Goal: Task Accomplishment & Management: Use online tool/utility

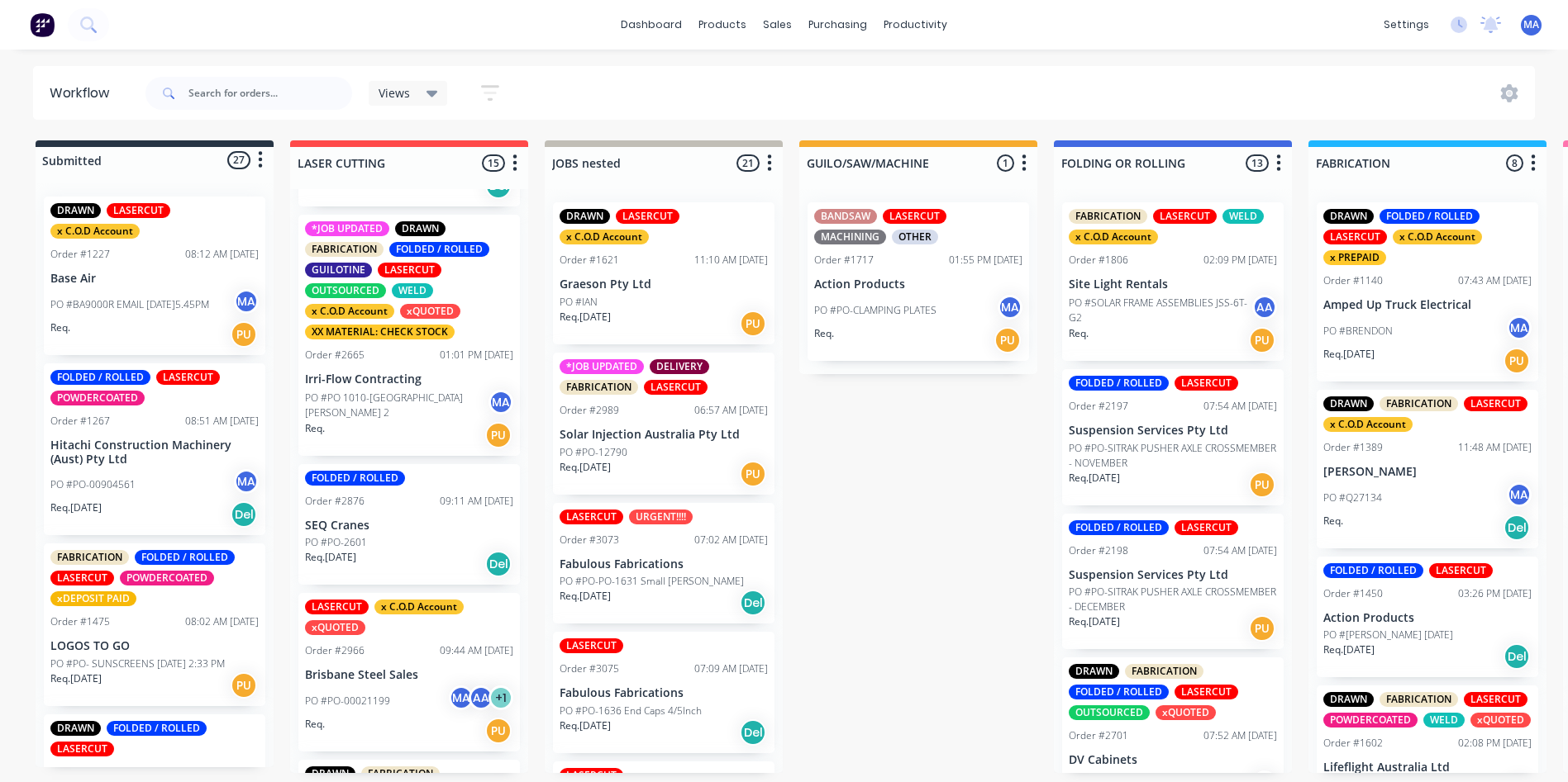
scroll to position [331, 0]
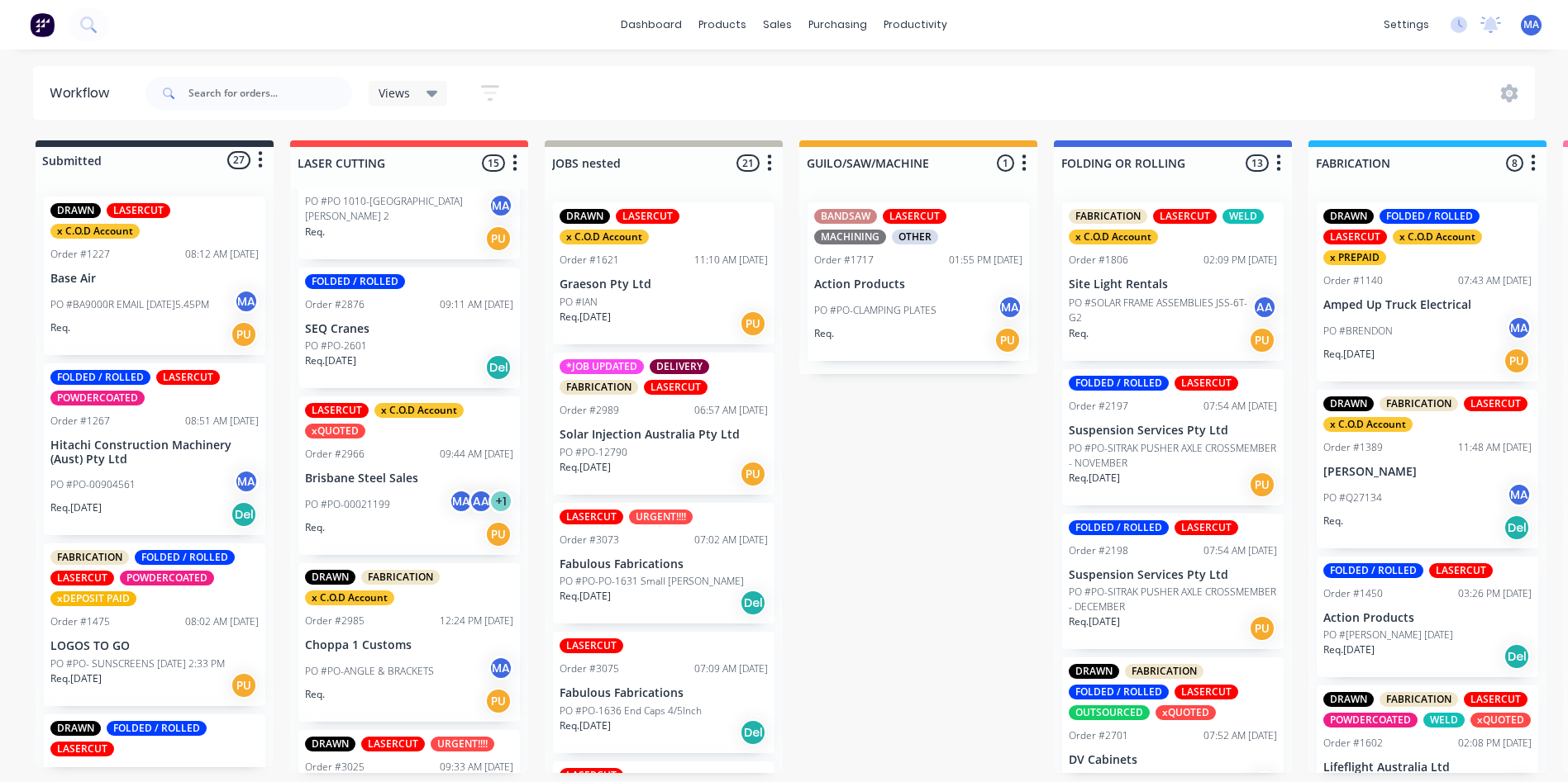
click at [698, 488] on div "*JOB UPDATED DELIVERY FABRICATION LASERCUT Order #2989 06:57 AM [DATE] Solar In…" at bounding box center [664, 423] width 222 height 142
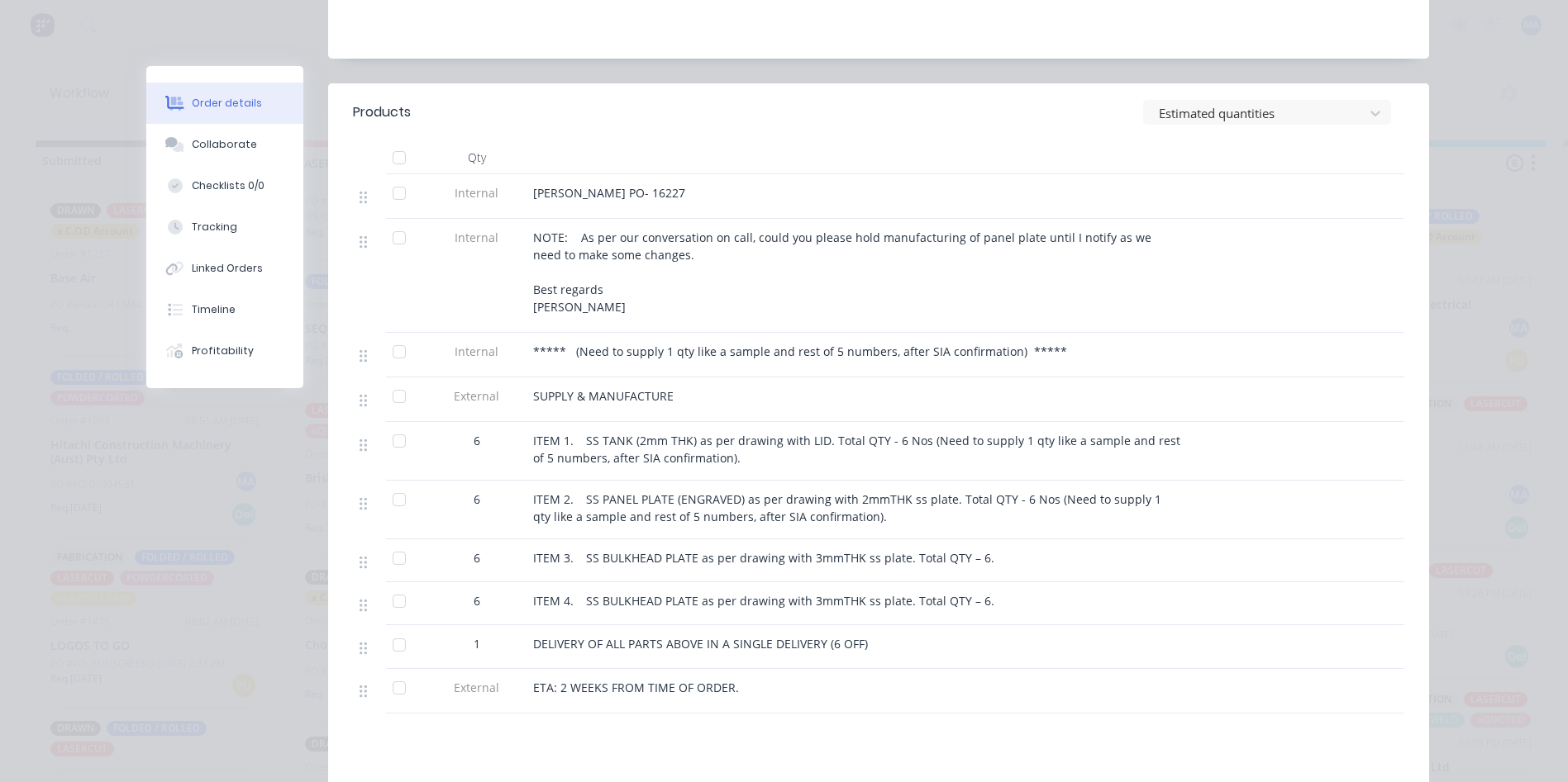
scroll to position [496, 0]
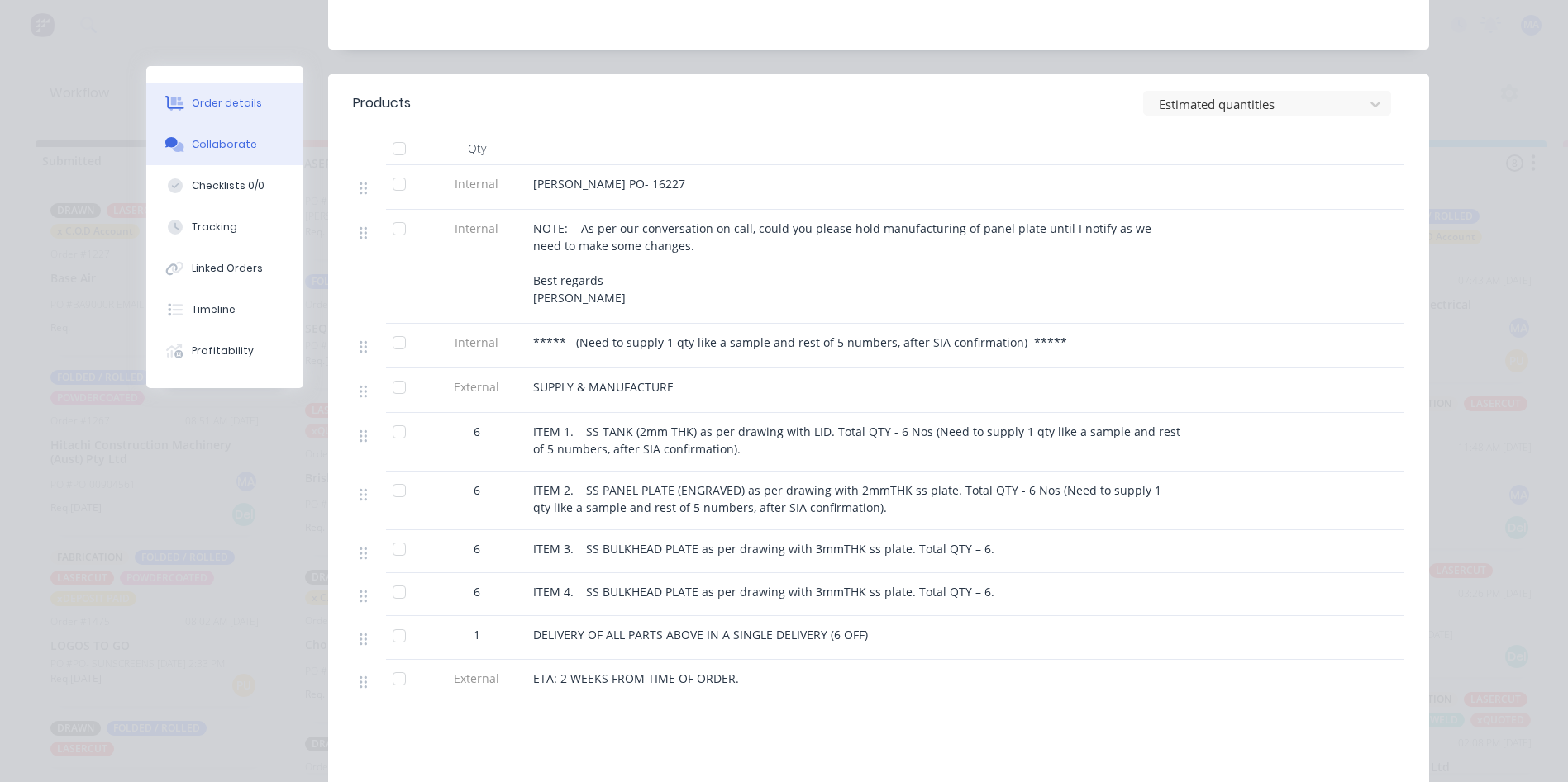
click at [248, 134] on button "Collaborate" at bounding box center [224, 144] width 157 height 41
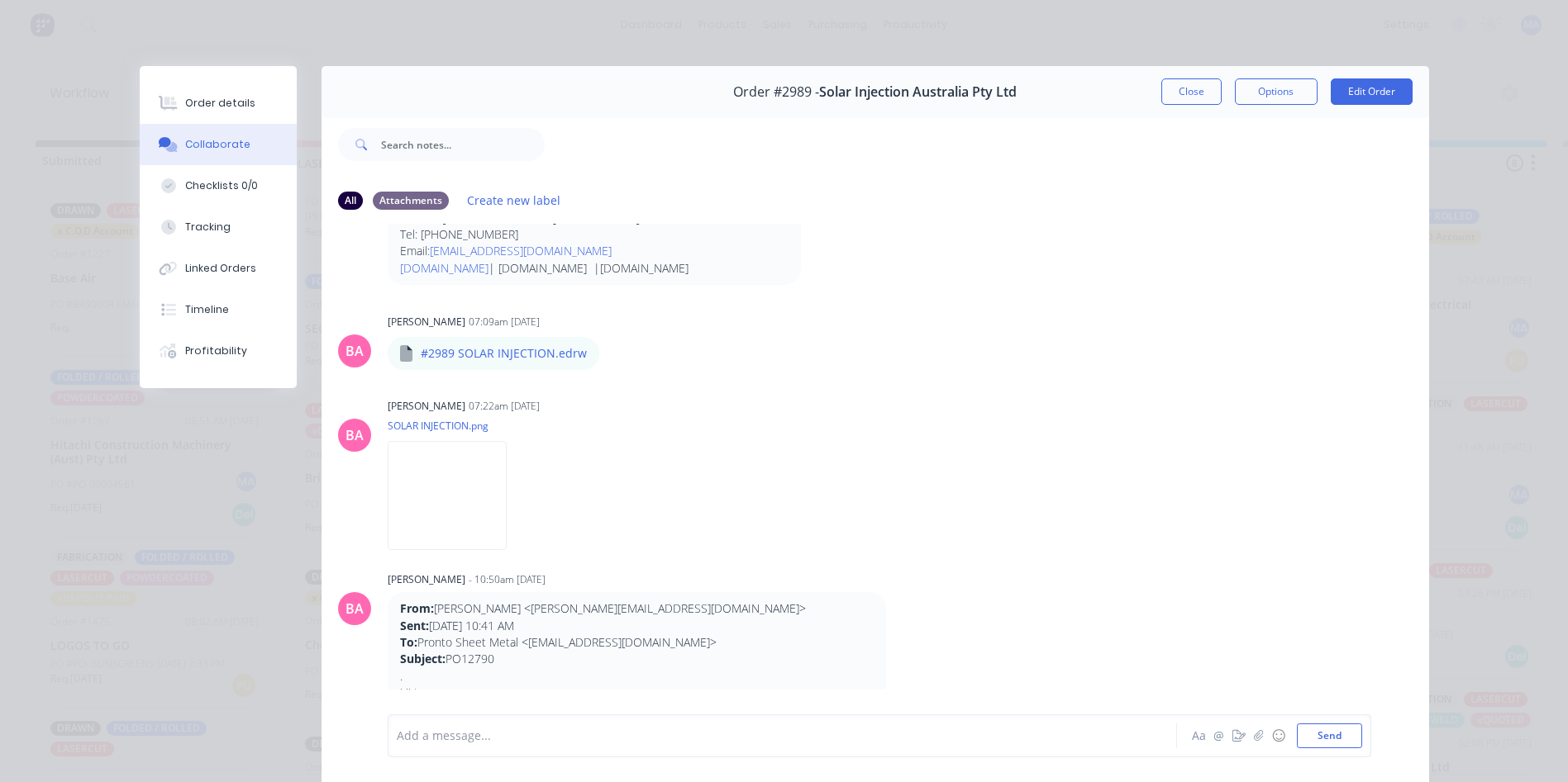
scroll to position [1087, 0]
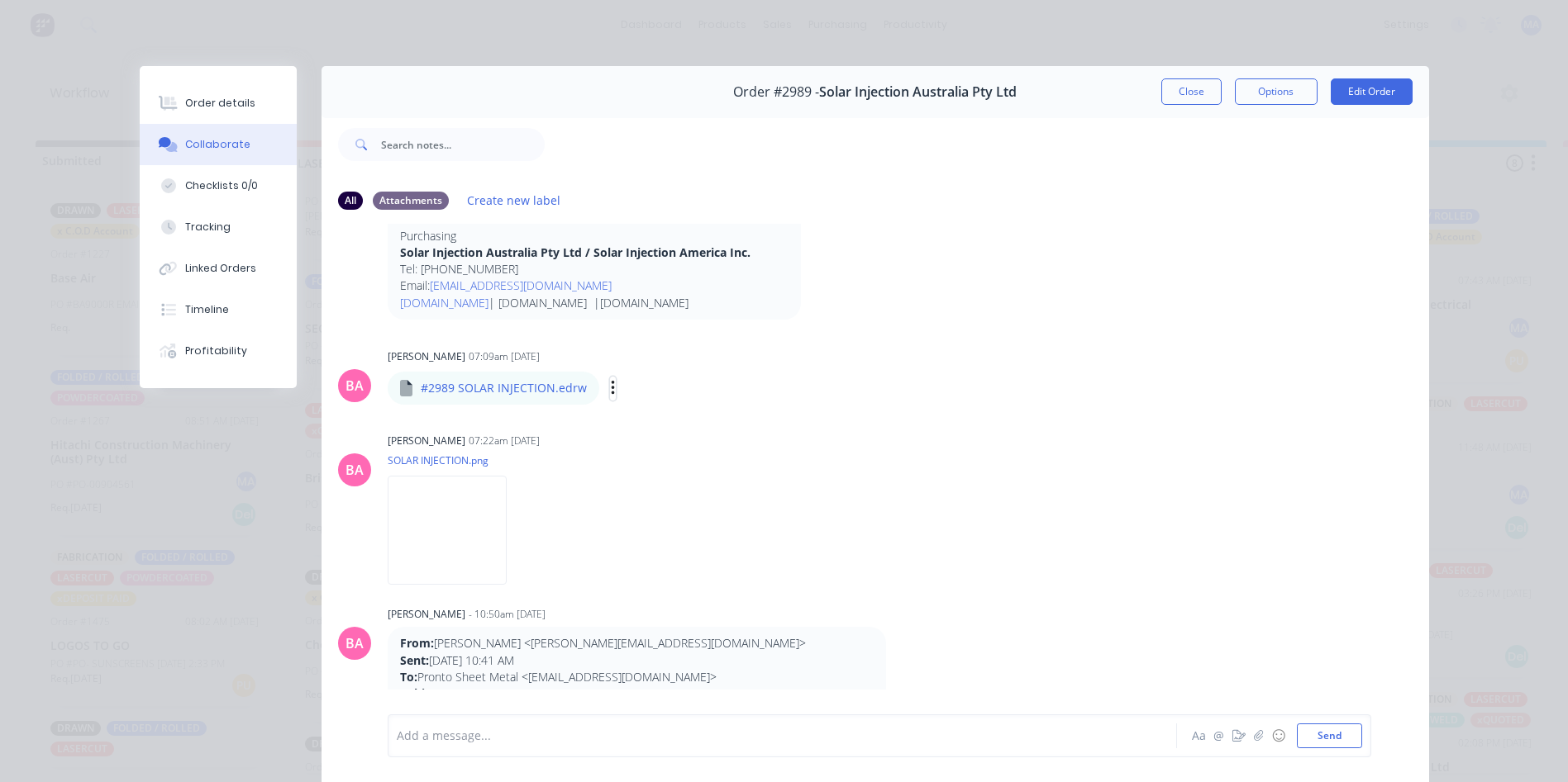
click at [611, 383] on icon "button" at bounding box center [614, 388] width 5 height 19
click at [650, 430] on button "Download" at bounding box center [721, 432] width 186 height 37
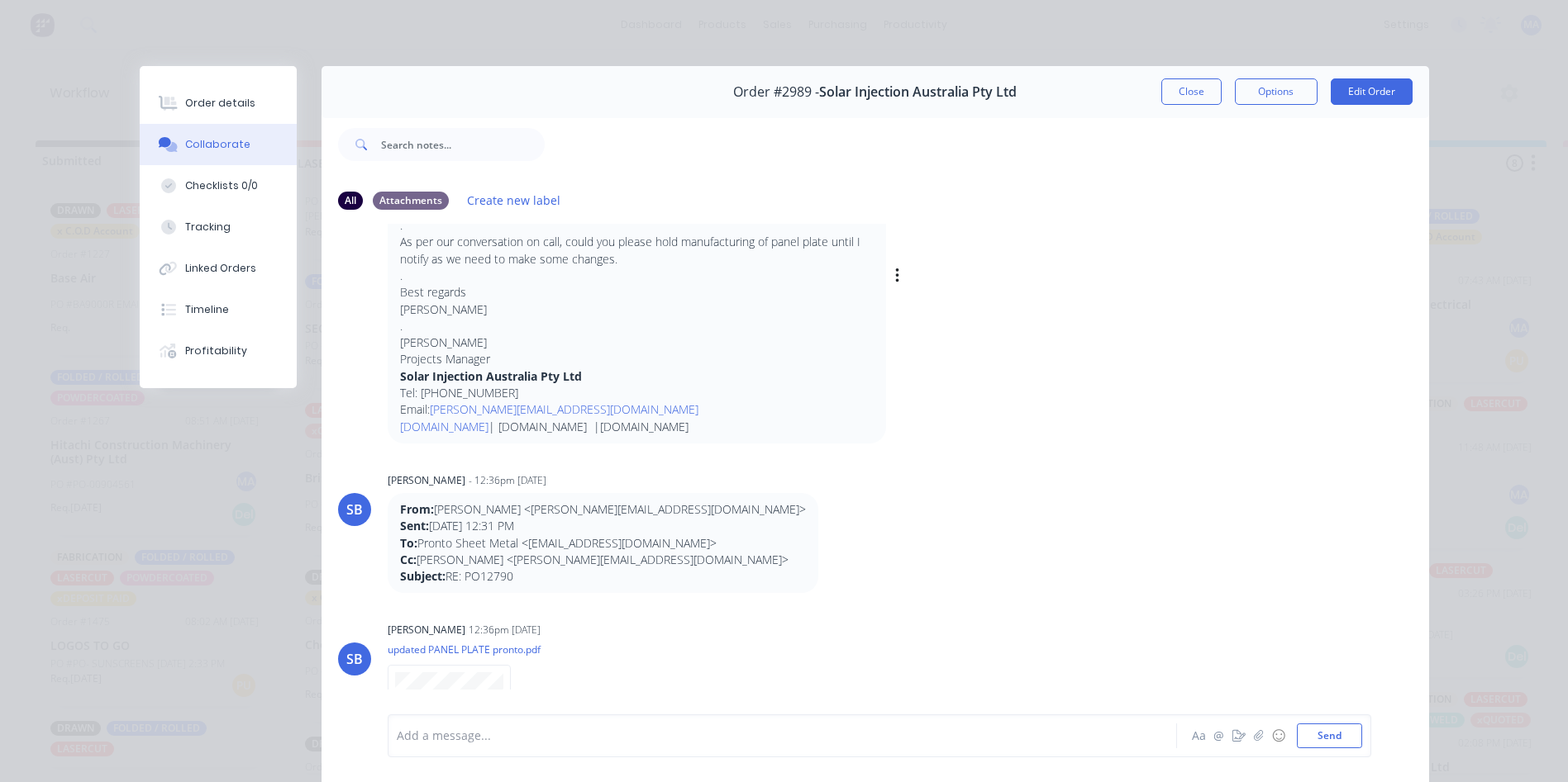
scroll to position [1748, 0]
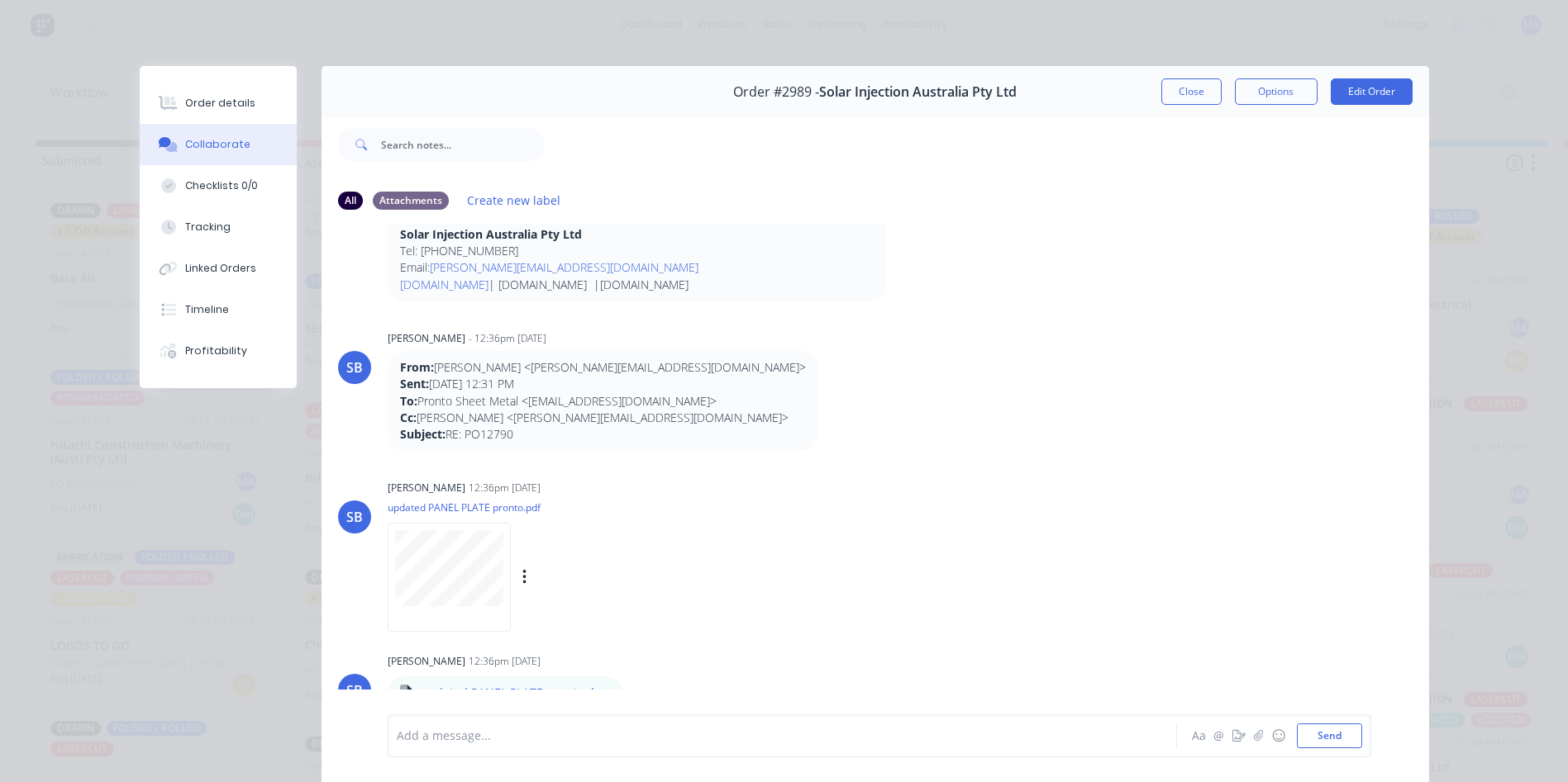
click at [529, 505] on p "updated PANEL PLATE pronto.pdf" at bounding box center [541, 508] width 307 height 14
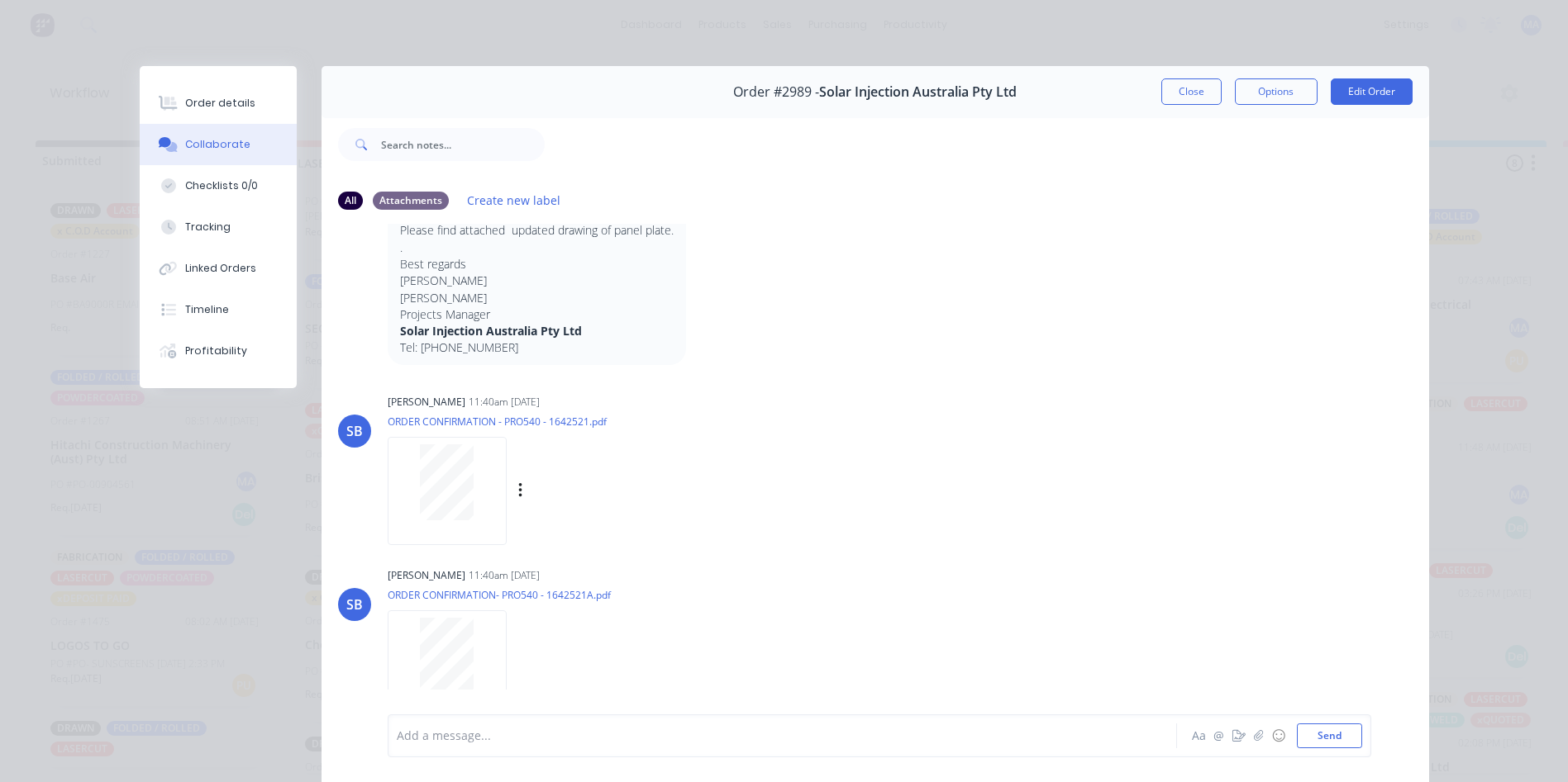
scroll to position [2078, 0]
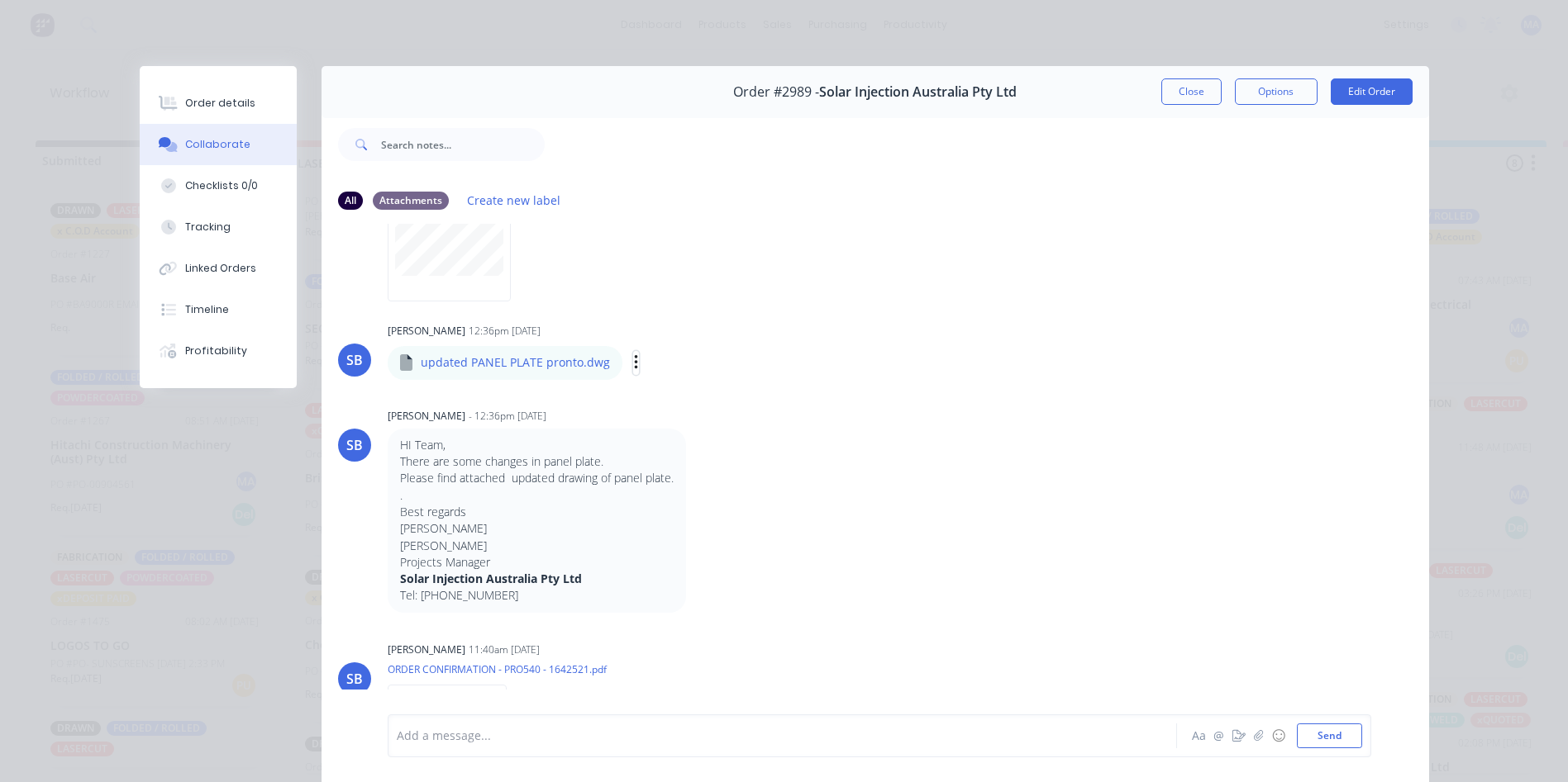
click at [633, 361] on button "button" at bounding box center [636, 362] width 7 height 24
click at [687, 408] on button "Download" at bounding box center [745, 407] width 186 height 37
click at [876, 398] on div "BA [PERSON_NAME] 06:58am [DATE] PRONTO SHEET METAL - Quote #2989.pdf Labels Dow…" at bounding box center [875, 468] width 1107 height 489
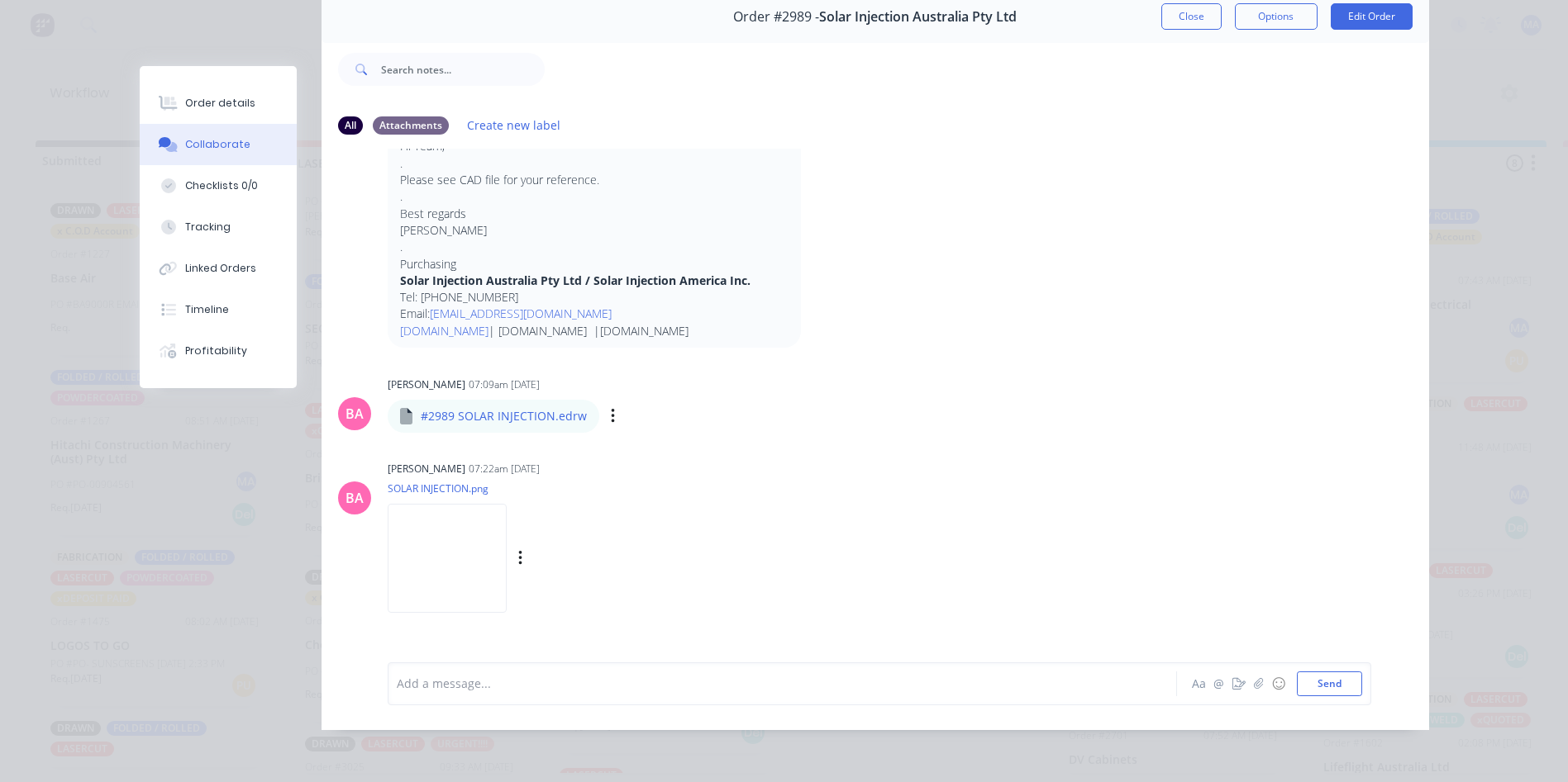
scroll to position [1652, 0]
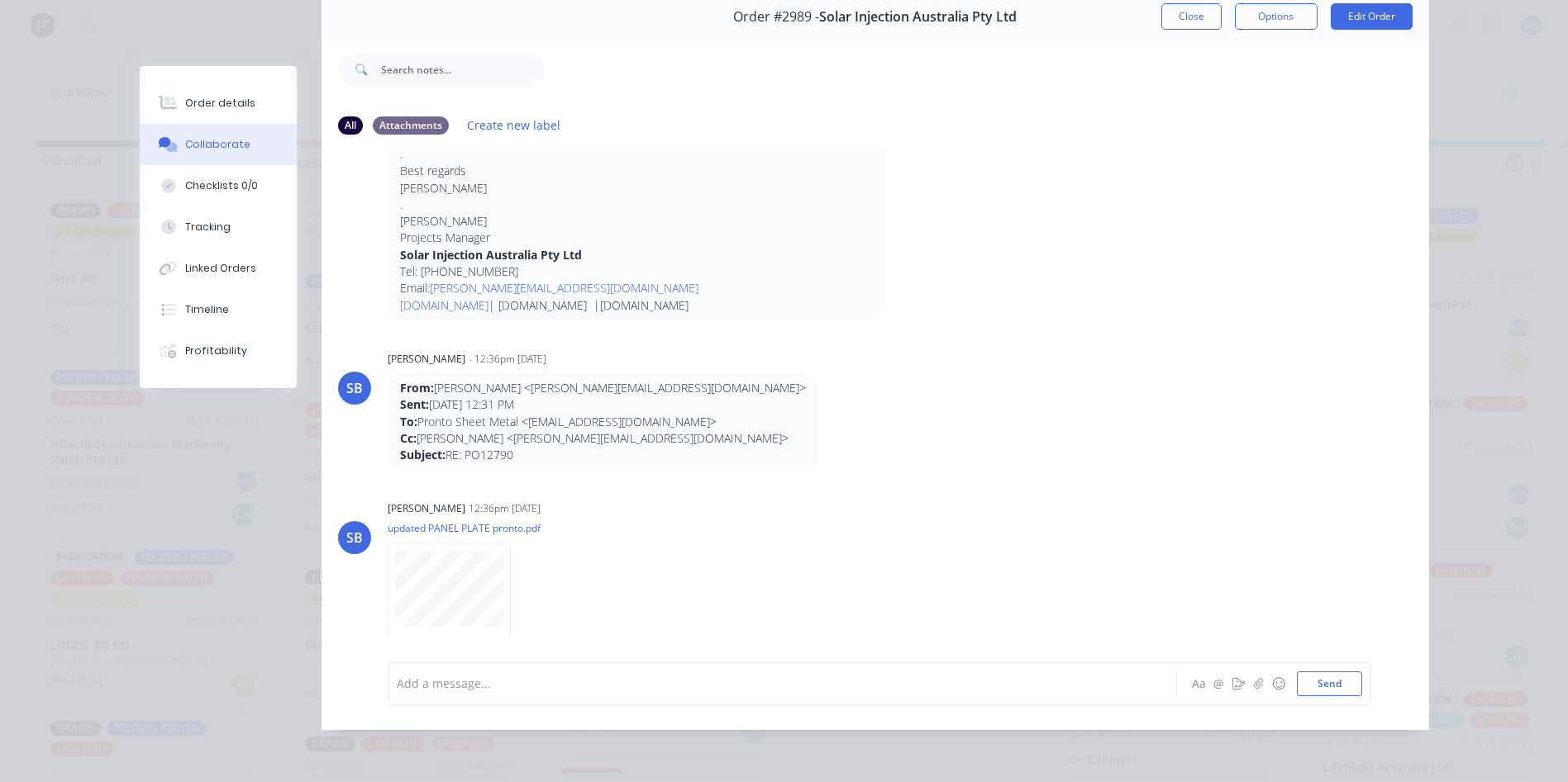
click at [702, 762] on div "Order details Collaborate Checklists 0/0 Tracking Linked Orders Timeline Profit…" at bounding box center [784, 391] width 1568 height 782
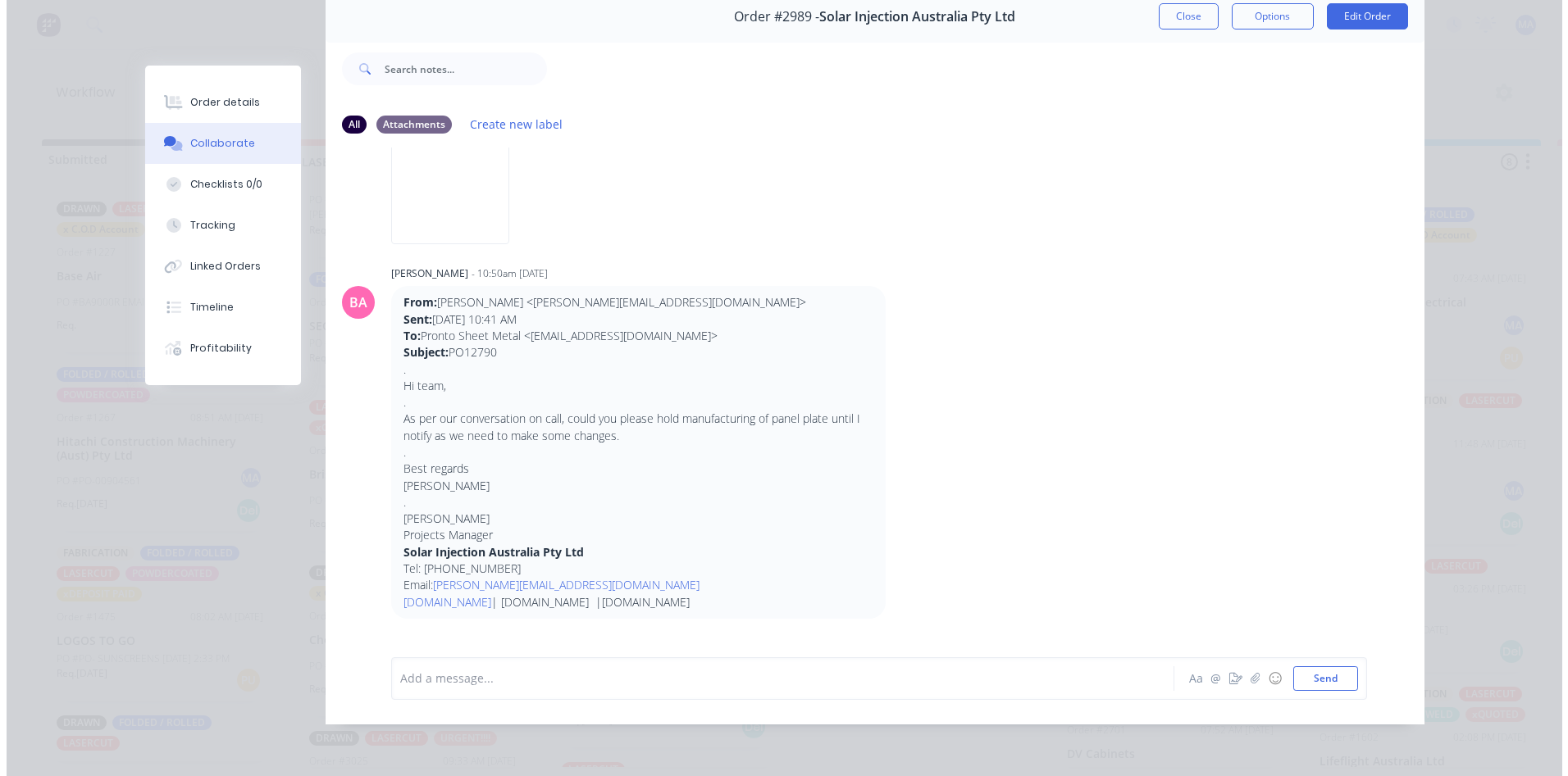
scroll to position [1311, 0]
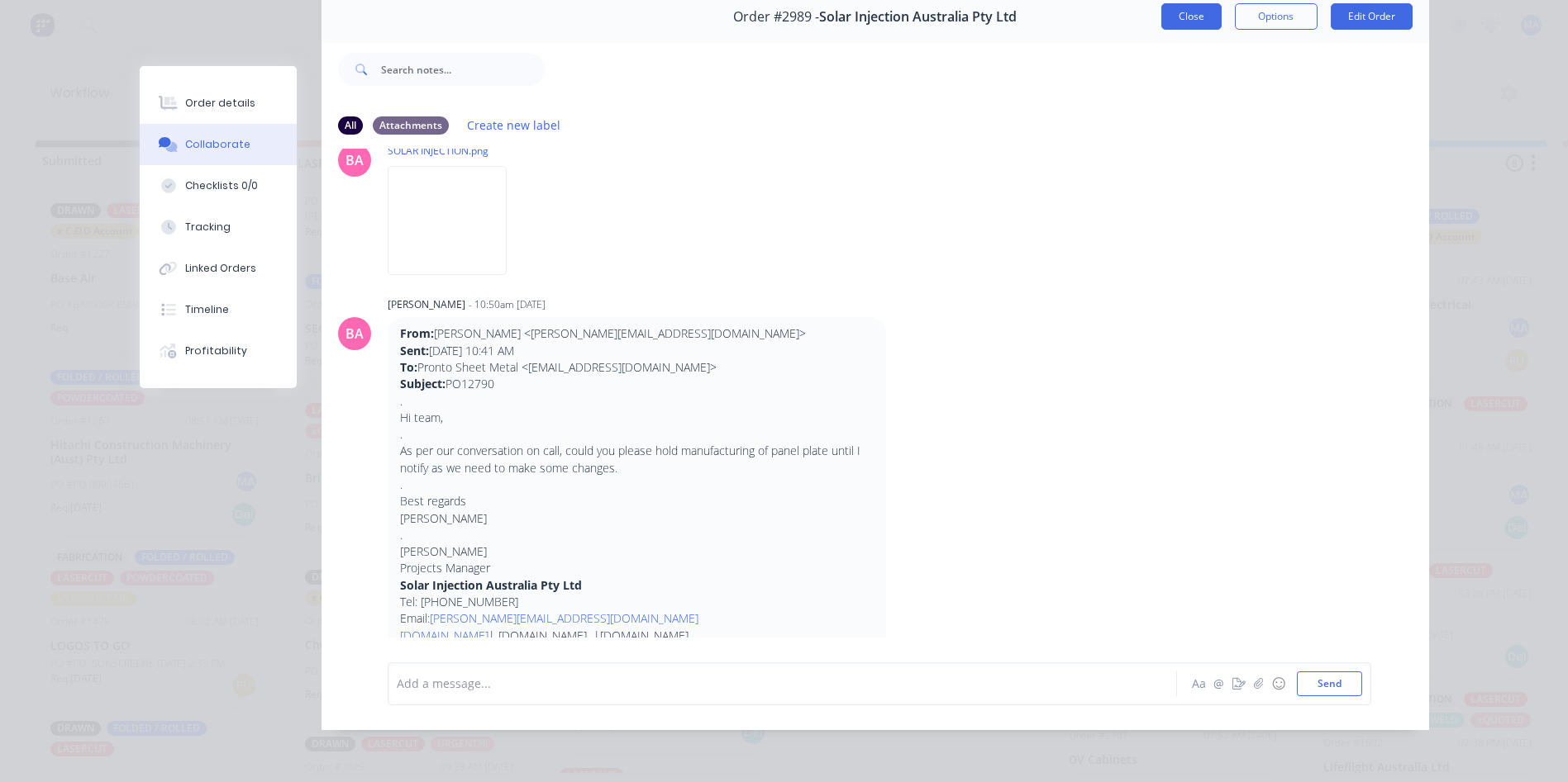
click at [1189, 15] on button "Close" at bounding box center [1191, 17] width 60 height 27
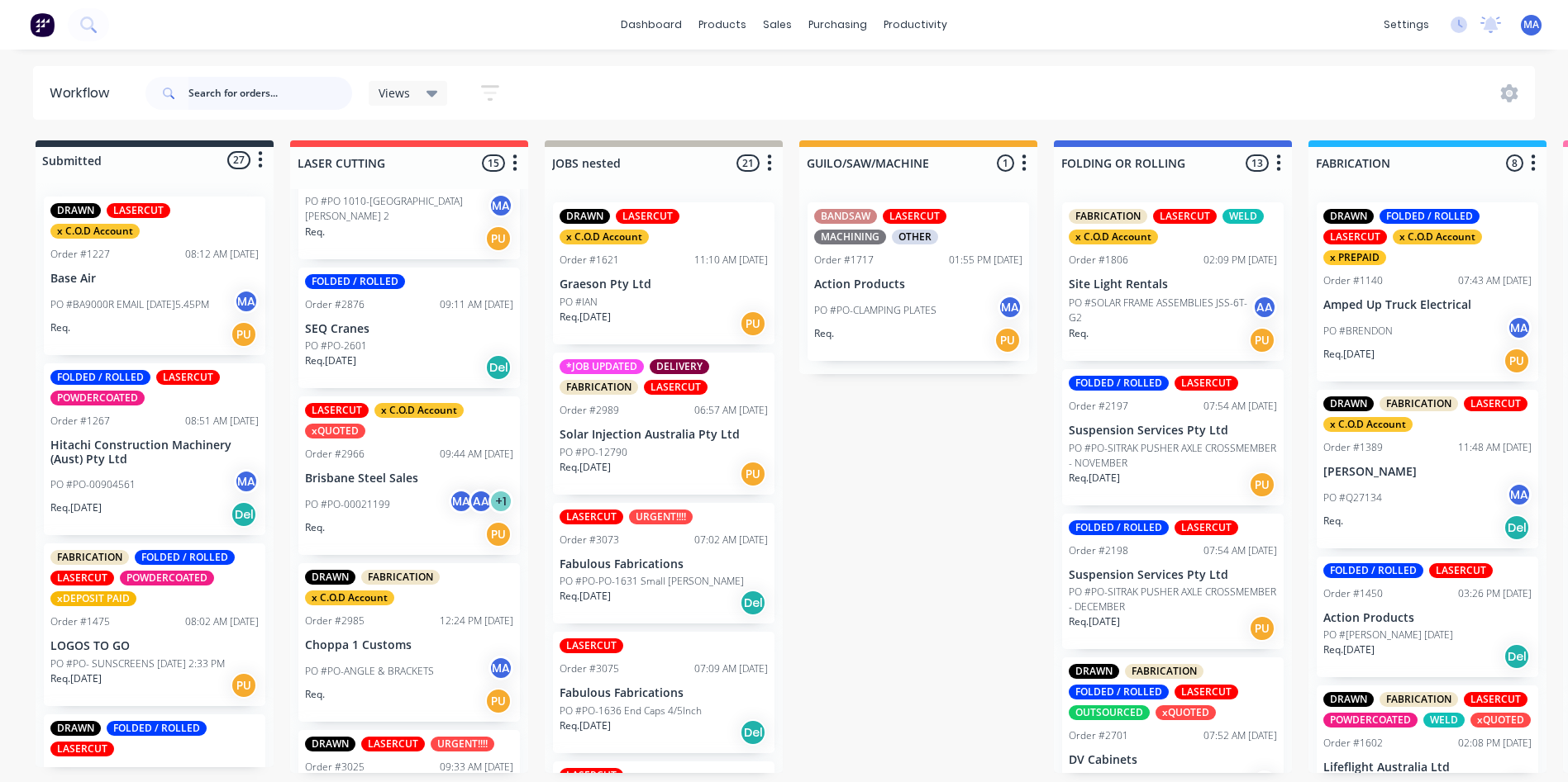
click at [280, 108] on input "text" at bounding box center [269, 93] width 164 height 33
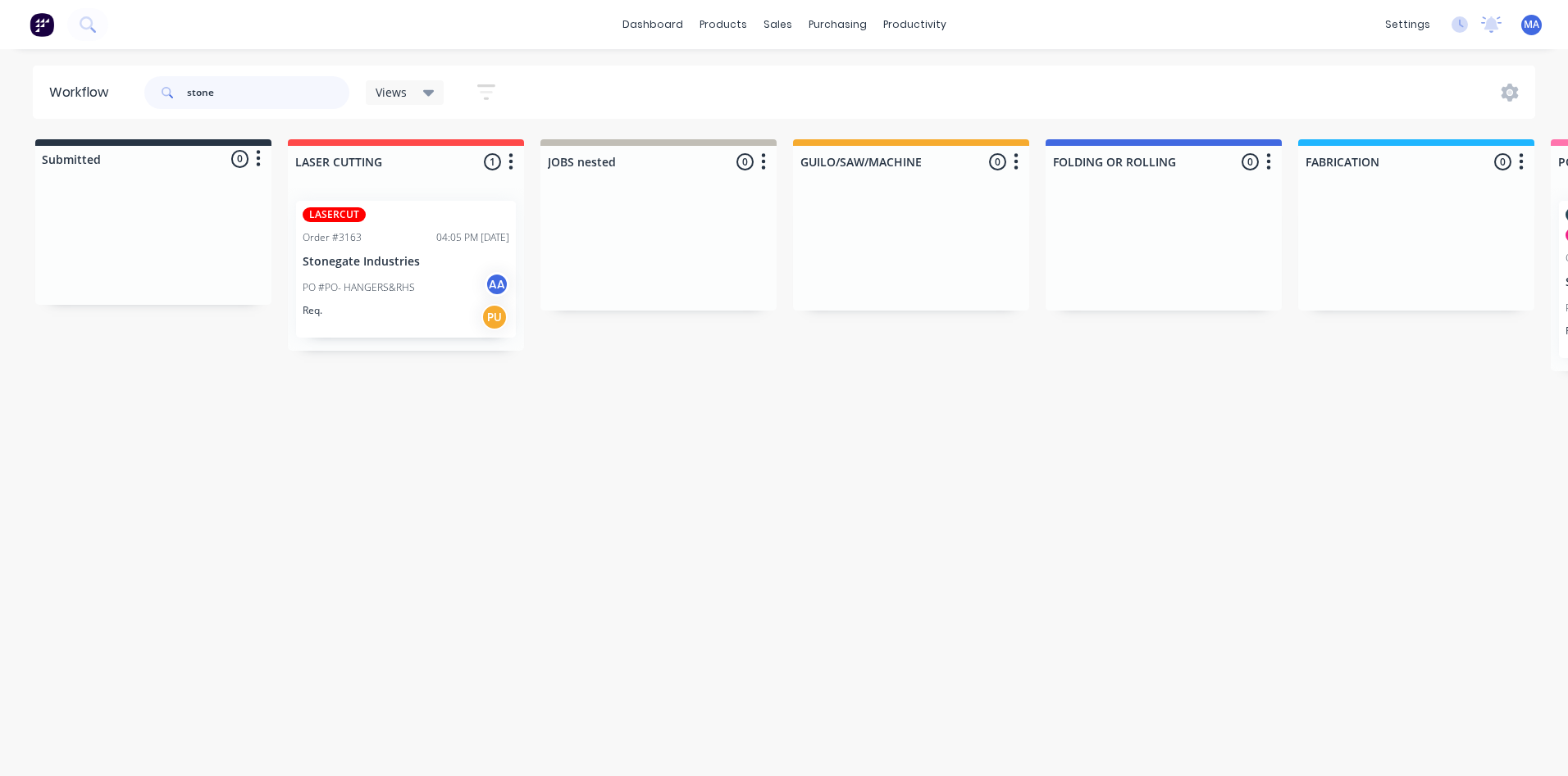
type input "stone"
click at [451, 316] on div "Req. PU" at bounding box center [406, 316] width 207 height 27
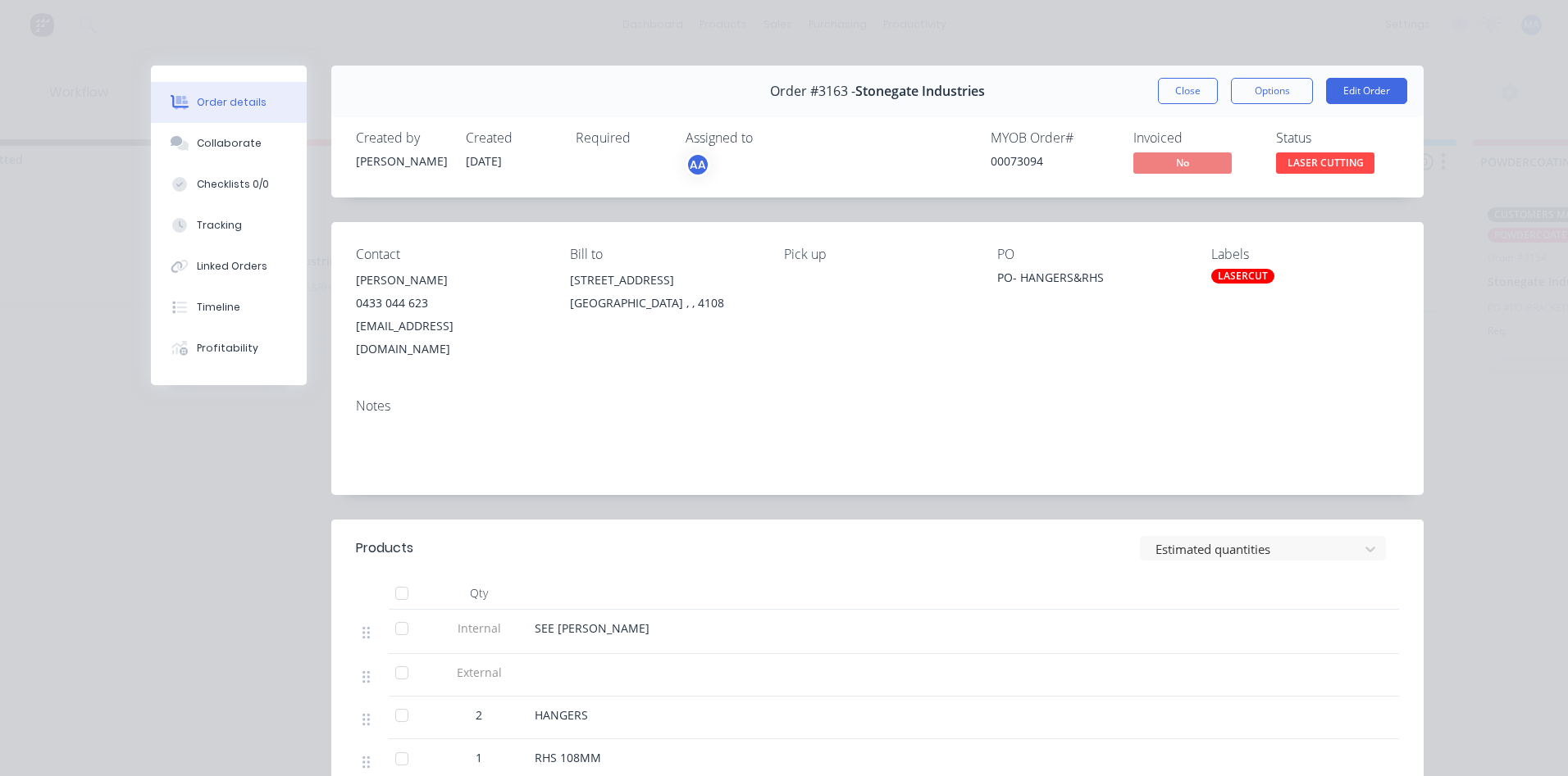
scroll to position [0, 113]
click at [258, 147] on button "Collaborate" at bounding box center [228, 143] width 156 height 41
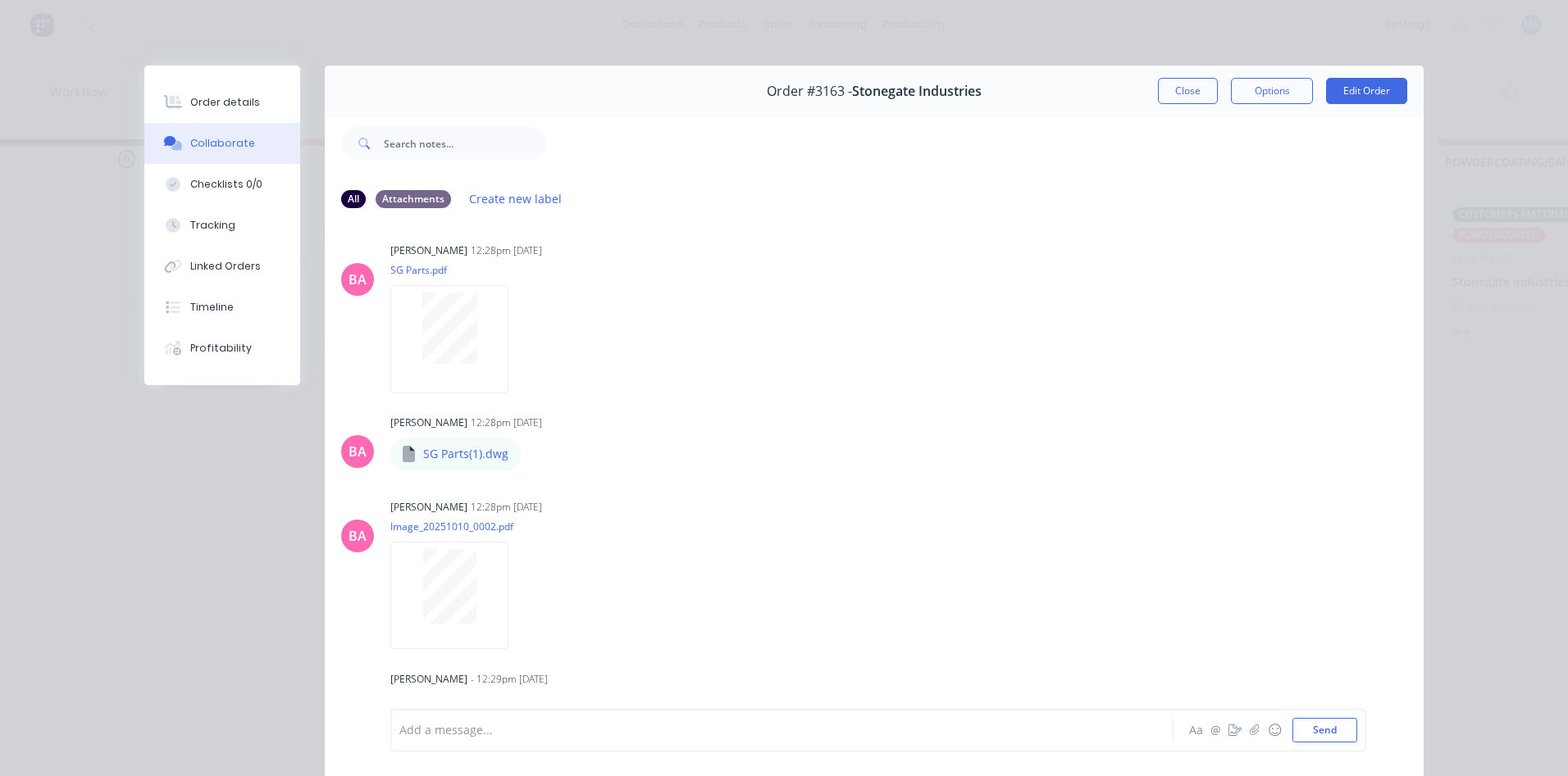
scroll to position [526, 0]
click at [532, 445] on icon "button" at bounding box center [535, 450] width 5 height 19
click at [0, 0] on button "Download" at bounding box center [0, 0] width 0 height 0
drag, startPoint x: 213, startPoint y: 106, endPoint x: 423, endPoint y: 102, distance: 210.0
click at [213, 106] on div "Order details" at bounding box center [225, 102] width 70 height 15
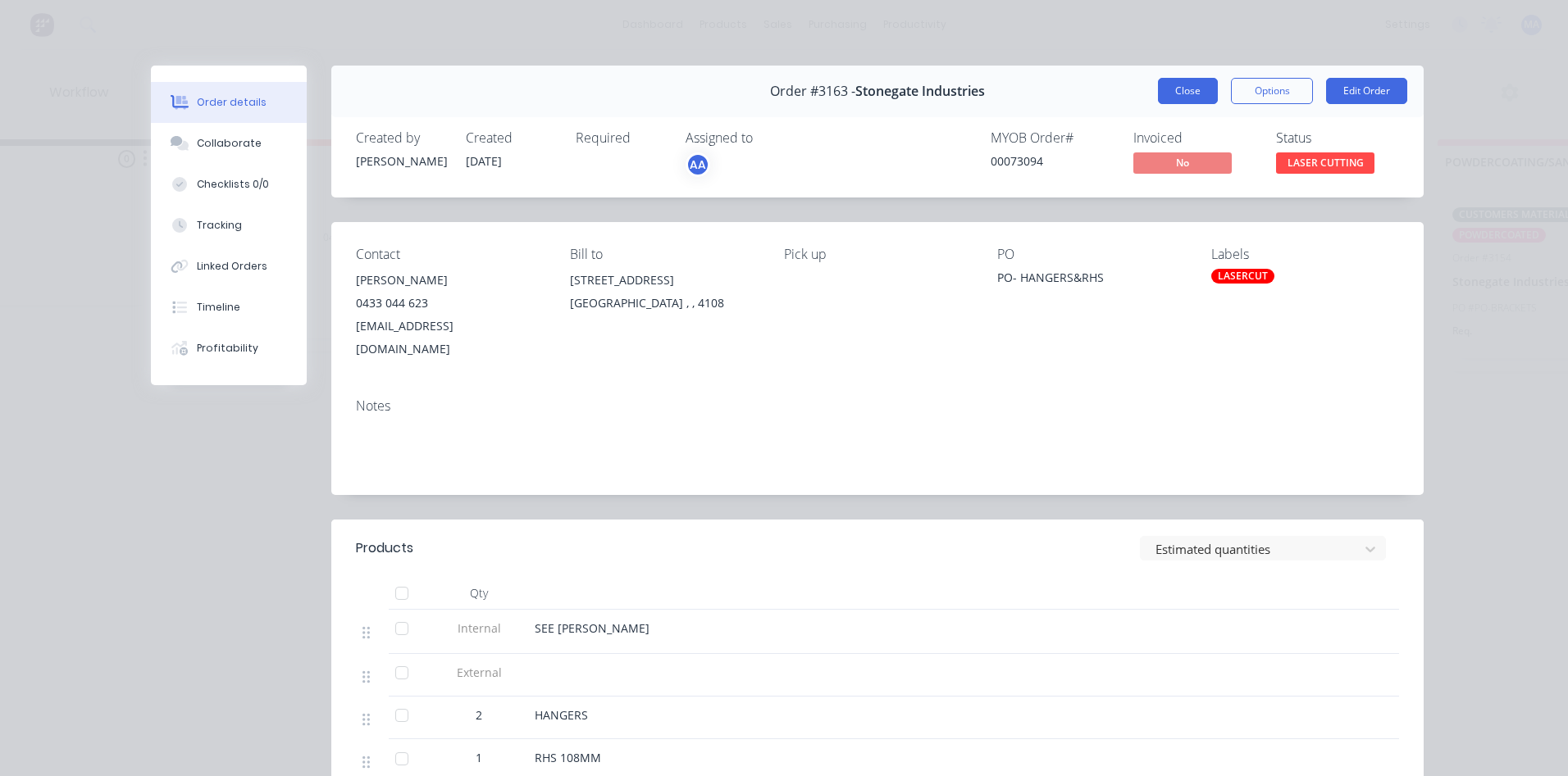
click at [1164, 80] on button "Close" at bounding box center [1187, 92] width 60 height 27
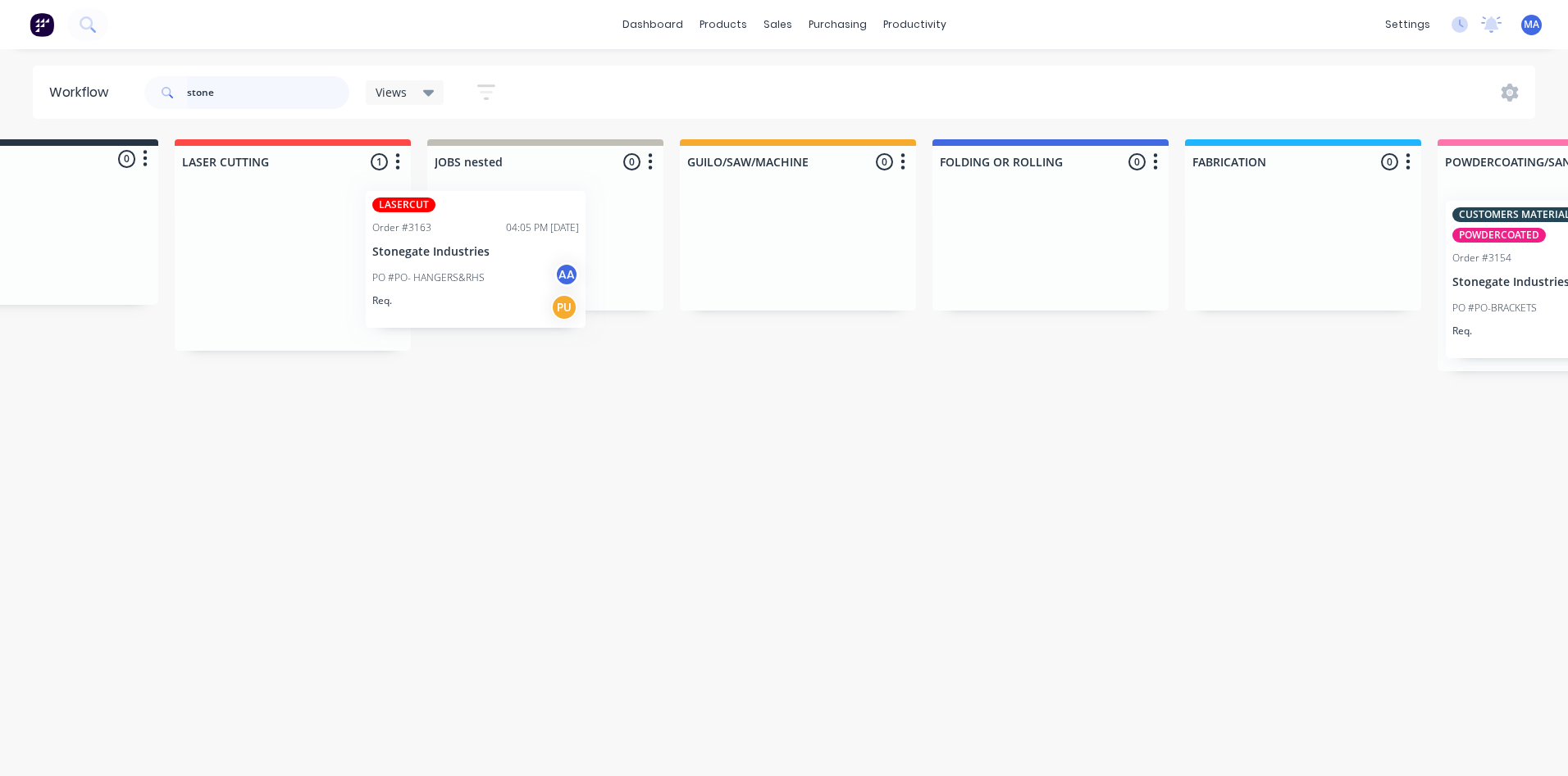
scroll to position [0, 112]
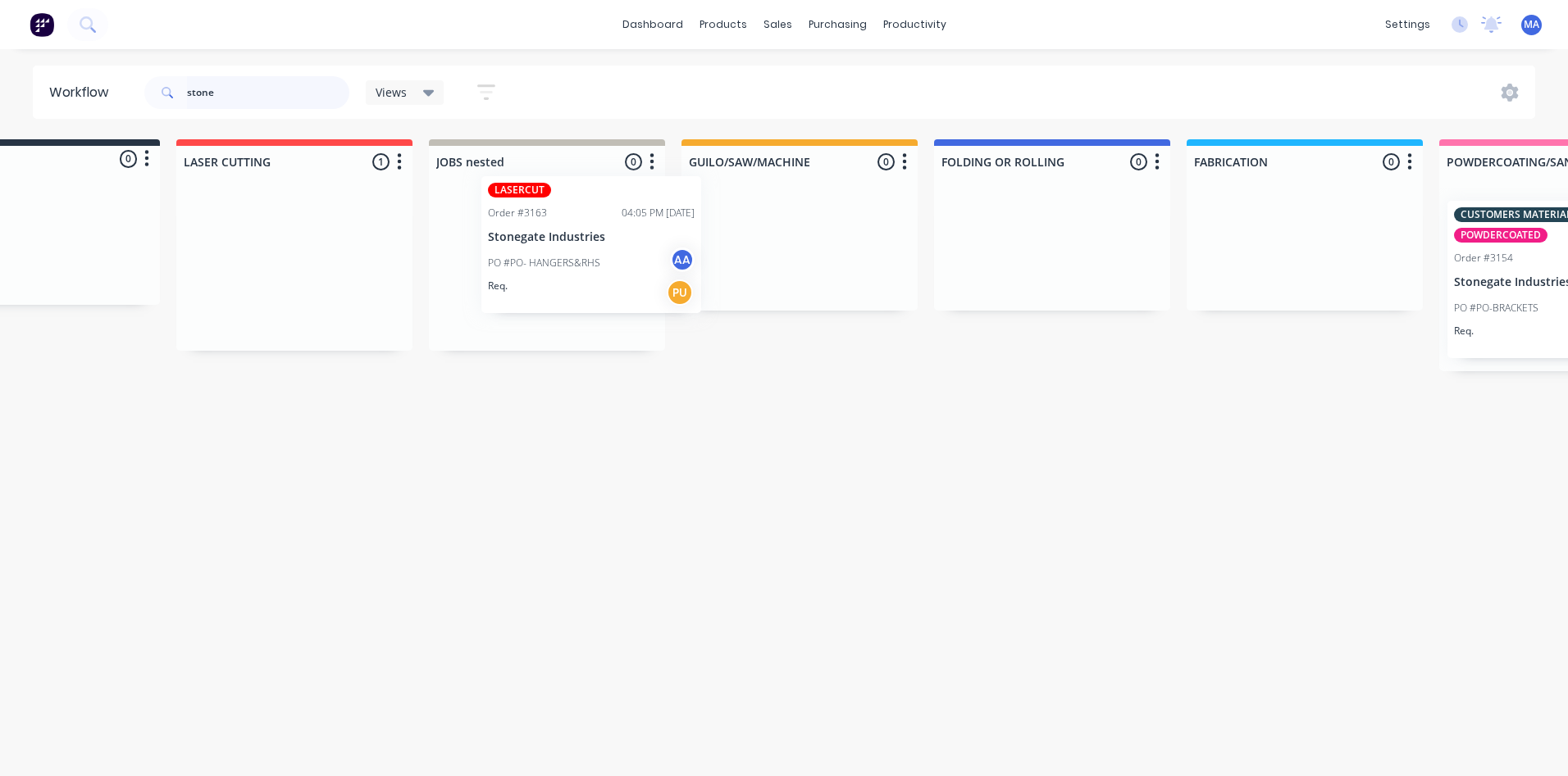
drag, startPoint x: 225, startPoint y: 320, endPoint x: 515, endPoint y: 301, distance: 290.6
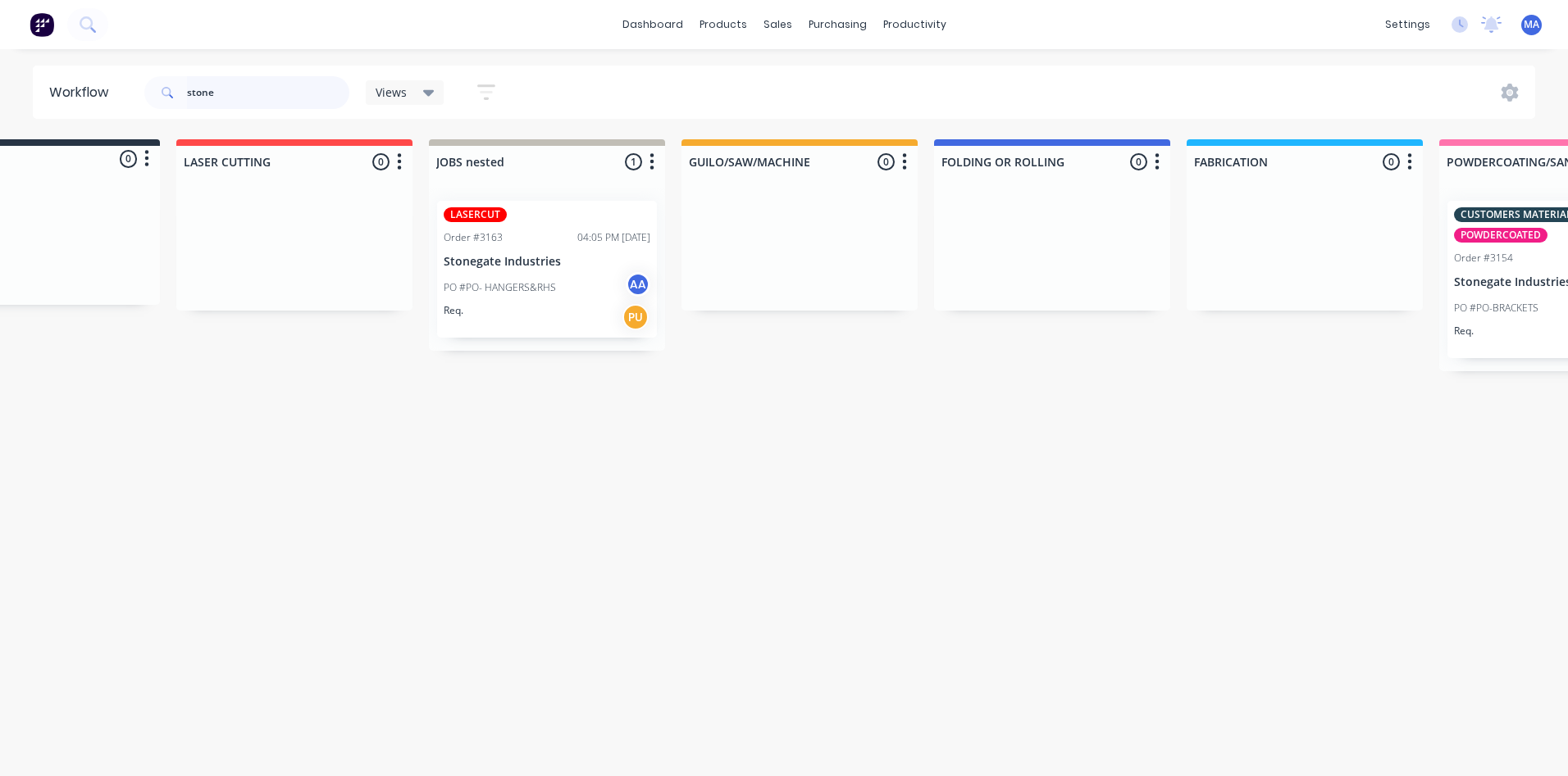
drag, startPoint x: 206, startPoint y: 92, endPoint x: 141, endPoint y: 93, distance: 65.0
click at [141, 92] on div "stone Views Save new view None (Default) edit Show/Hide statuses Show line item…" at bounding box center [326, 92] width 372 height 49
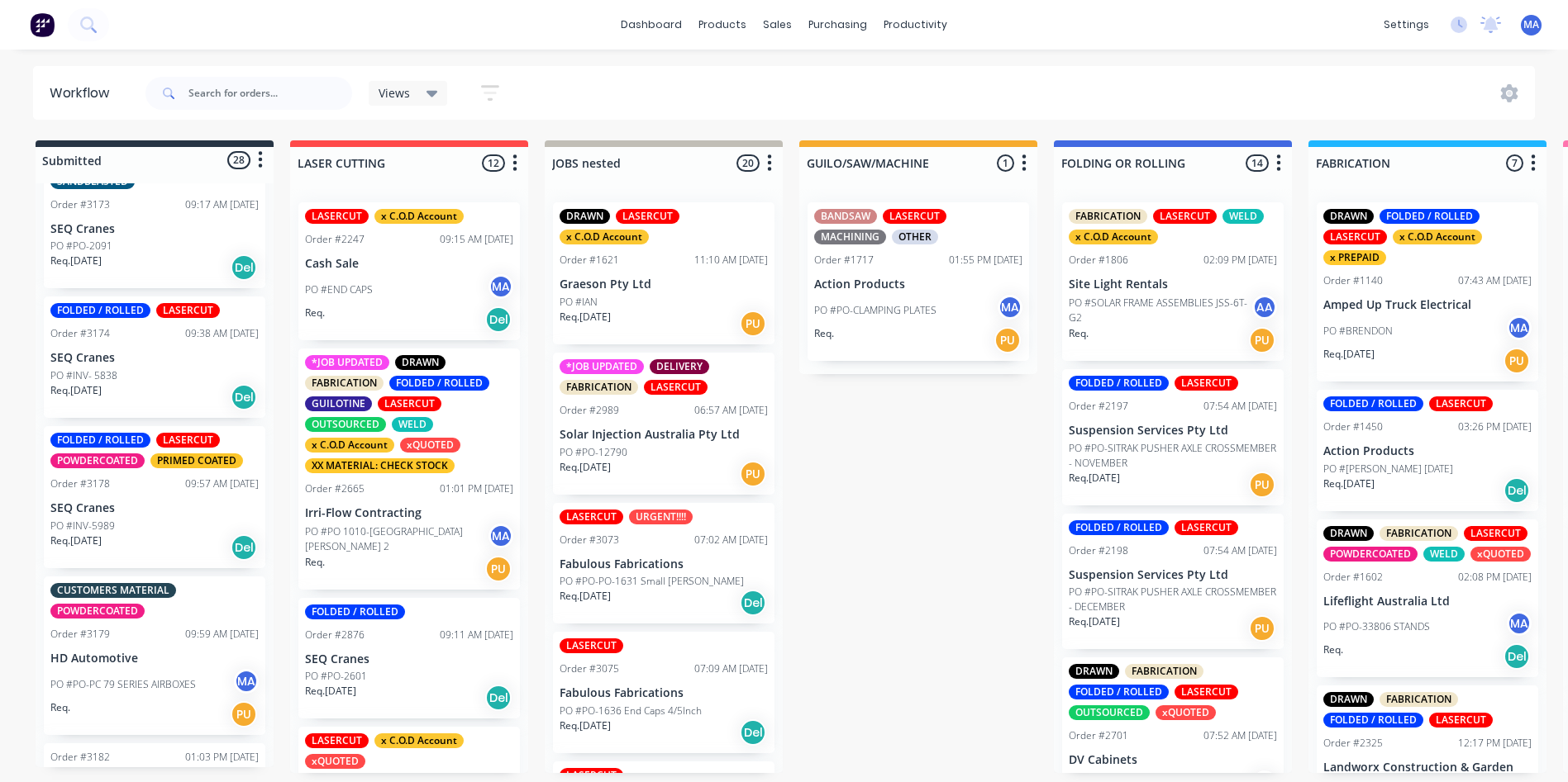
scroll to position [3898, 0]
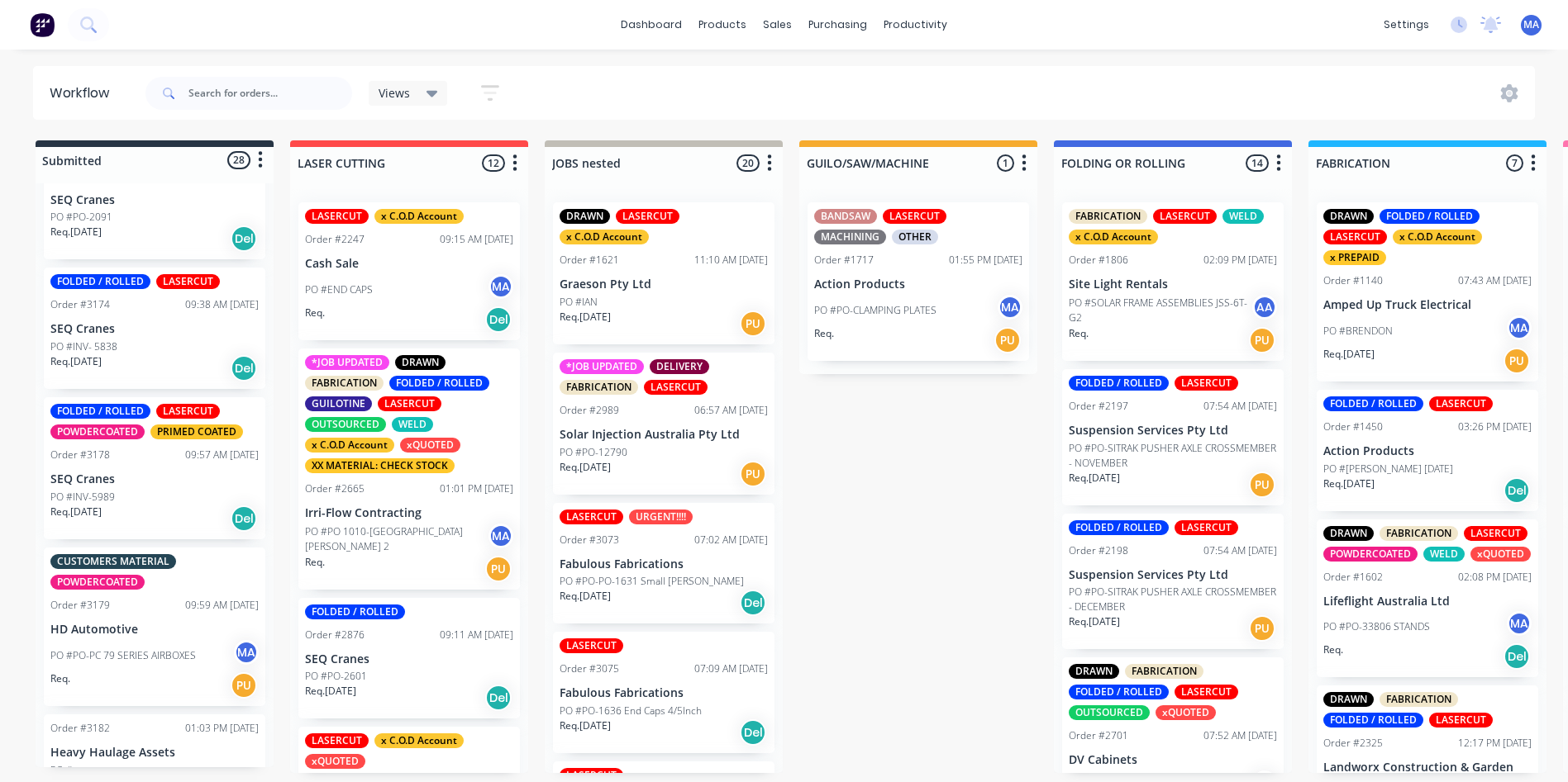
click at [116, 505] on div "PO #INV-5989" at bounding box center [154, 498] width 208 height 15
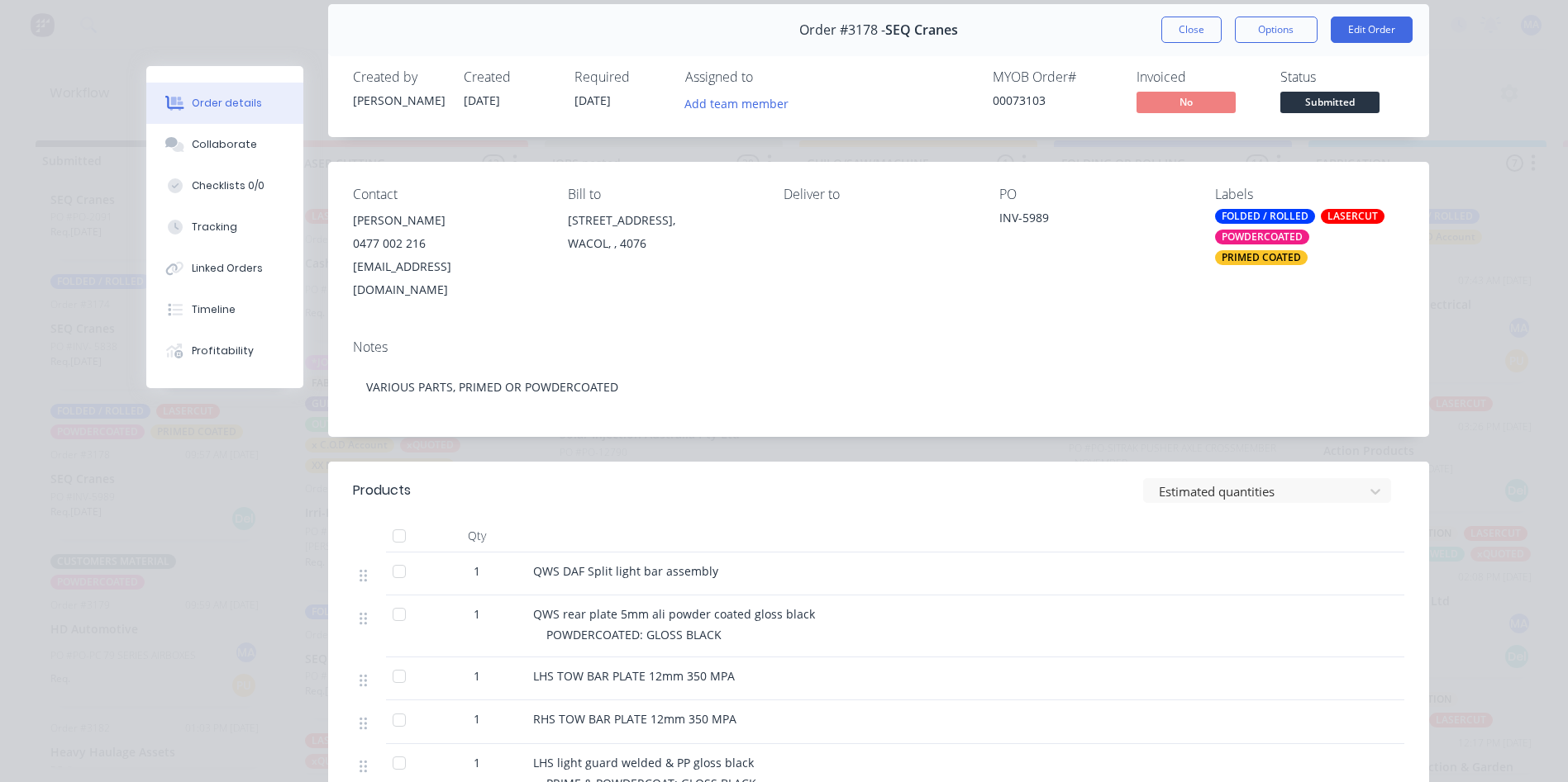
scroll to position [248, 0]
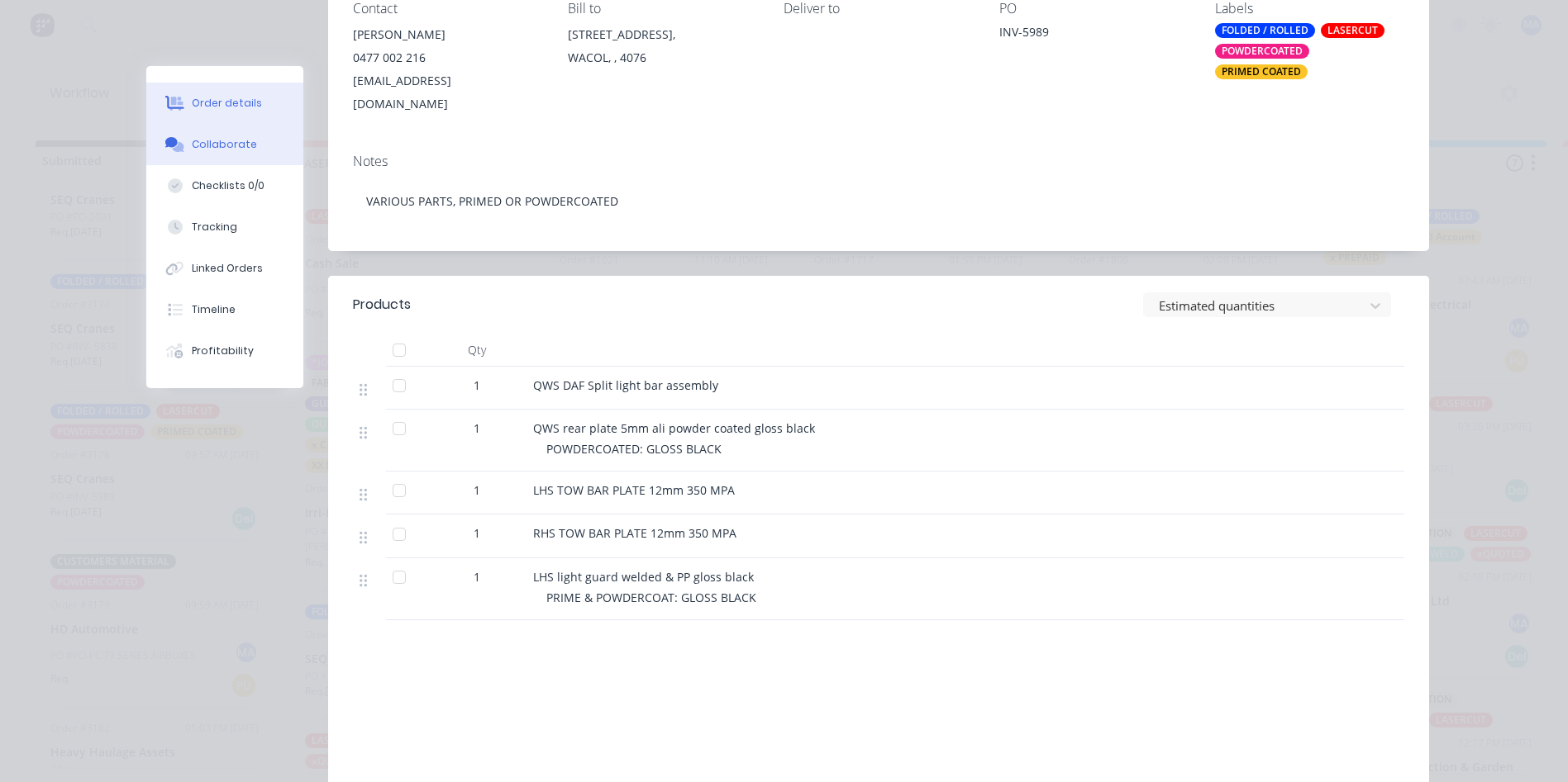
click at [233, 145] on div "Collaborate" at bounding box center [224, 144] width 65 height 15
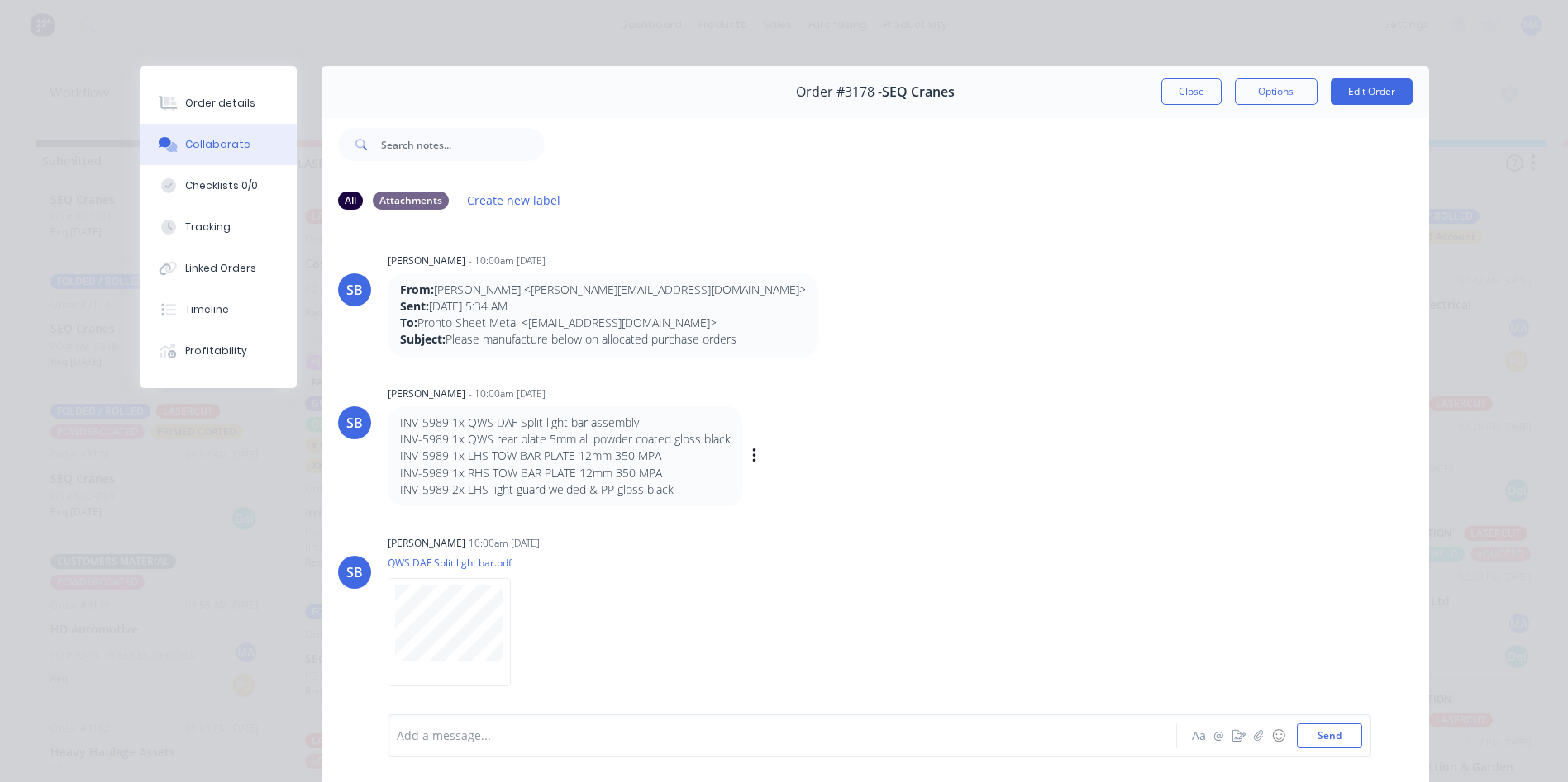
scroll to position [82, 0]
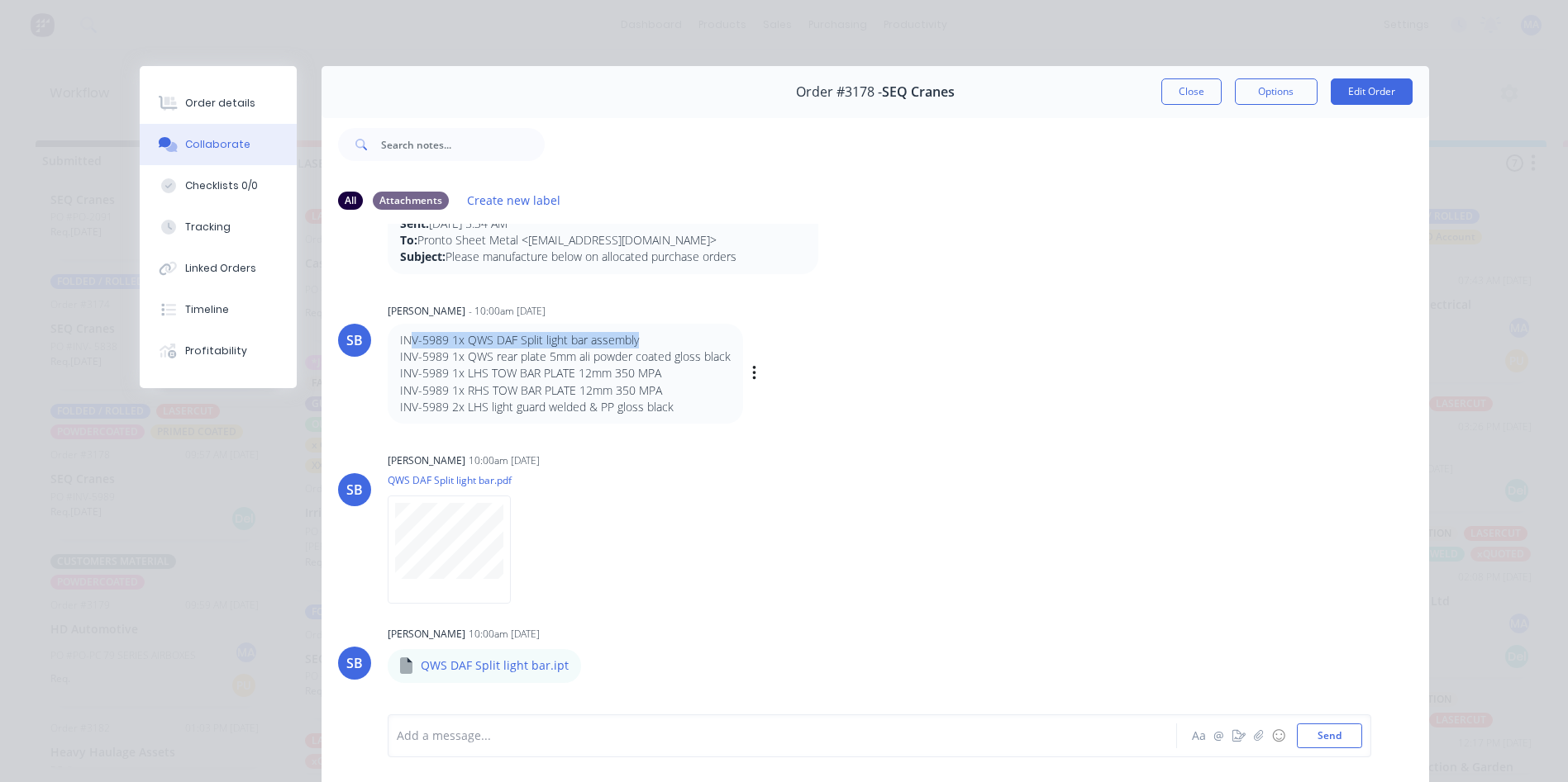
drag, startPoint x: 635, startPoint y: 343, endPoint x: 403, endPoint y: 338, distance: 232.1
click at [403, 338] on p "INV-5989 1x QWS DAF Split light bar assembly" at bounding box center [566, 341] width 331 height 17
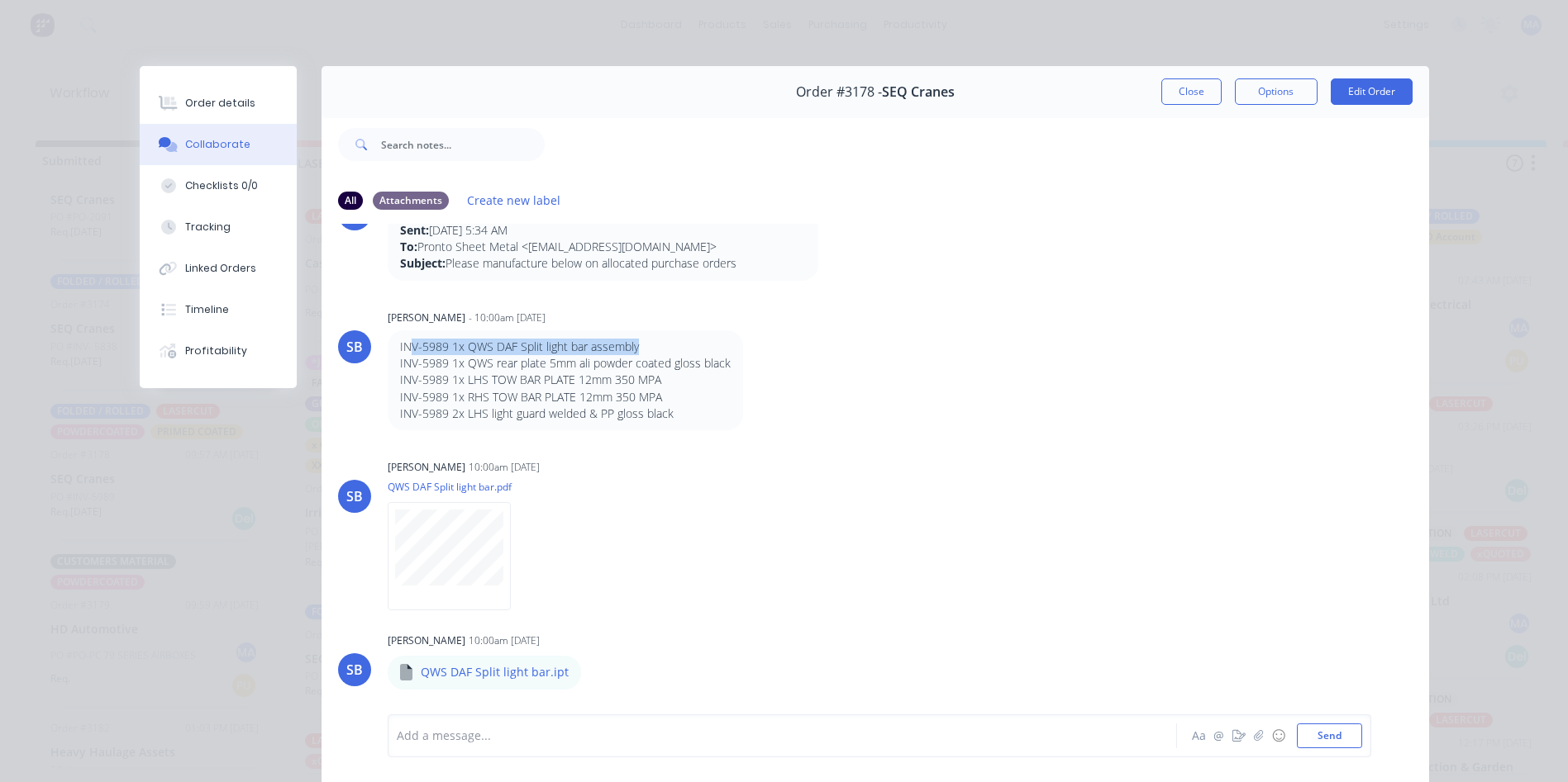
scroll to position [0, 0]
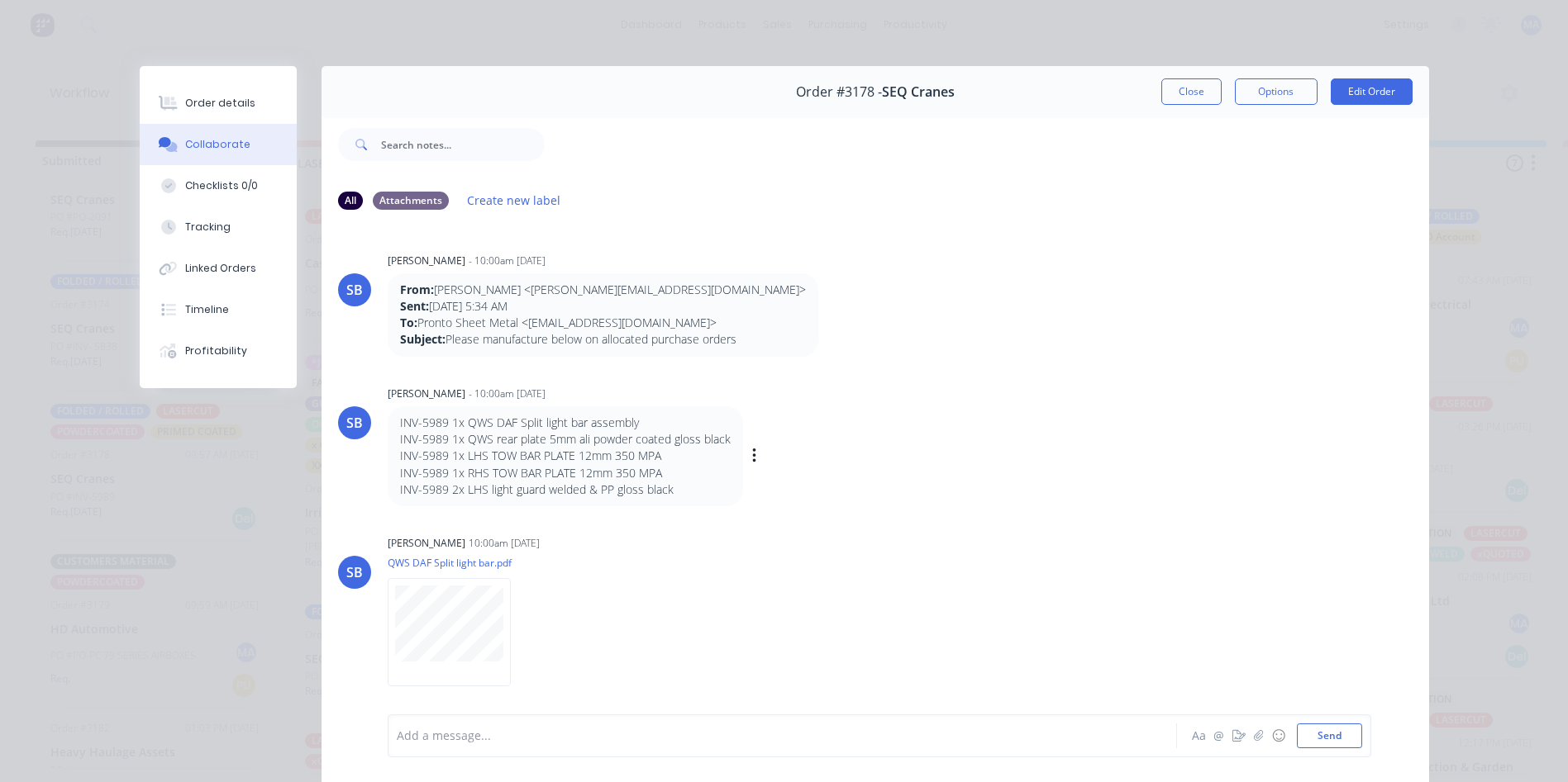
click at [564, 457] on p "INV-5989 1x LHS TOW BAR PLATE 12mm 350 MPA" at bounding box center [566, 456] width 331 height 17
click at [1188, 91] on button "Close" at bounding box center [1191, 92] width 60 height 27
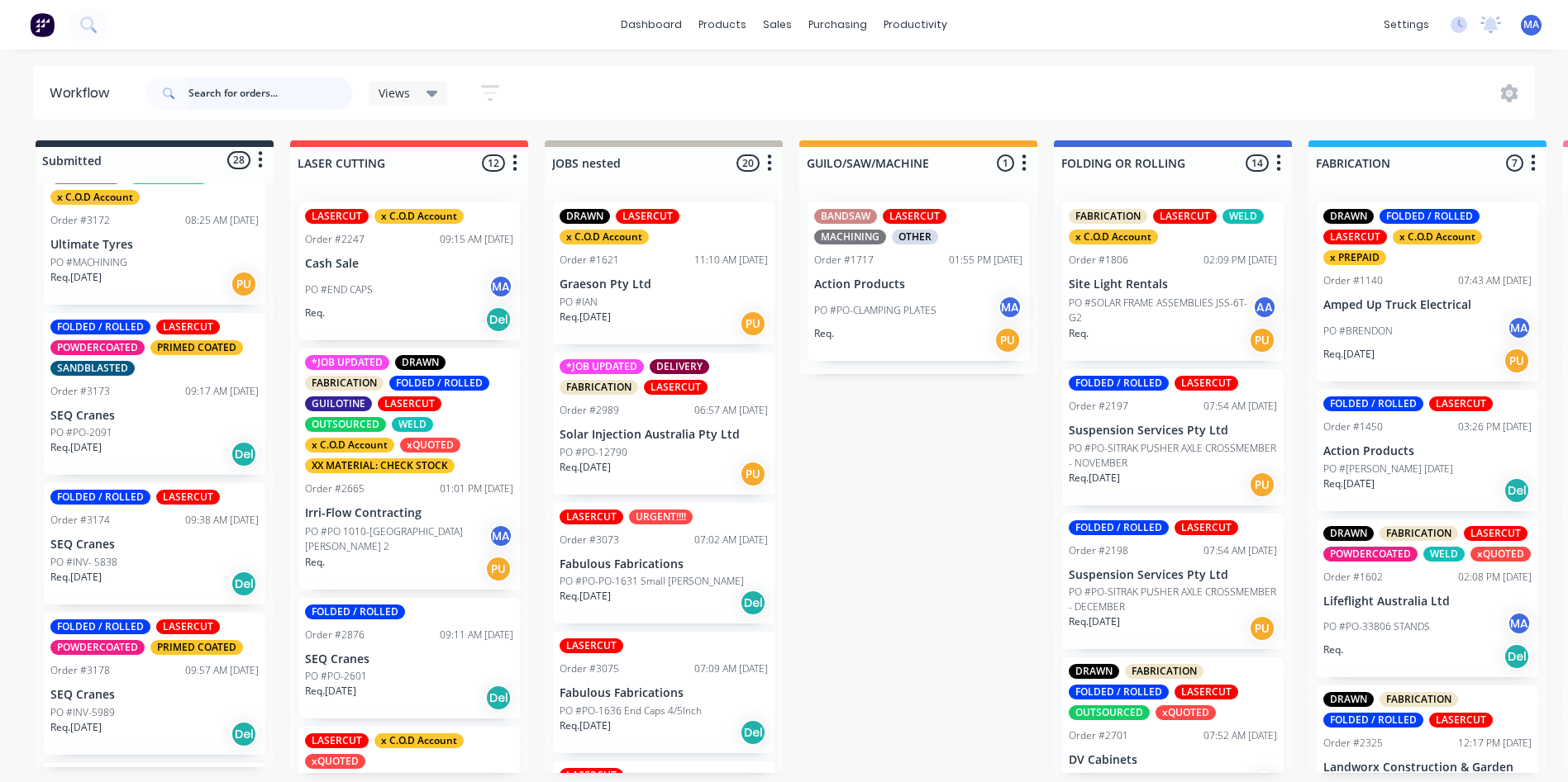
scroll to position [3651, 0]
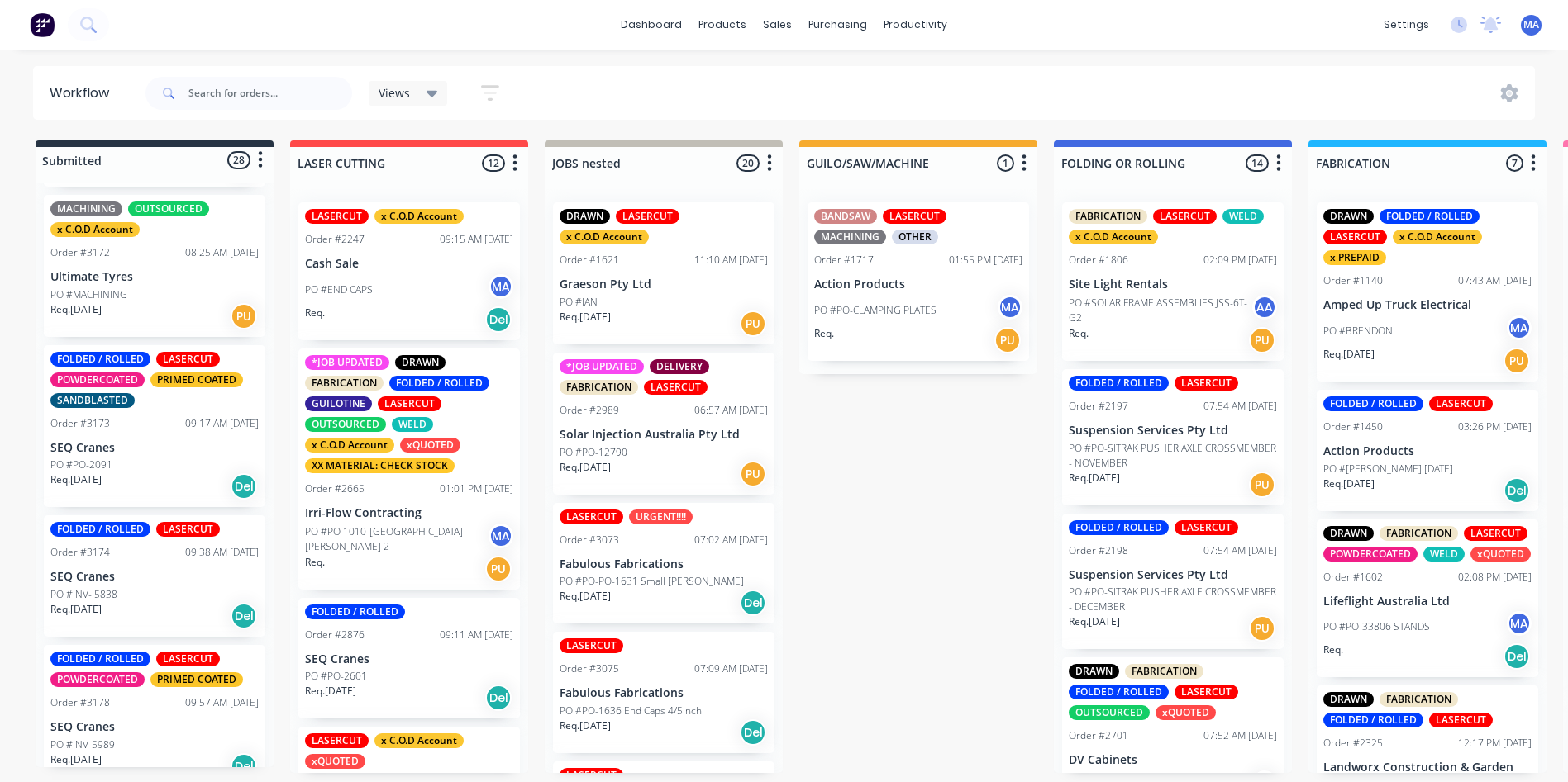
click at [146, 584] on p "SEQ Cranes" at bounding box center [154, 576] width 208 height 14
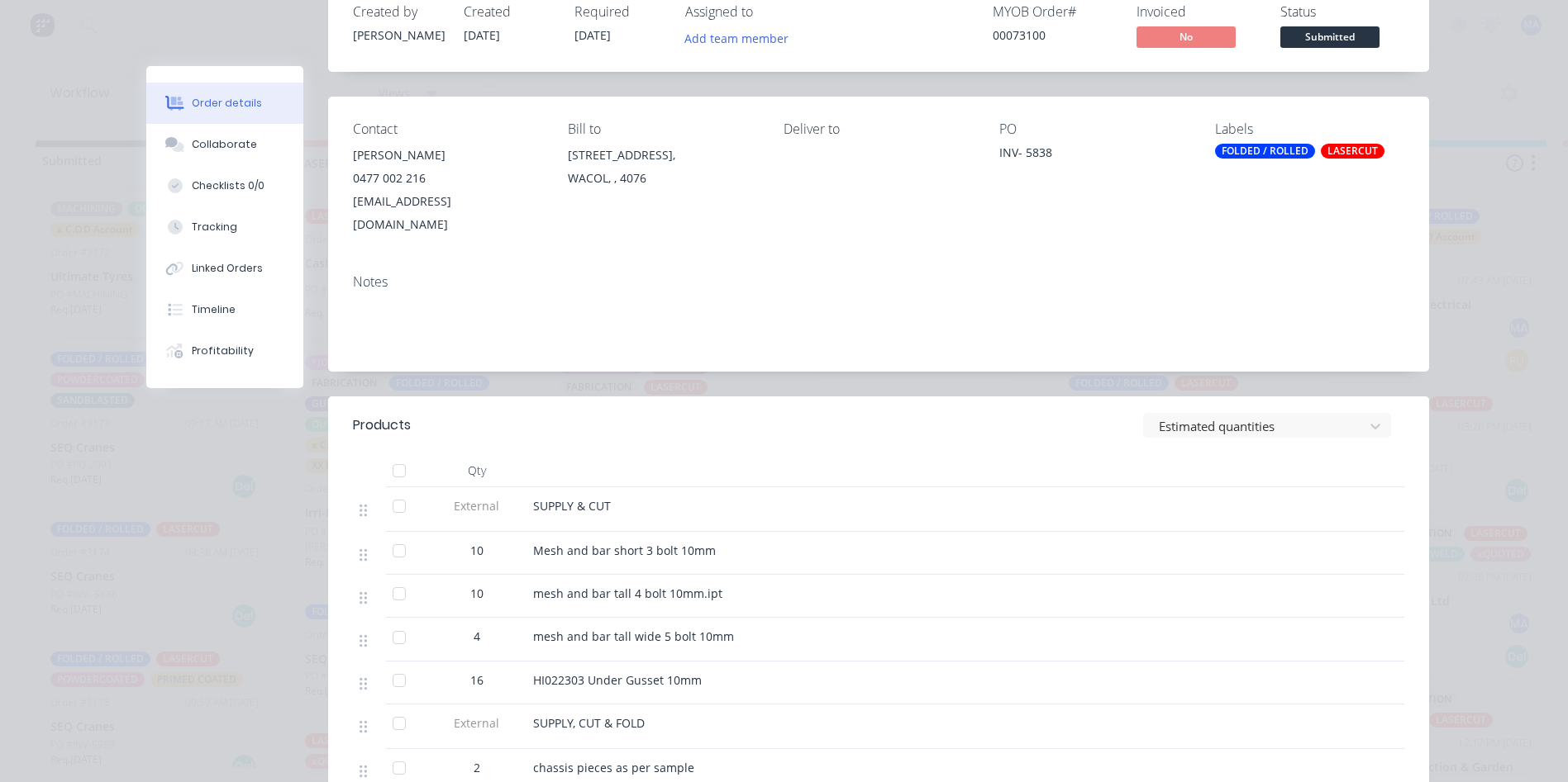
scroll to position [248, 0]
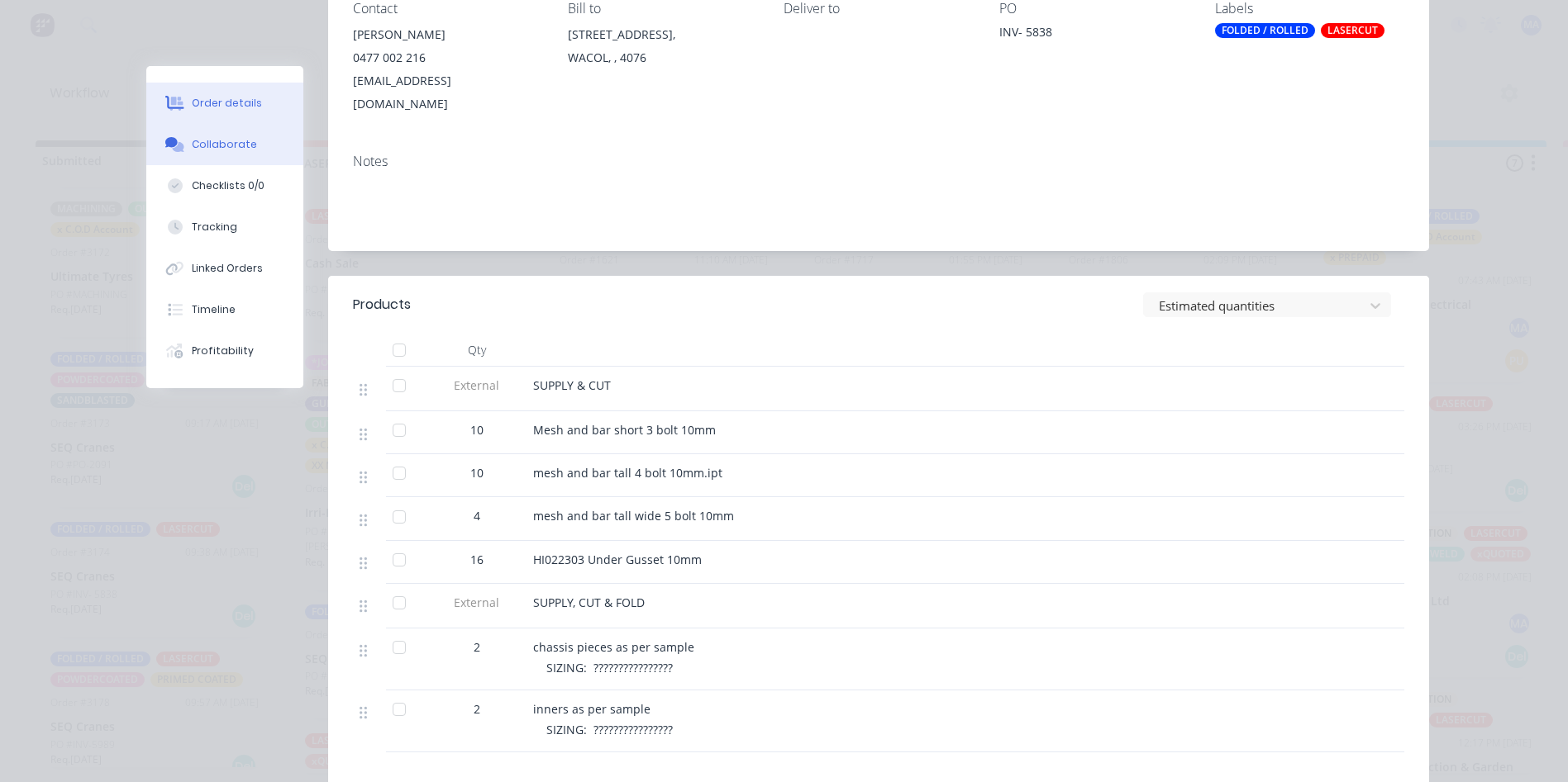
click at [226, 133] on button "Collaborate" at bounding box center [224, 144] width 157 height 41
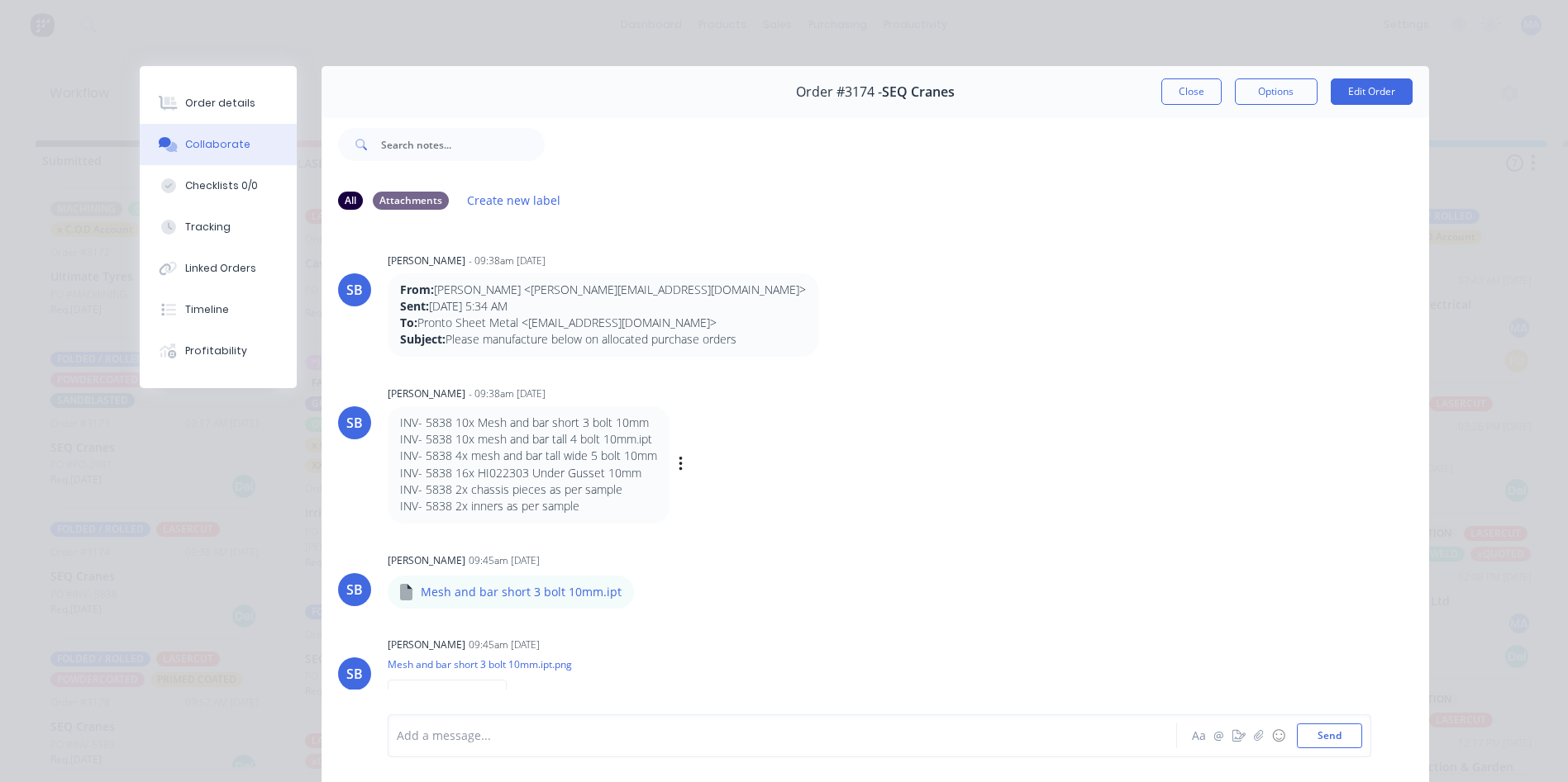
scroll to position [0, 0]
click at [1189, 82] on button "Close" at bounding box center [1191, 92] width 60 height 27
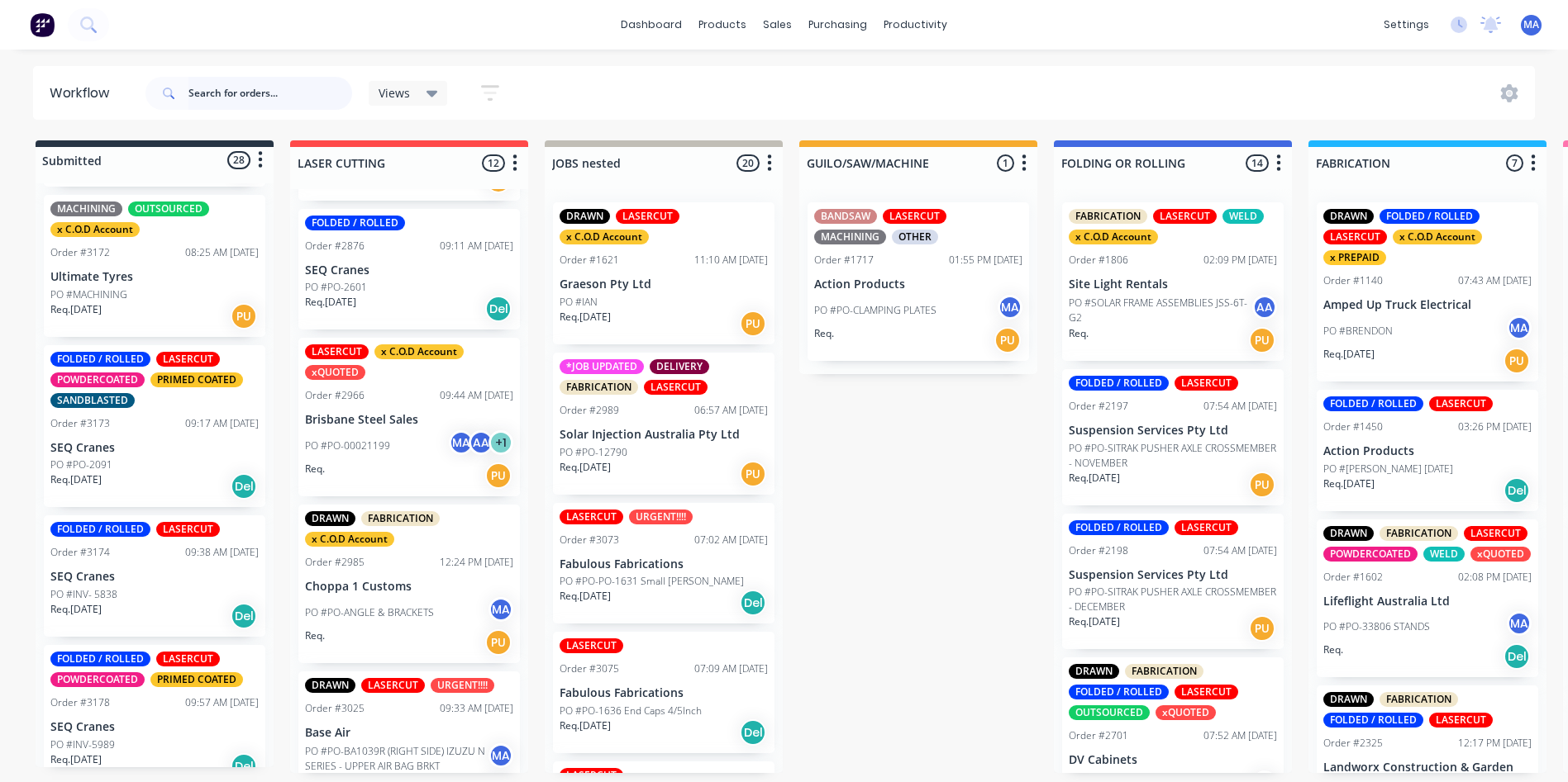
scroll to position [248, 0]
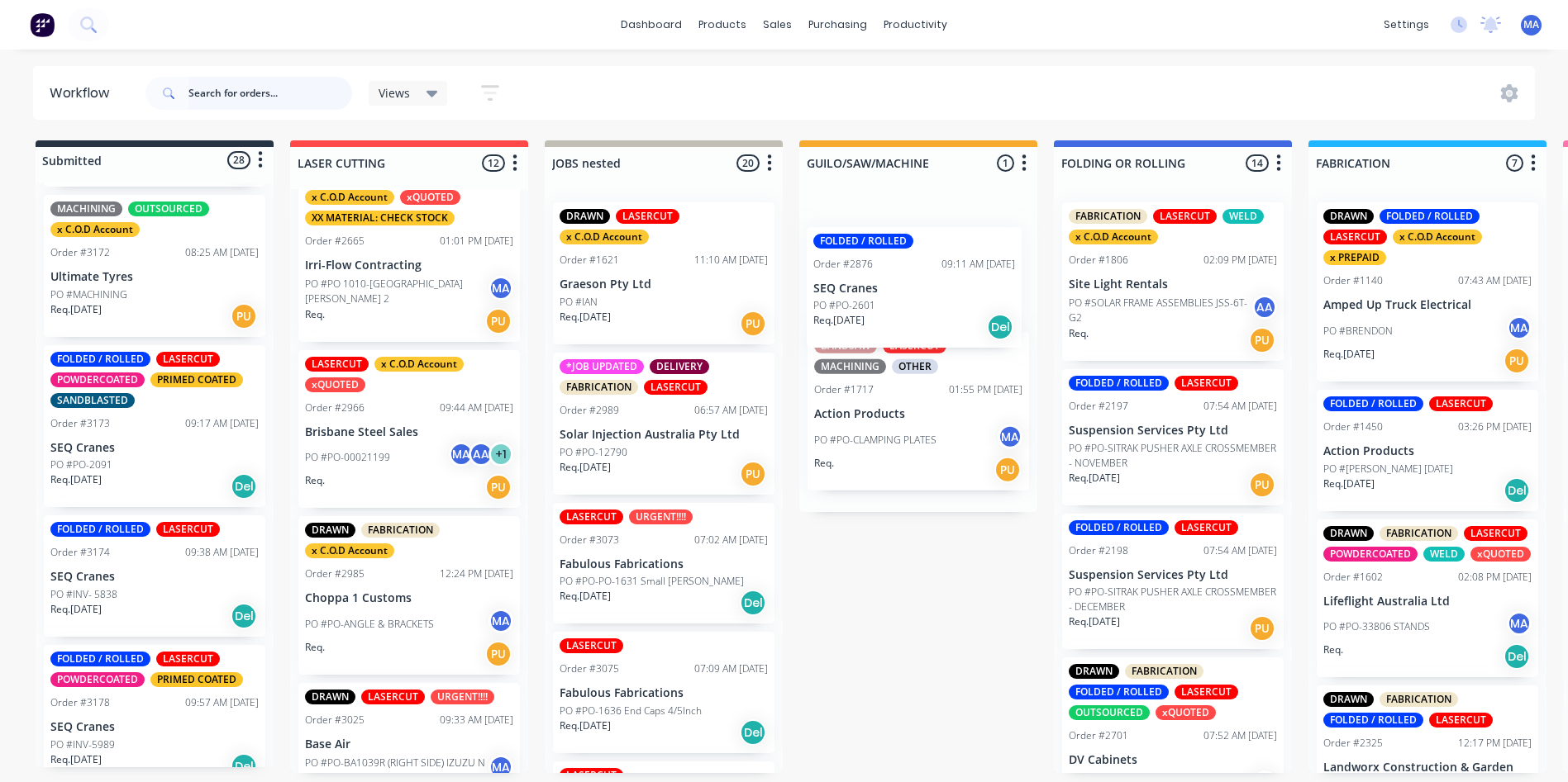
drag, startPoint x: 409, startPoint y: 416, endPoint x: 905, endPoint y: 300, distance: 509.4
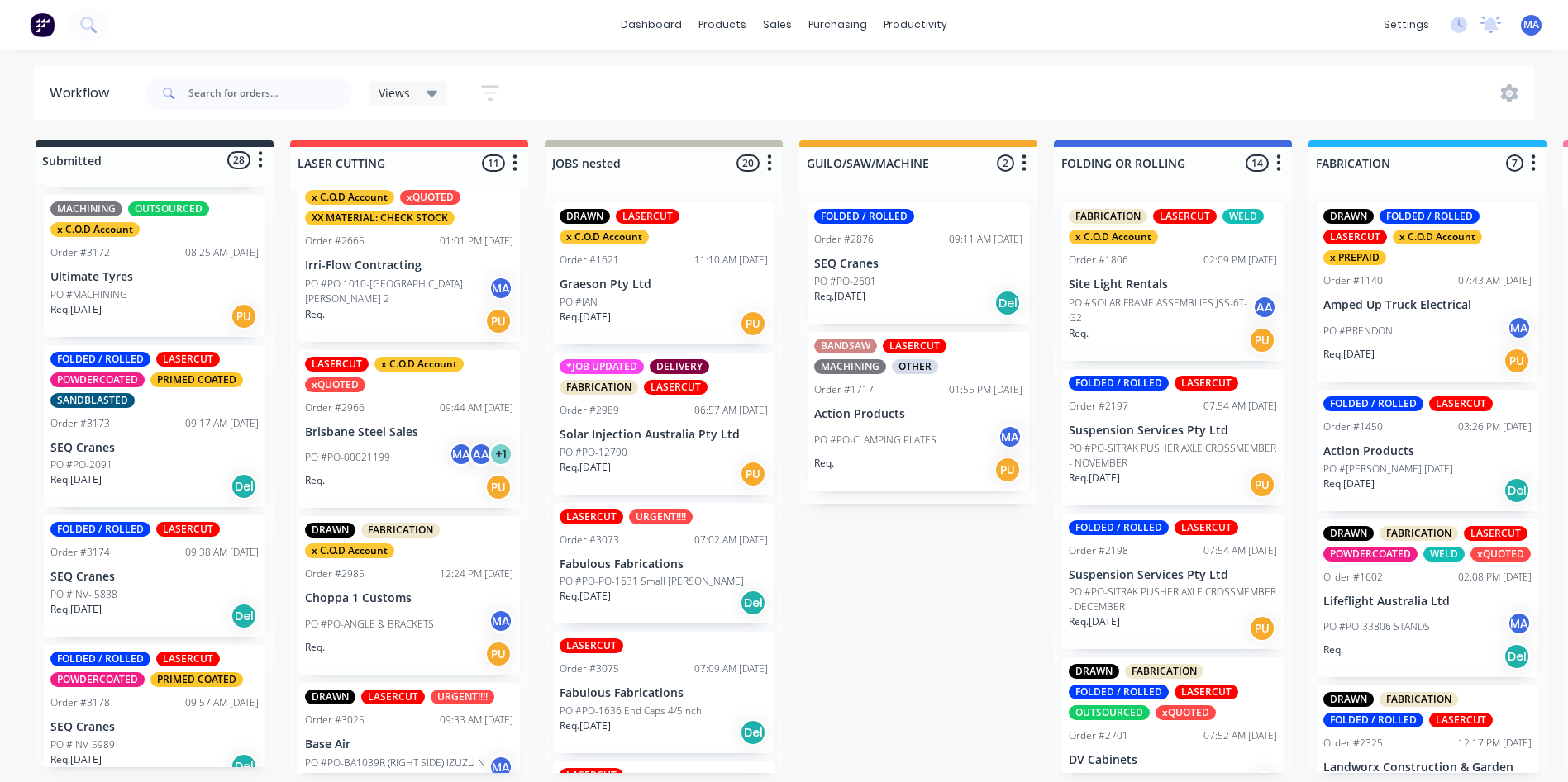
click at [140, 456] on p "SEQ Cranes" at bounding box center [154, 448] width 208 height 14
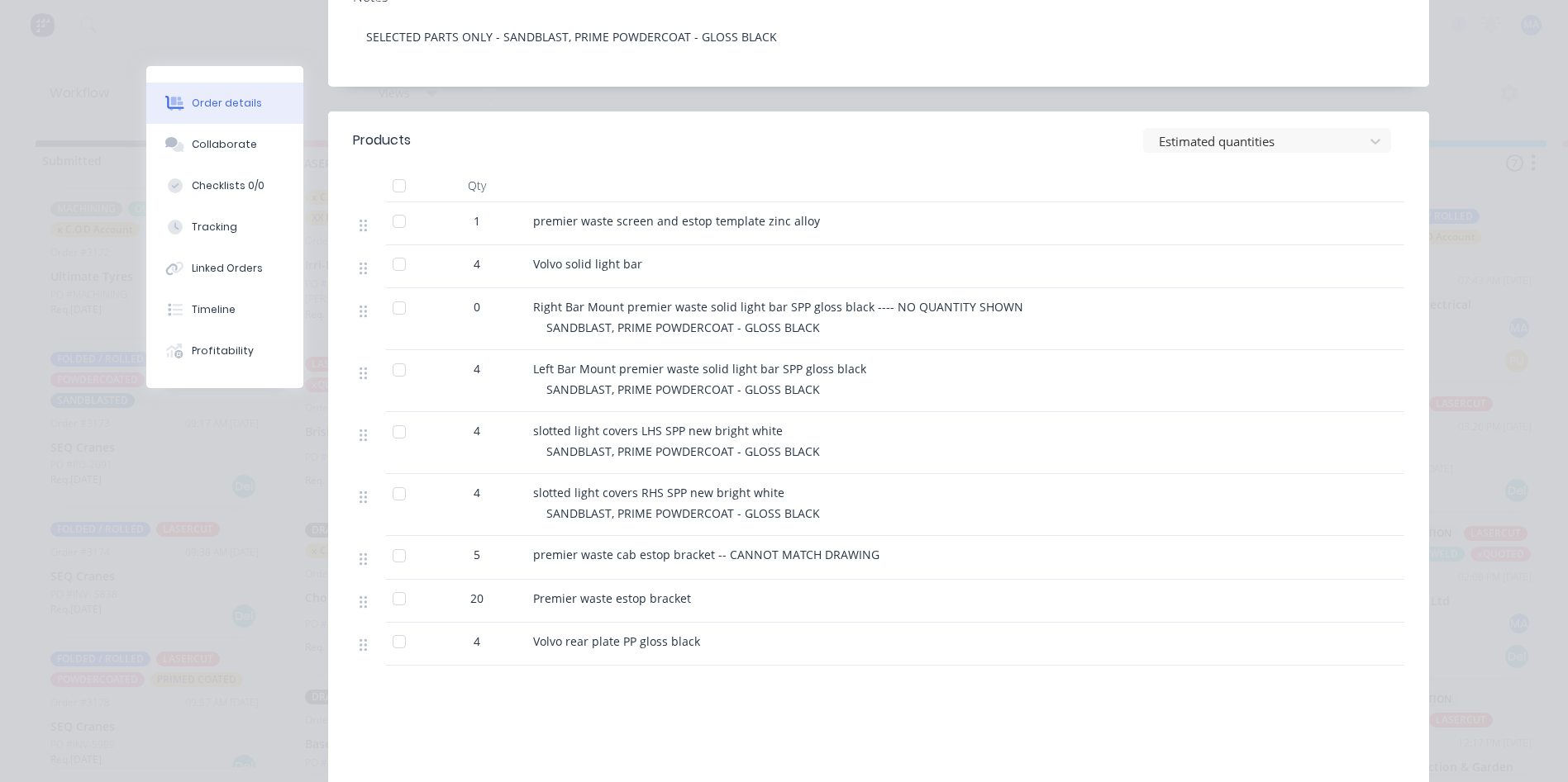
scroll to position [413, 0]
click at [227, 124] on button "Collaborate" at bounding box center [224, 144] width 157 height 41
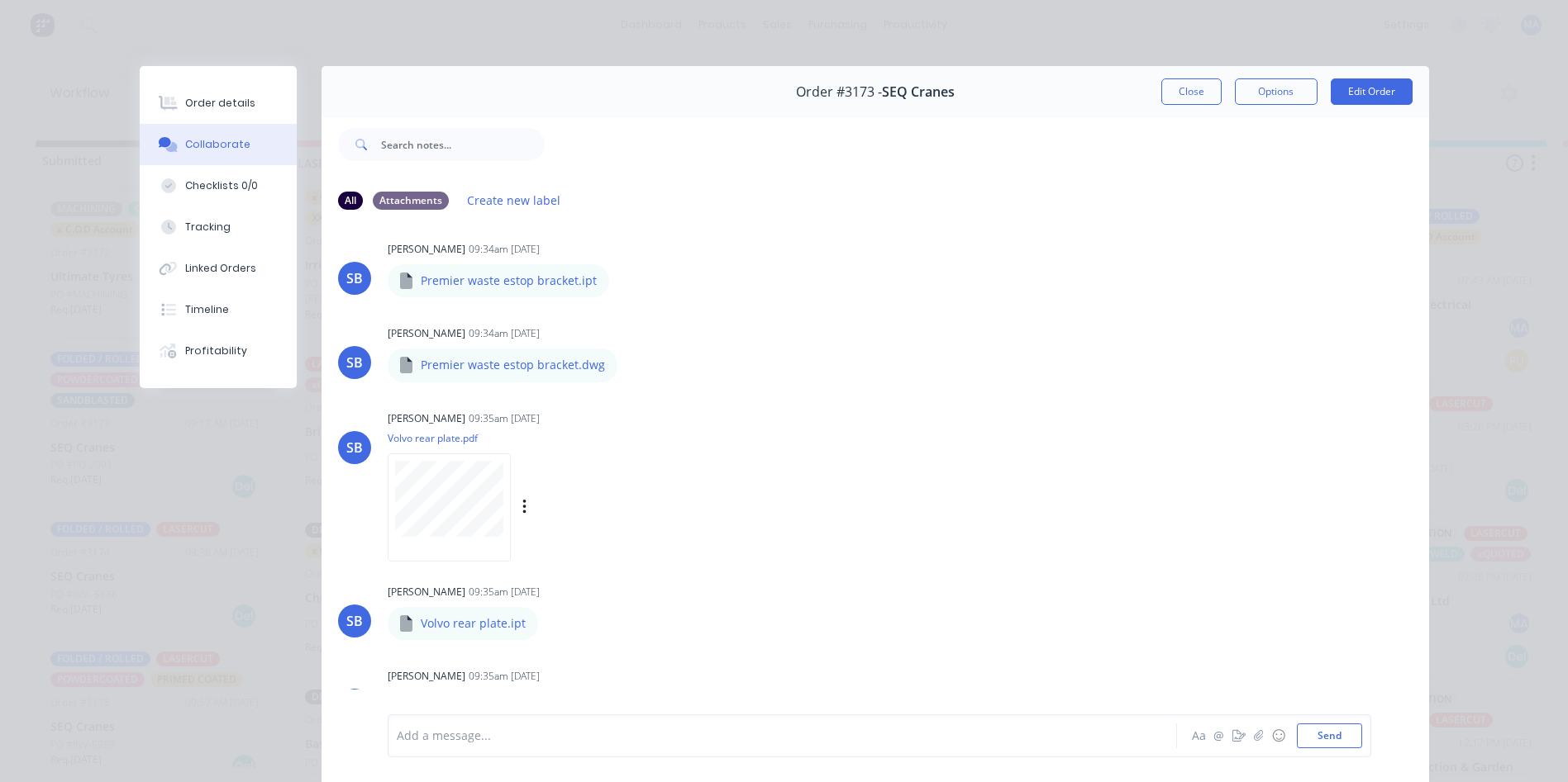
scroll to position [2579, 0]
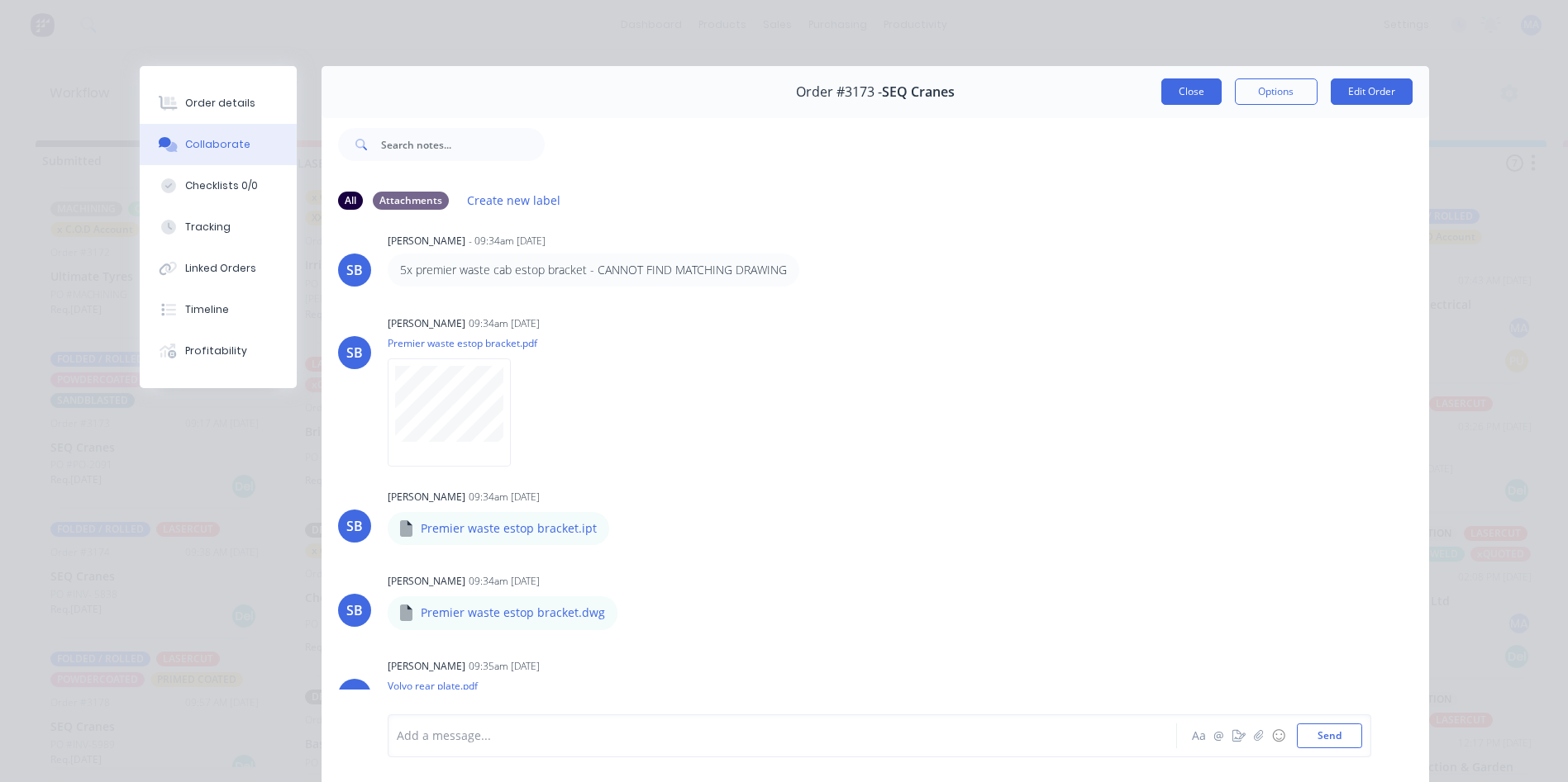
click at [1187, 93] on button "Close" at bounding box center [1191, 92] width 60 height 27
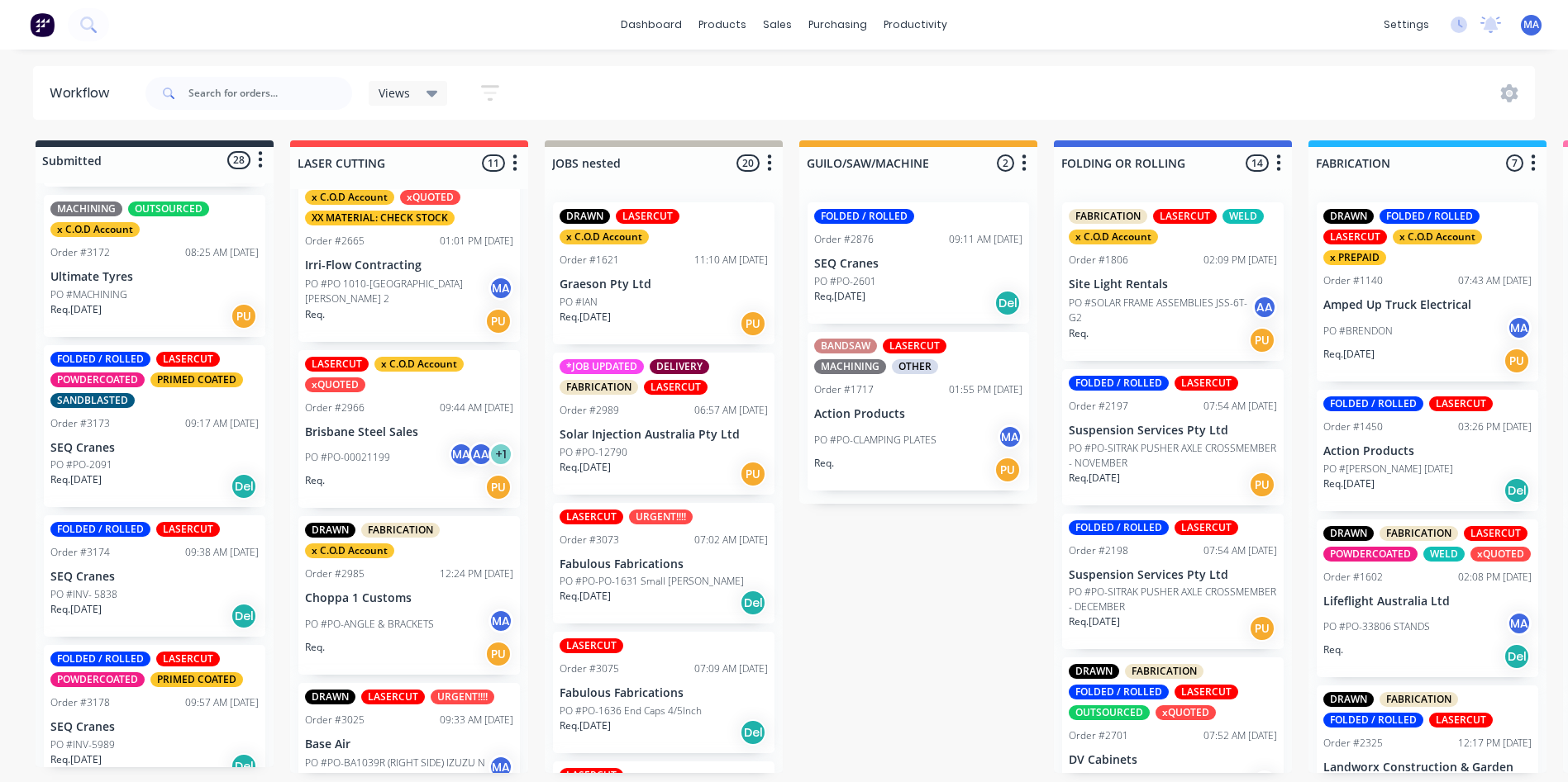
click at [161, 472] on div "PO #PO-2091" at bounding box center [154, 465] width 208 height 15
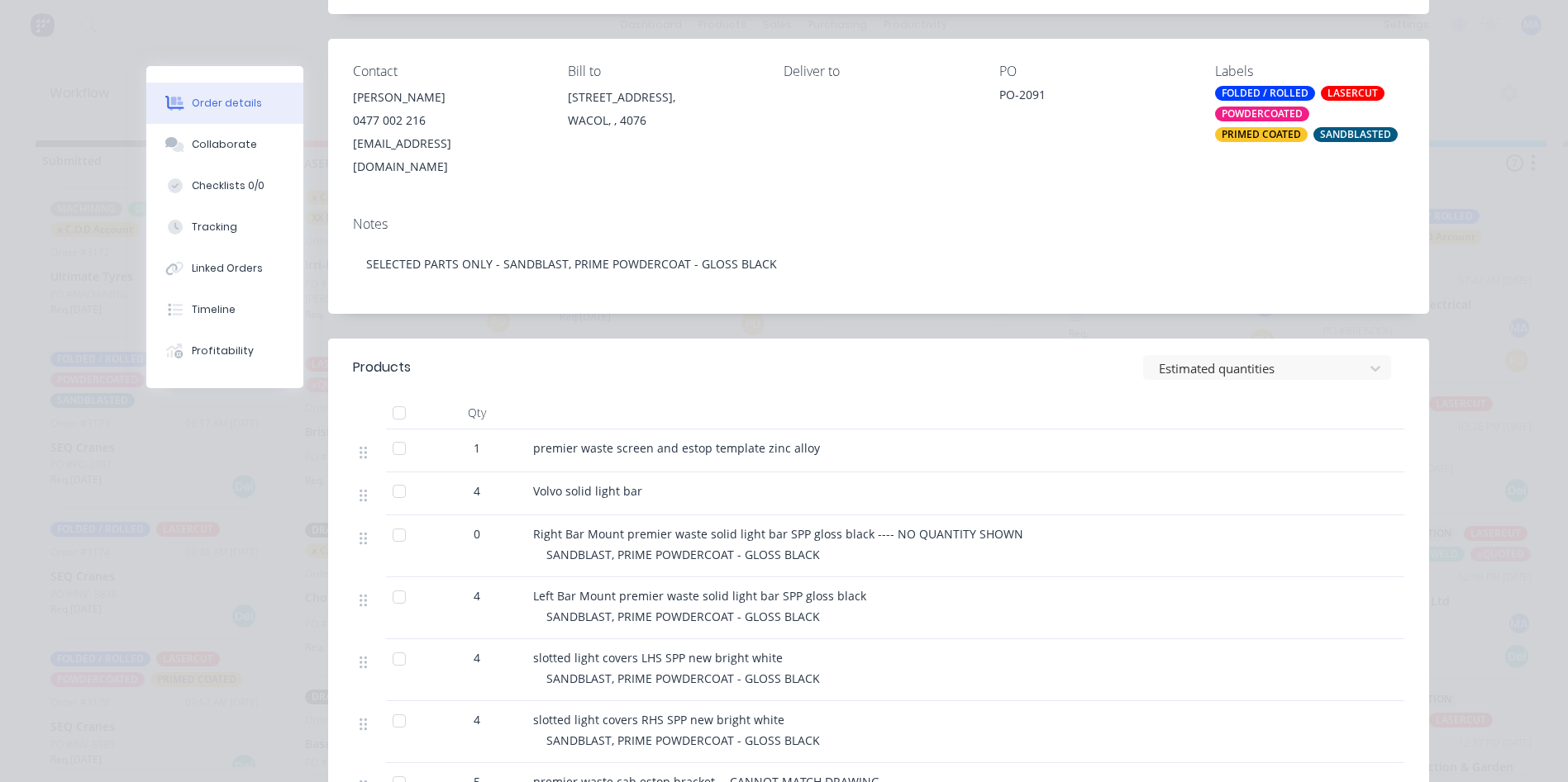
scroll to position [0, 0]
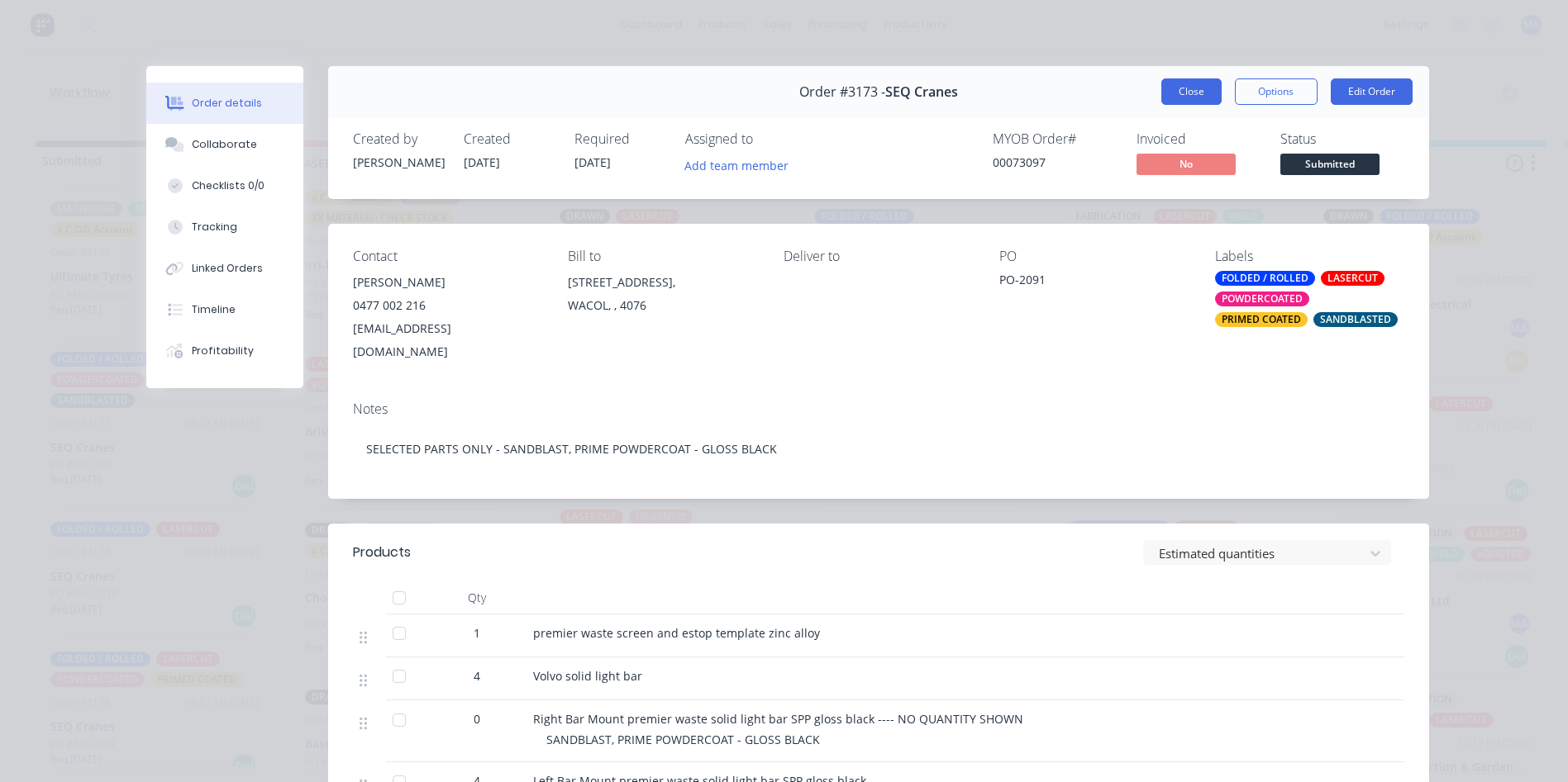
click at [1168, 96] on button "Close" at bounding box center [1191, 92] width 60 height 27
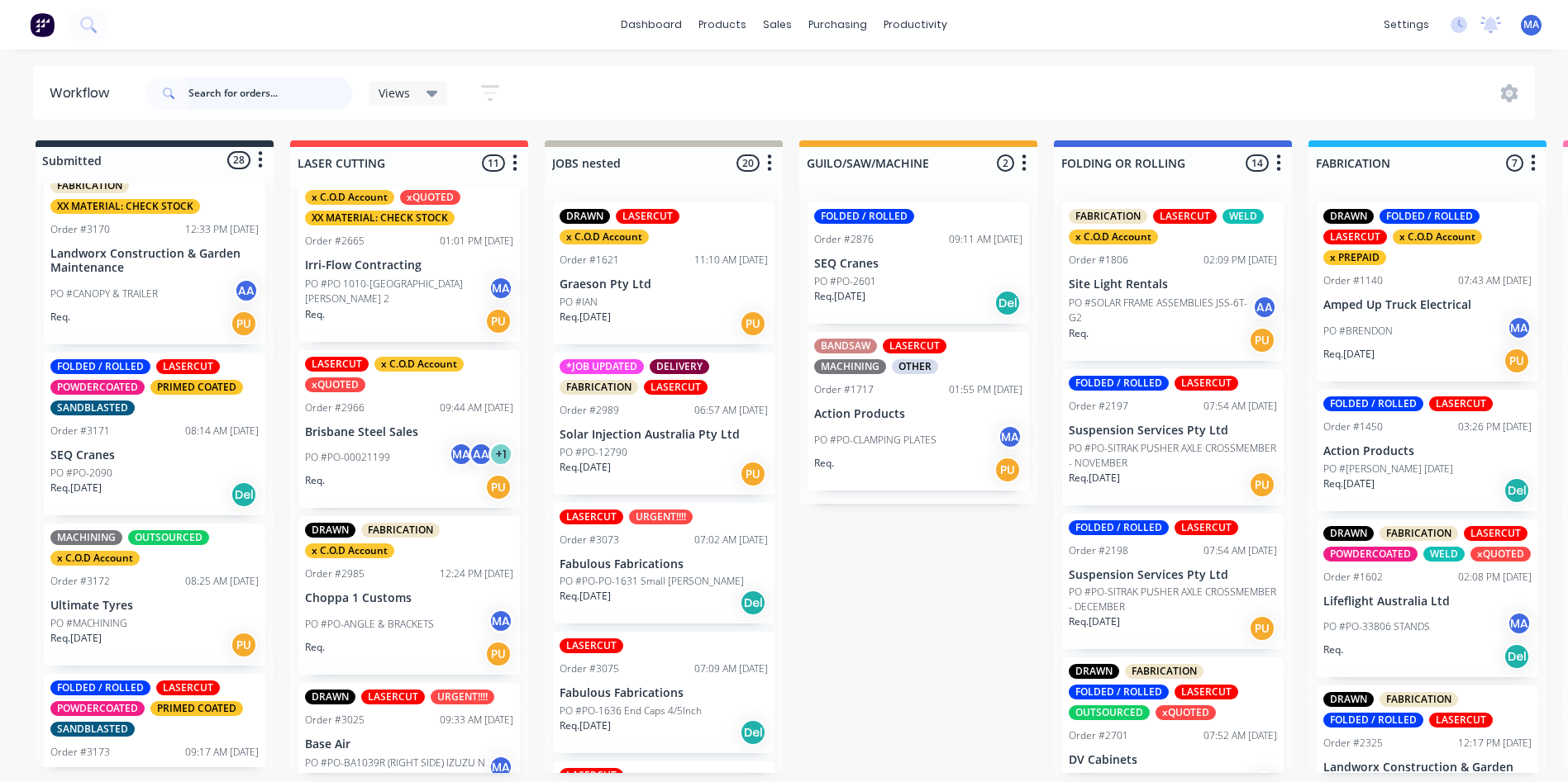
scroll to position [3320, 0]
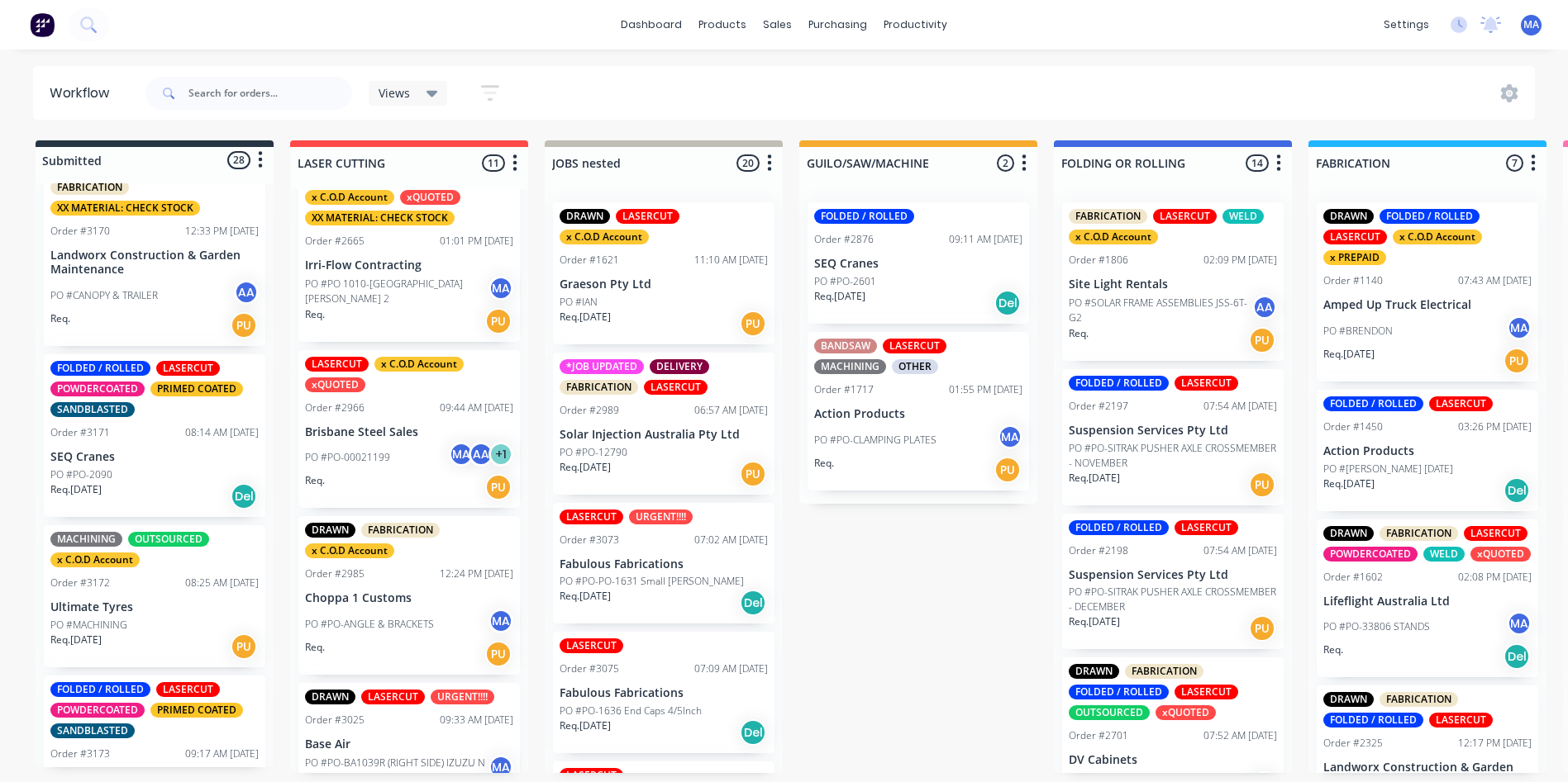
click at [156, 510] on div "Req. [DATE] Del" at bounding box center [154, 496] width 208 height 28
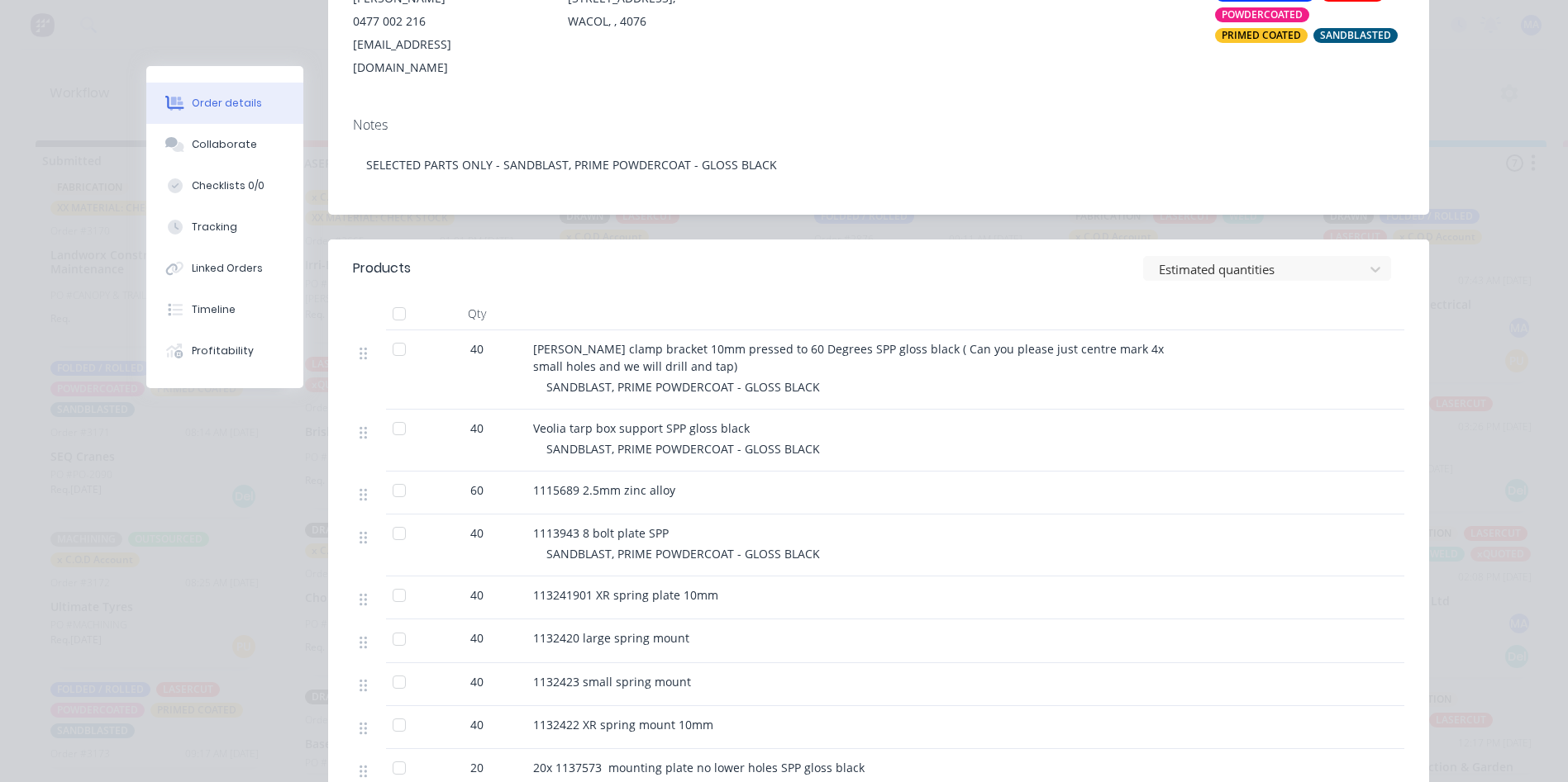
scroll to position [331, 0]
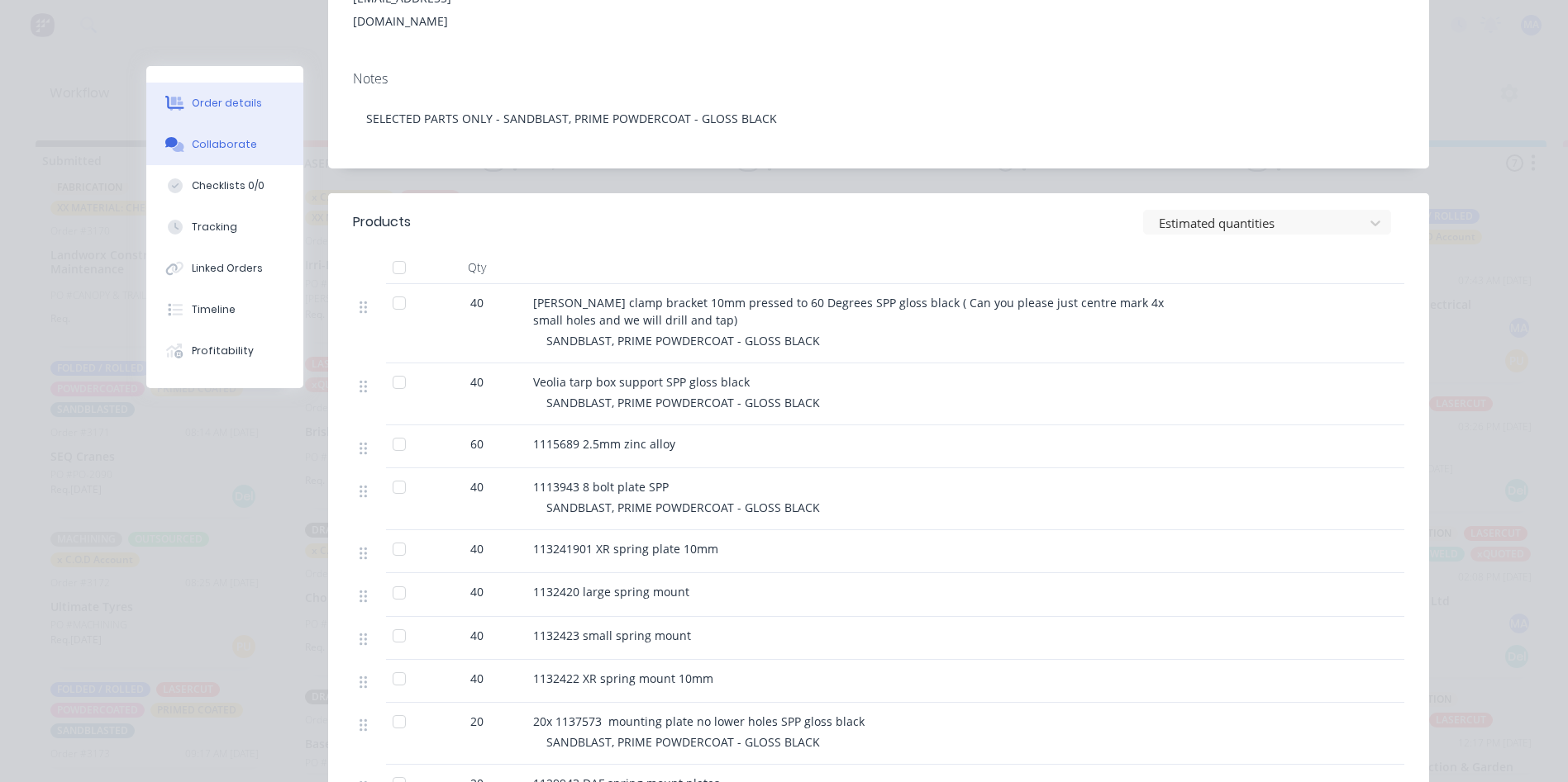
click at [236, 143] on div "Collaborate" at bounding box center [224, 144] width 65 height 15
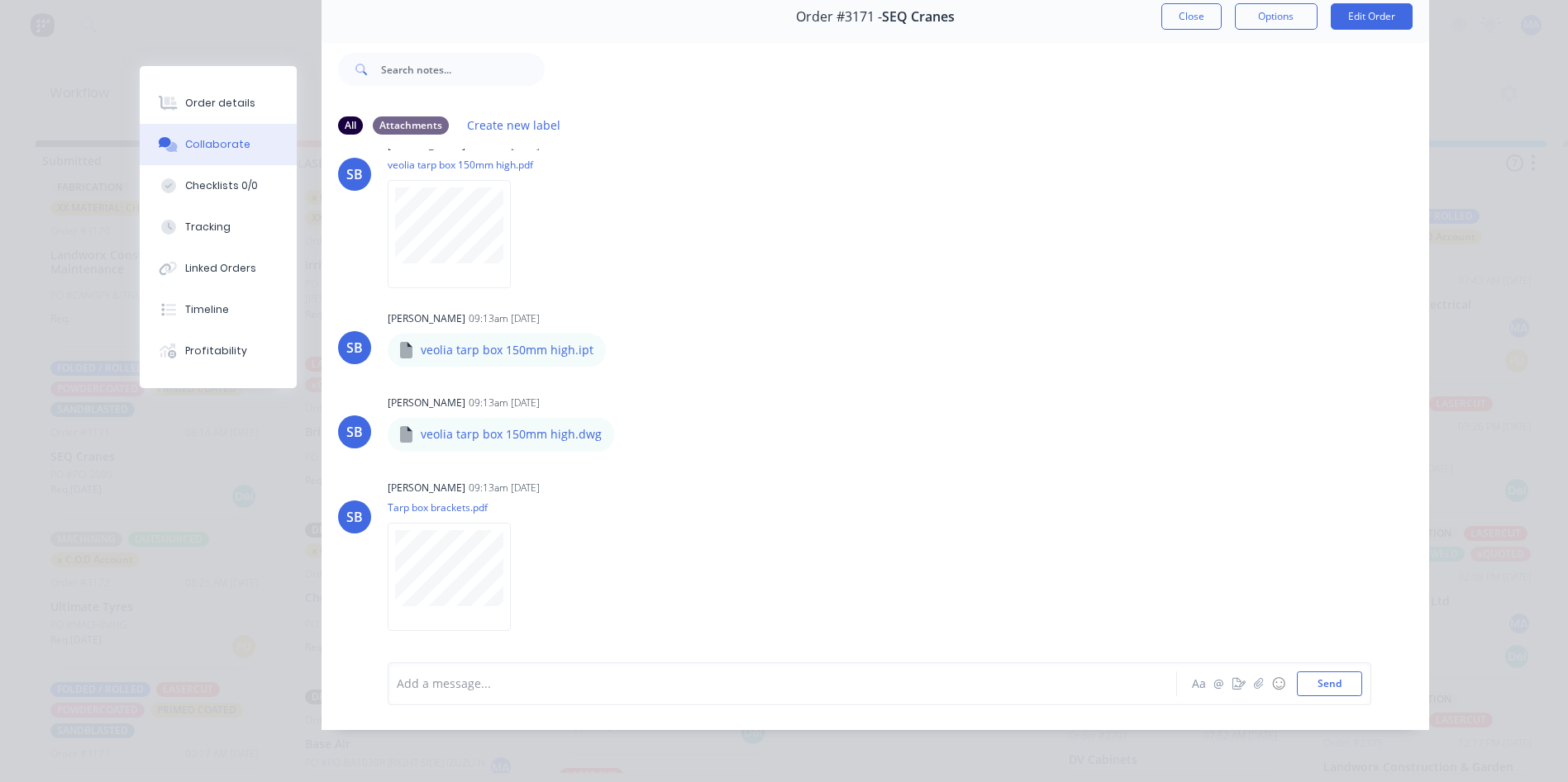
scroll to position [4831, 0]
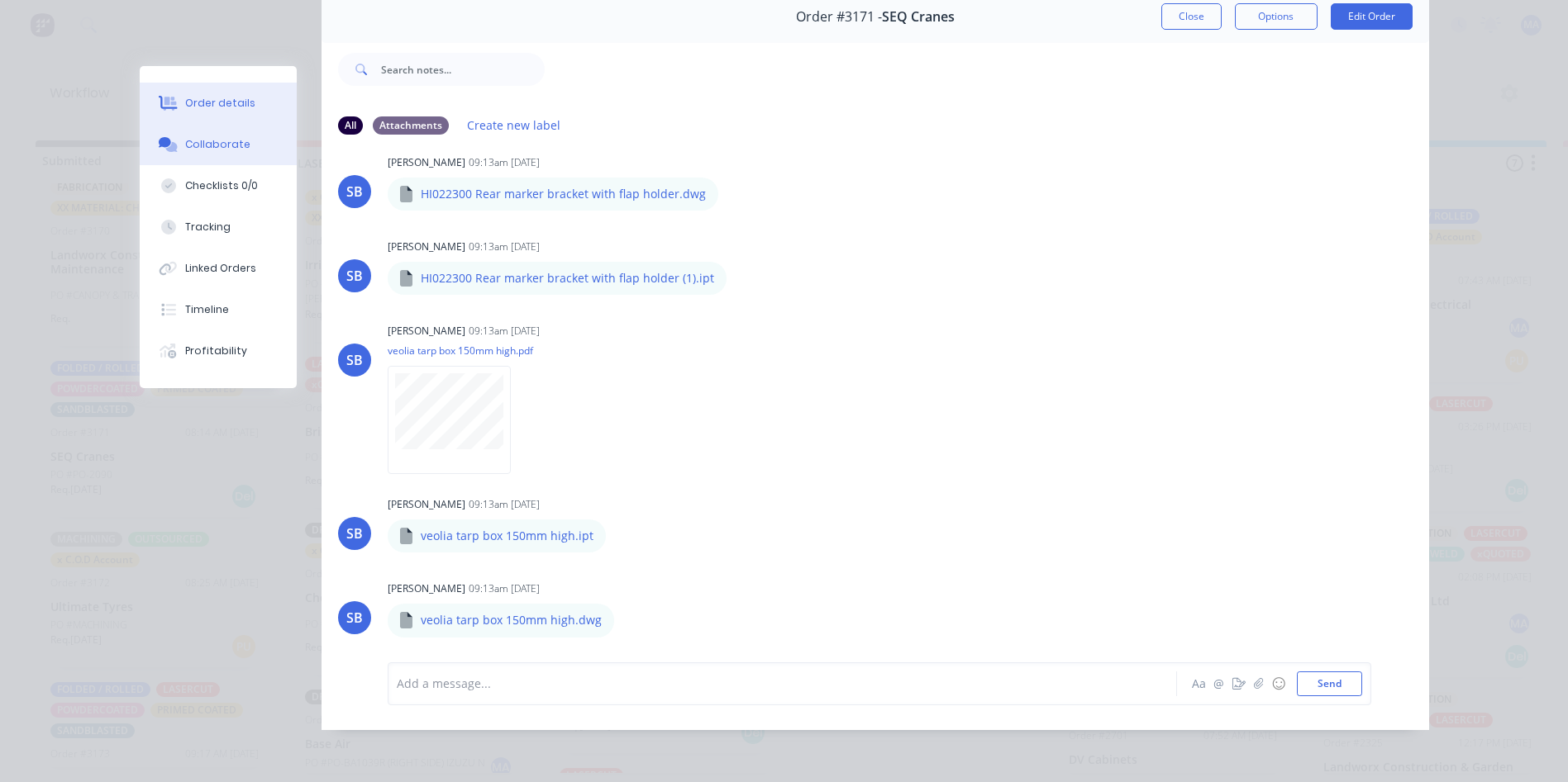
click at [239, 113] on button "Order details" at bounding box center [217, 102] width 157 height 41
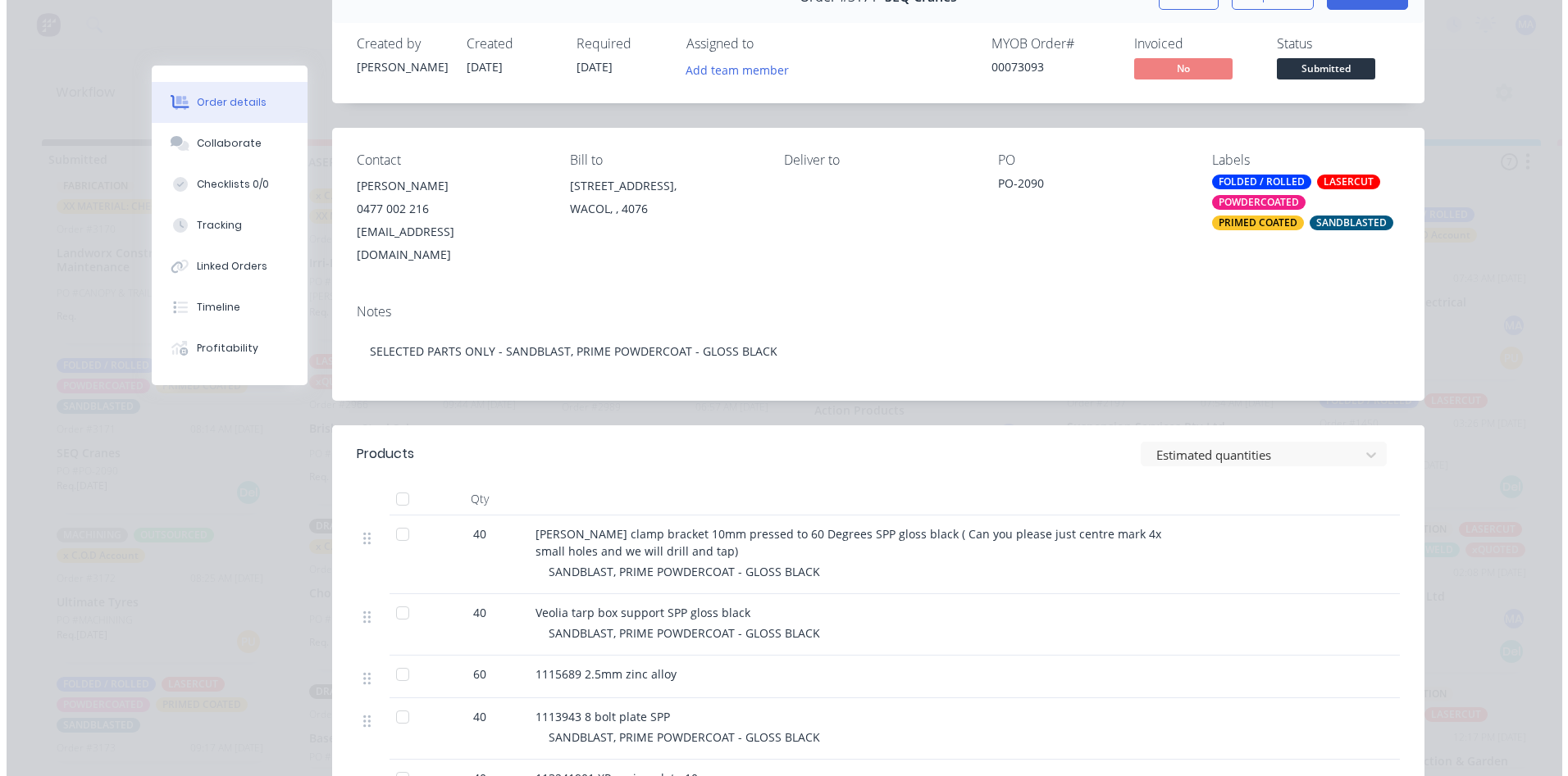
scroll to position [0, 0]
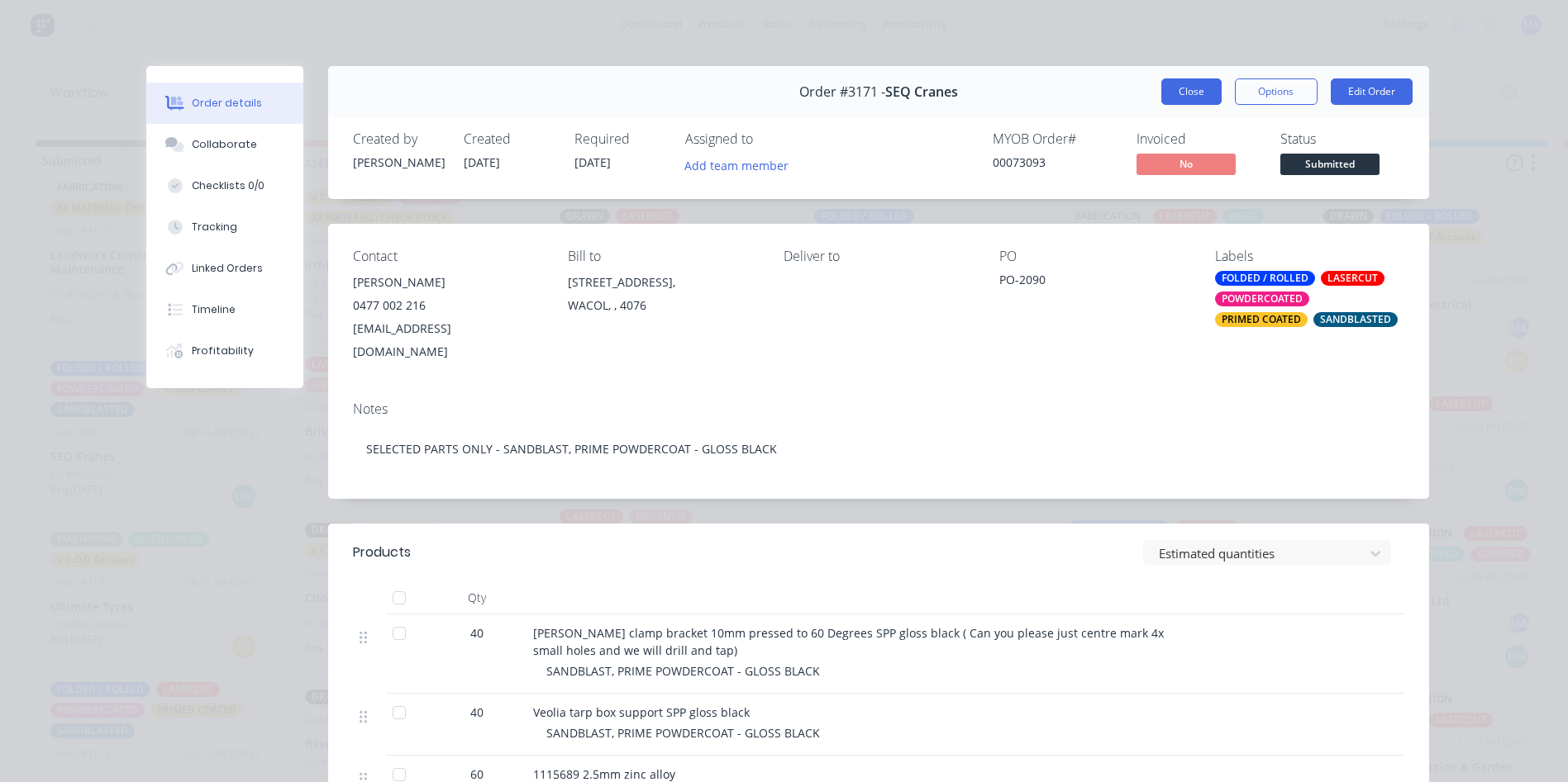
click at [1193, 89] on button "Close" at bounding box center [1191, 92] width 60 height 27
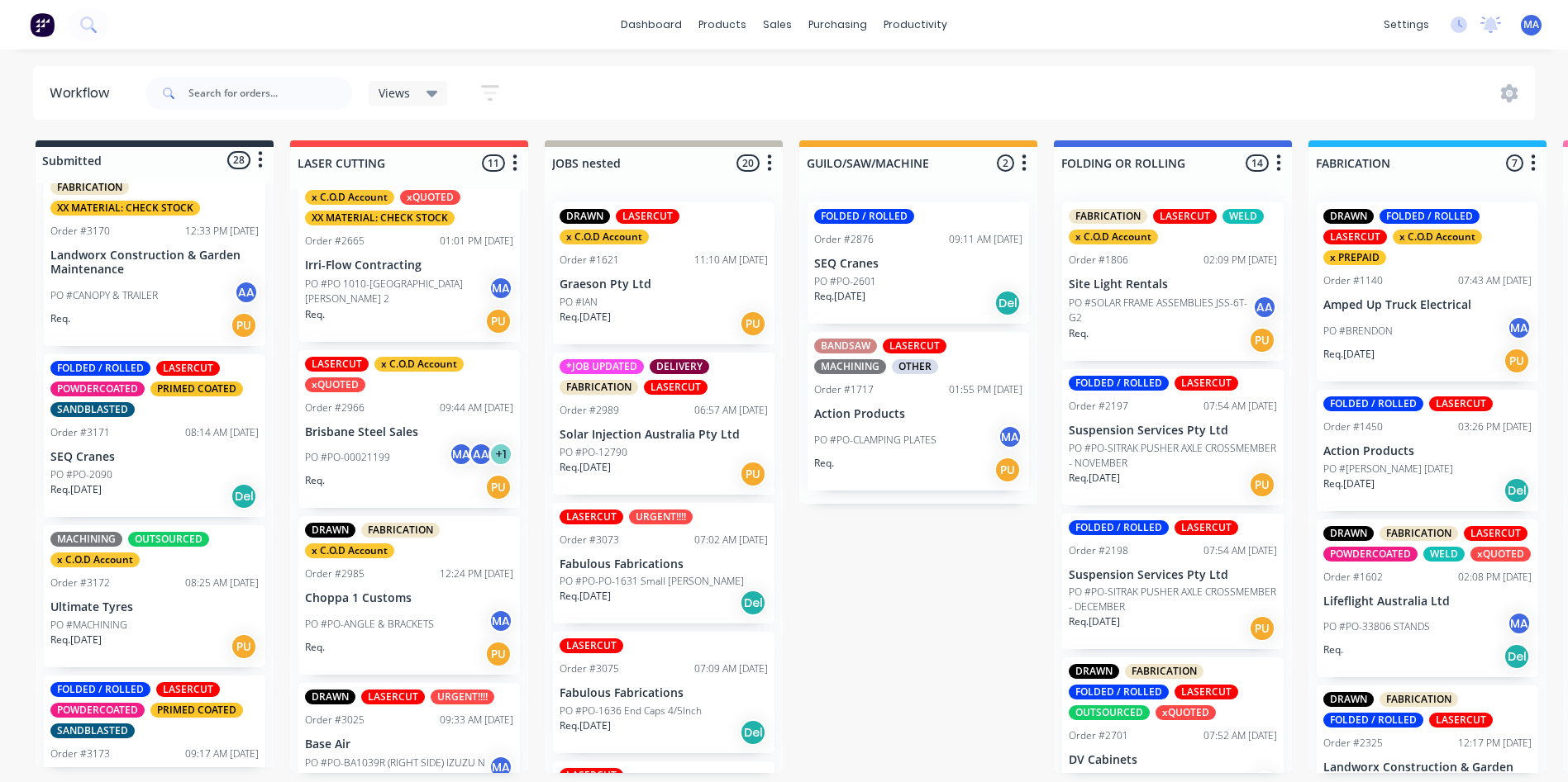
click at [263, 61] on div "dashboard products sales purchasing productivity dashboard products Product Cat…" at bounding box center [784, 341] width 1568 height 683
click at [244, 90] on input "text" at bounding box center [269, 93] width 164 height 33
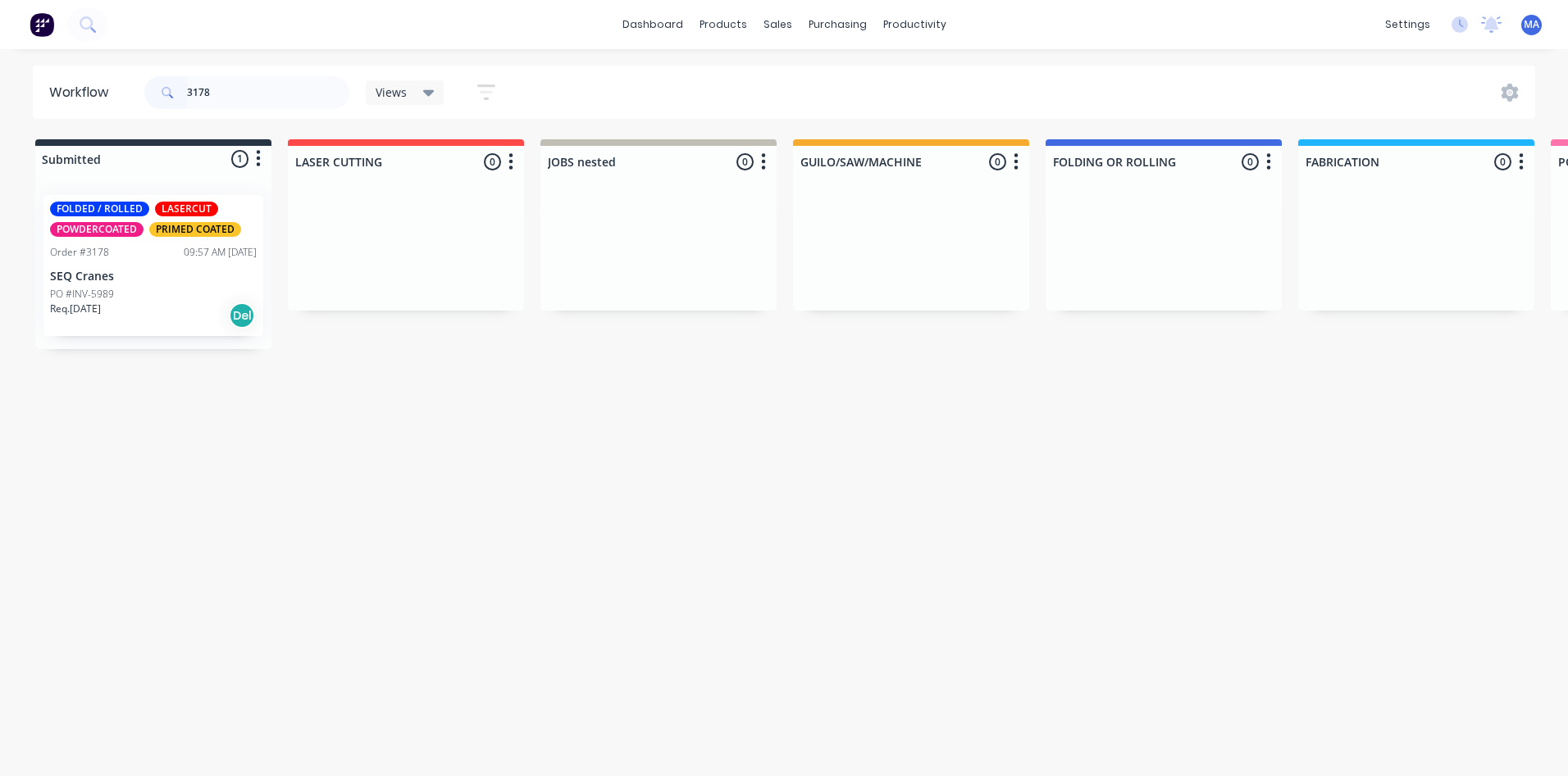
click at [126, 316] on div "Req. [DATE] Del" at bounding box center [153, 315] width 207 height 27
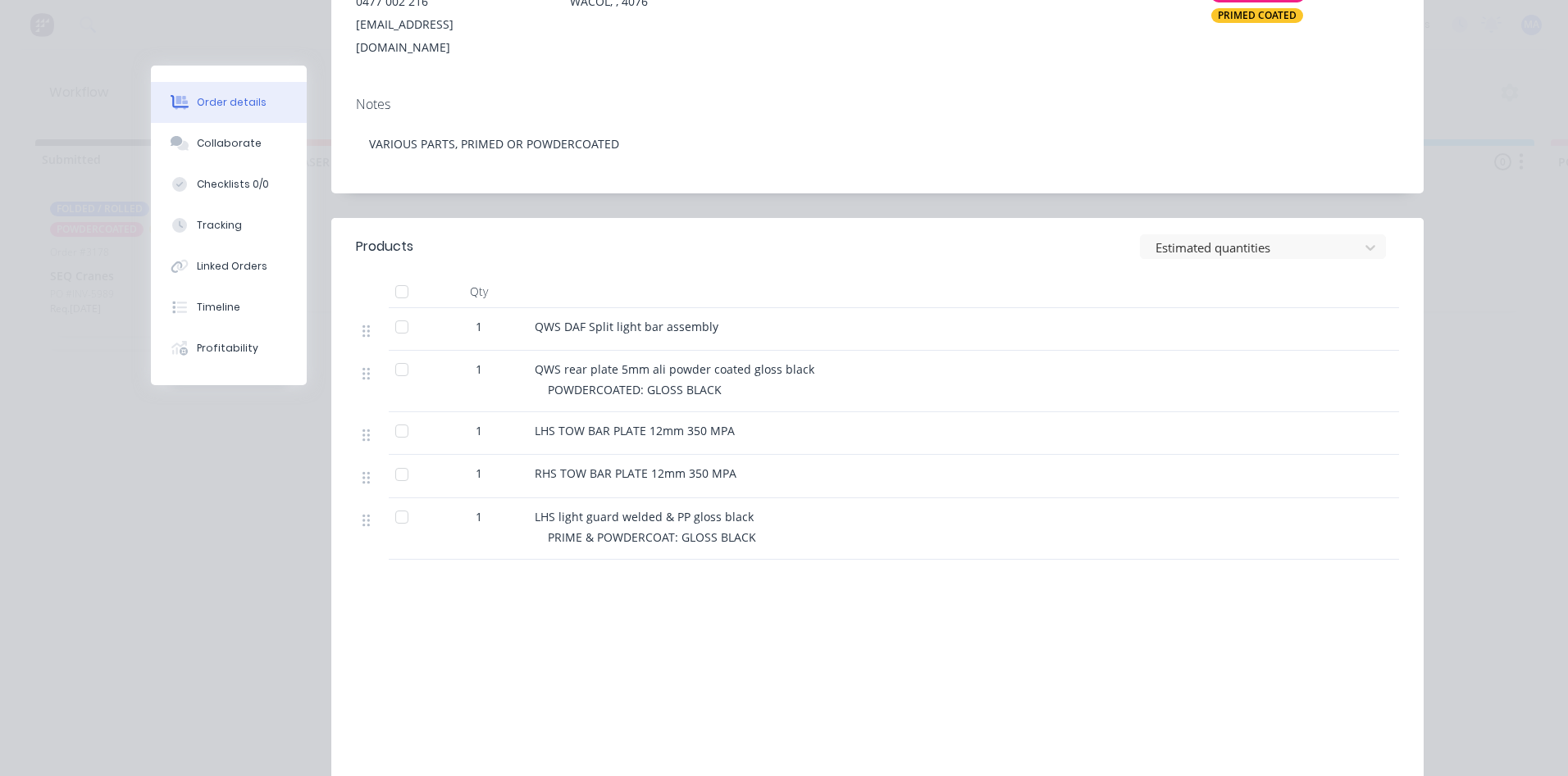
scroll to position [328, 0]
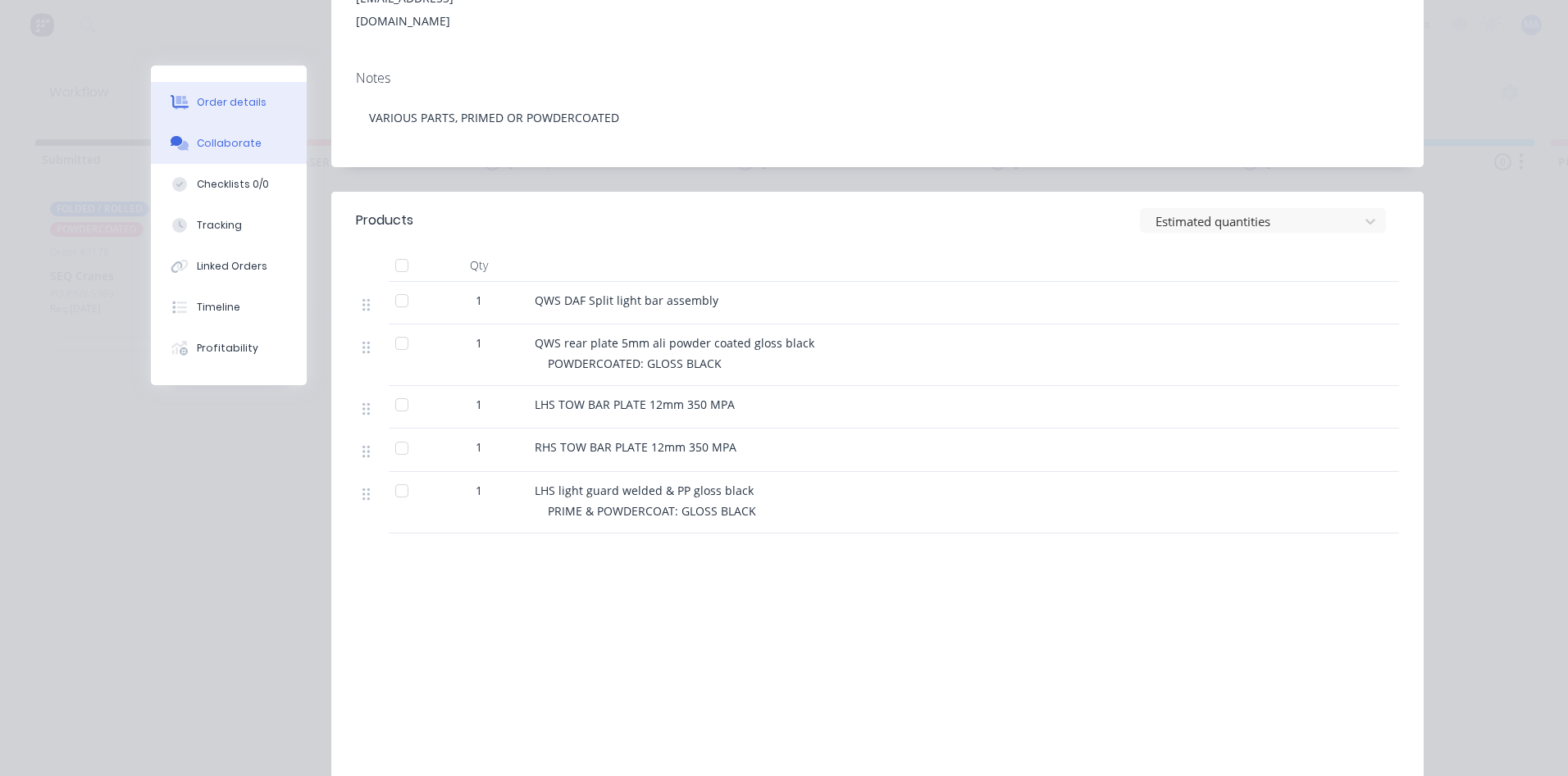
click at [239, 157] on button "Collaborate" at bounding box center [228, 143] width 156 height 41
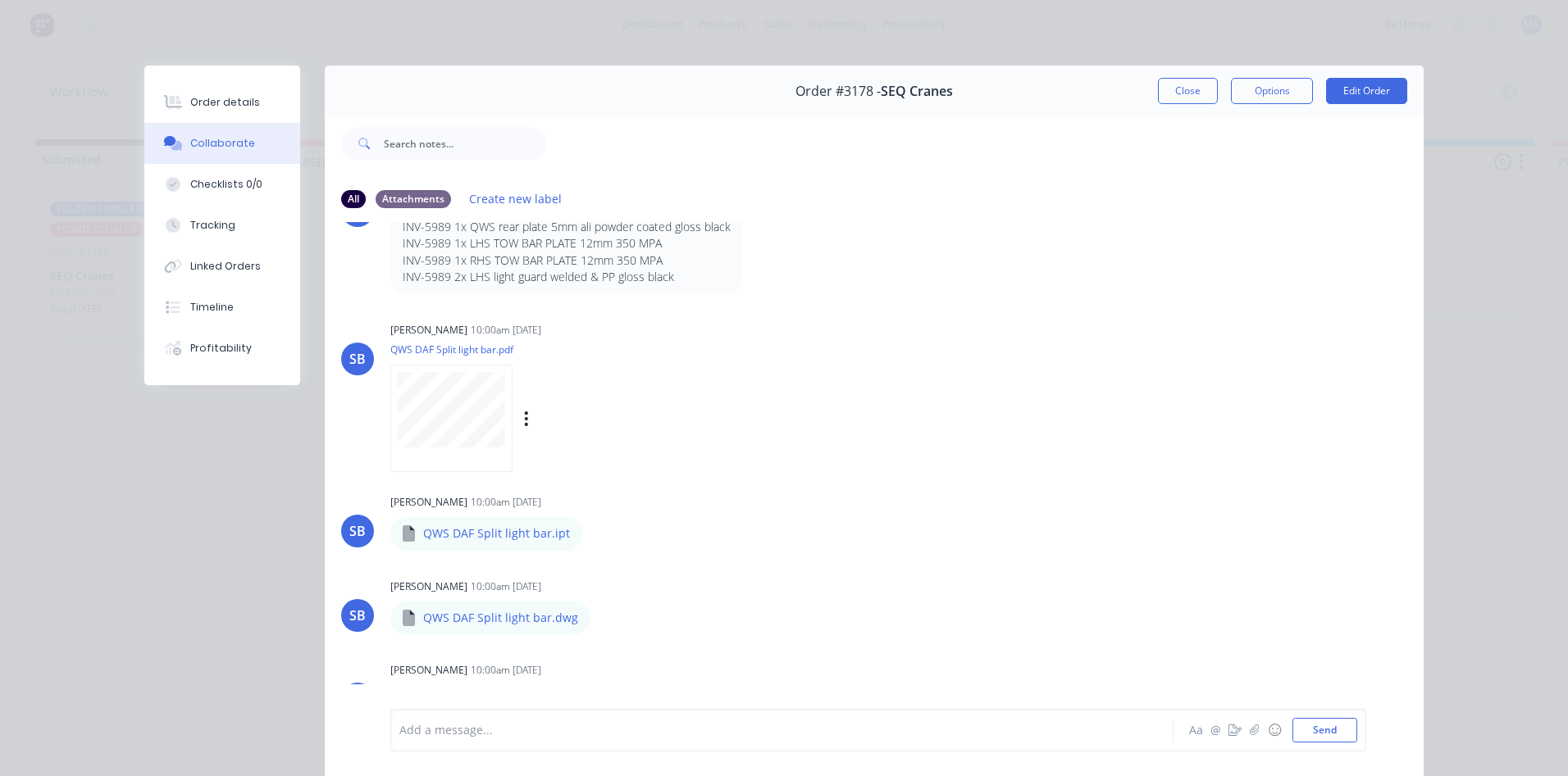
scroll to position [246, 0]
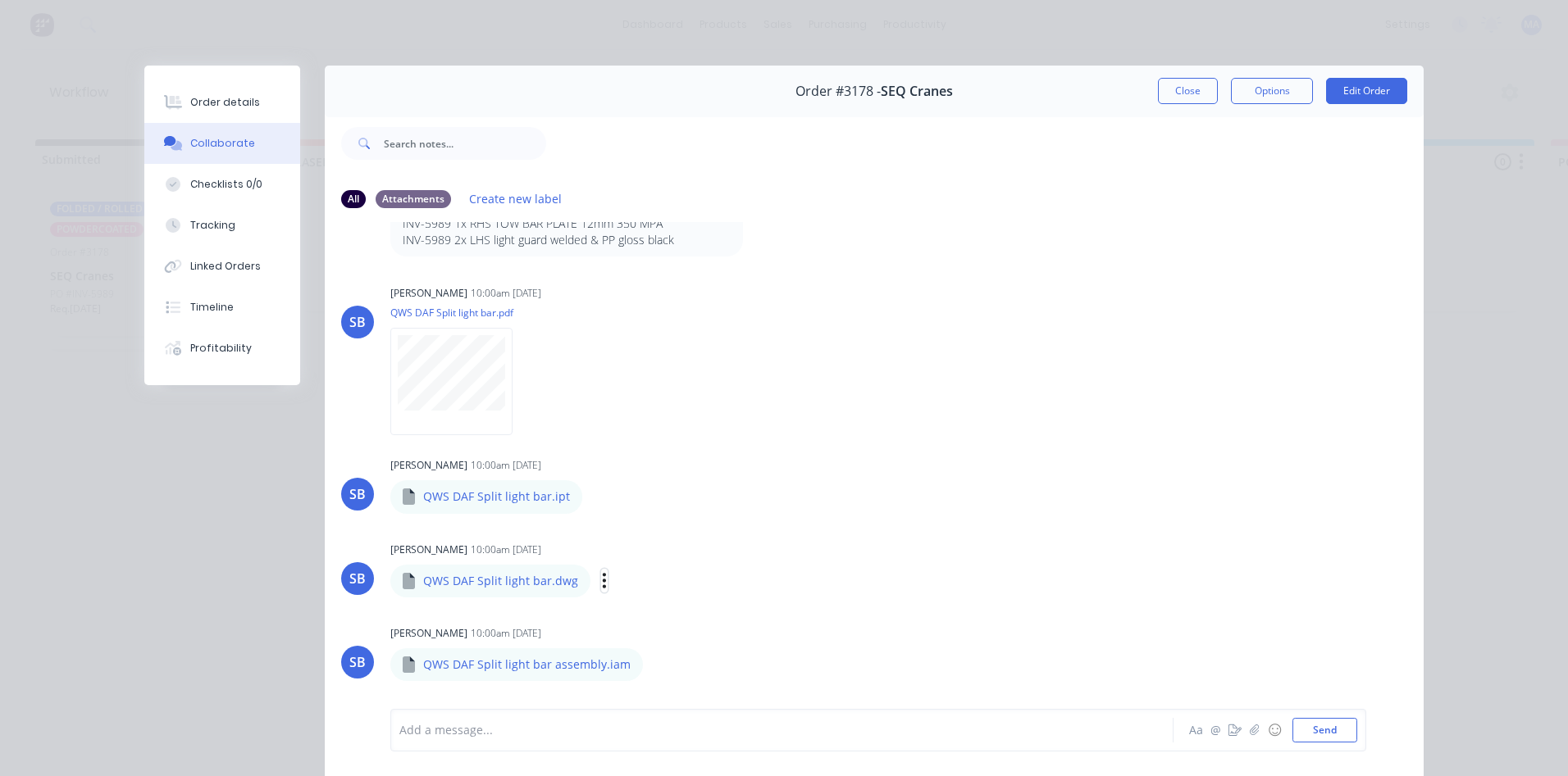
click at [601, 580] on button "button" at bounding box center [605, 580] width 7 height 24
click at [684, 612] on button "Download" at bounding box center [712, 624] width 185 height 37
click at [595, 503] on icon "button" at bounding box center [596, 497] width 3 height 15
click at [656, 547] on button "Download" at bounding box center [704, 540] width 185 height 37
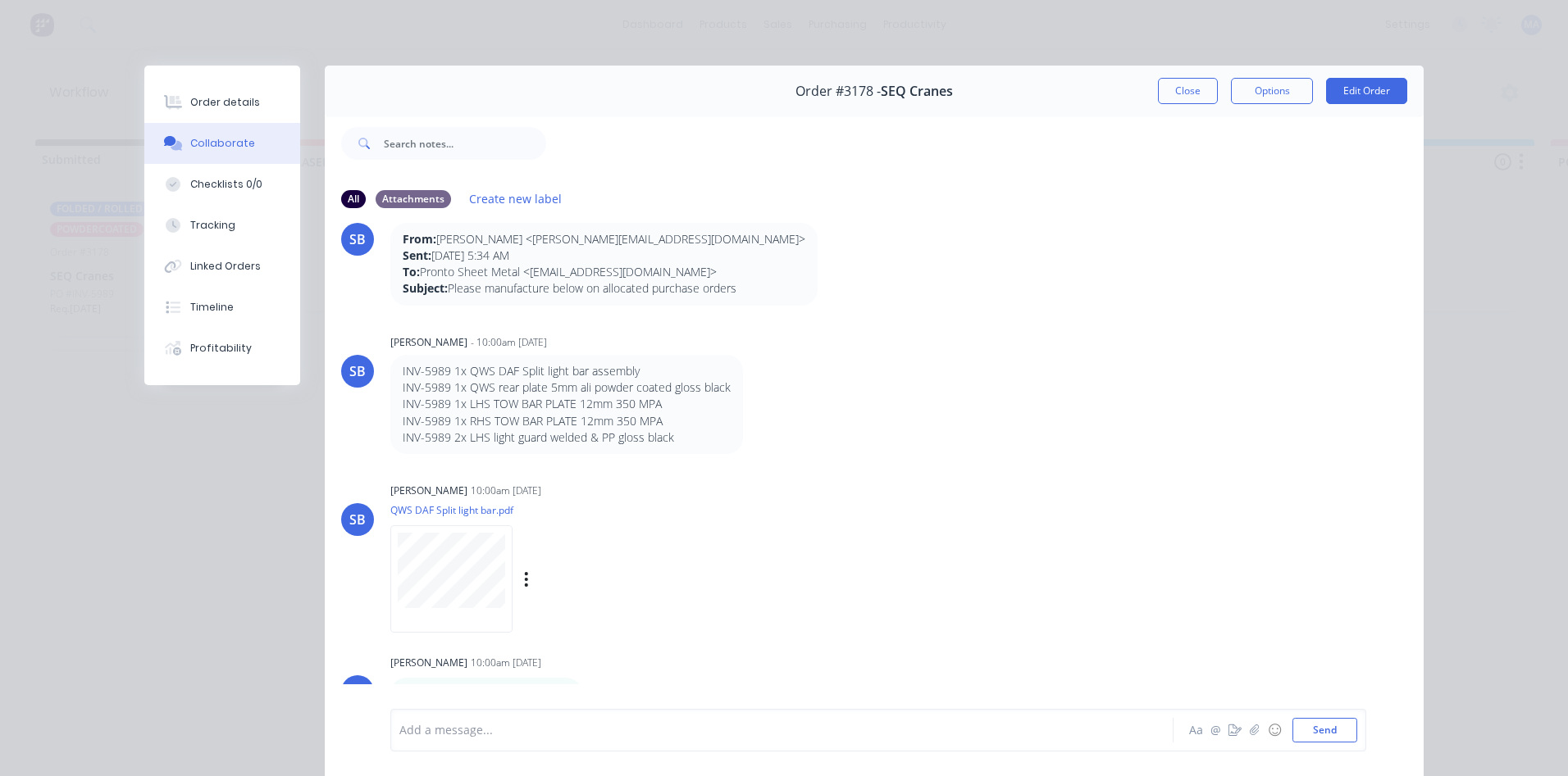
scroll to position [0, 0]
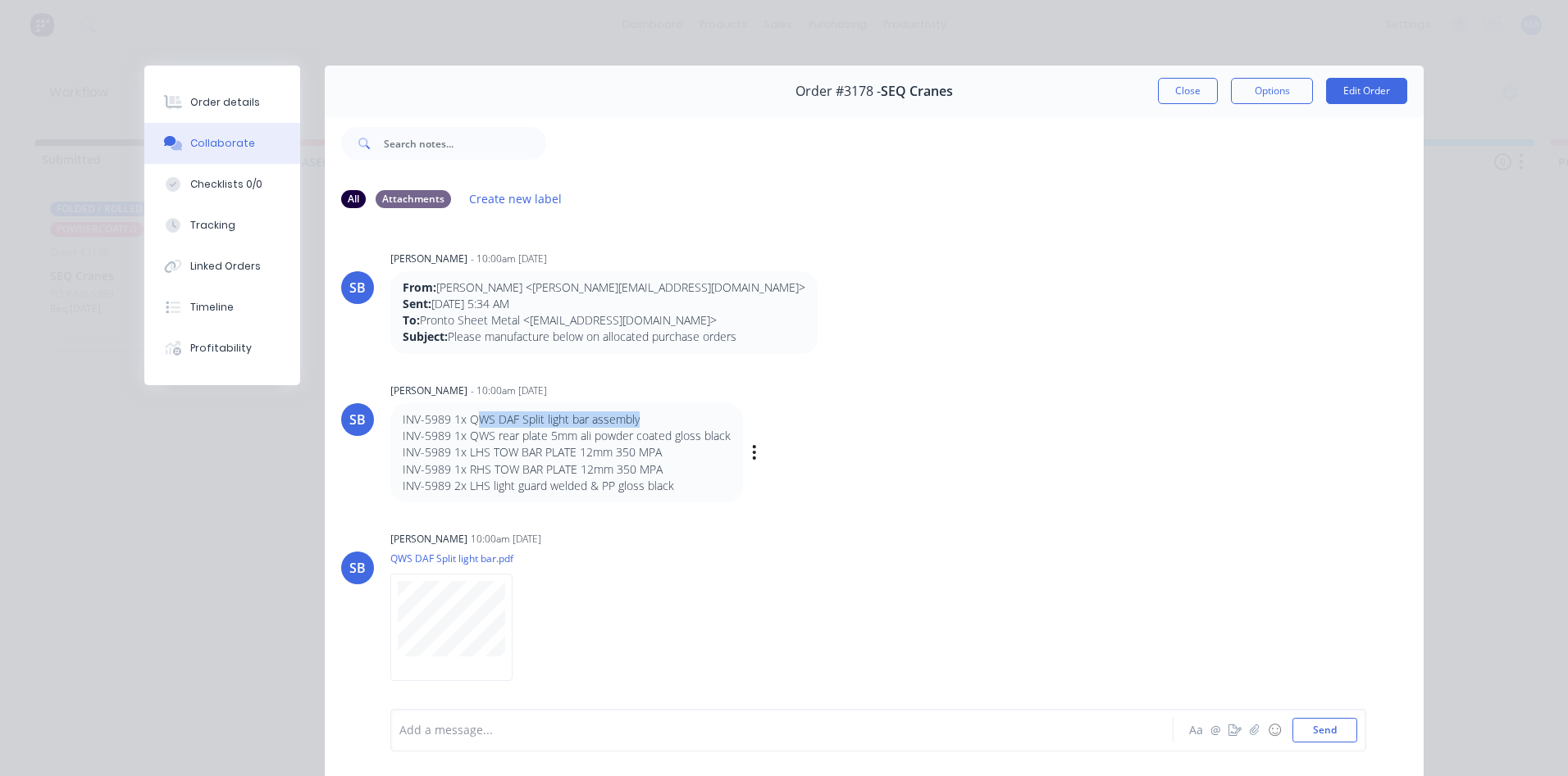
drag, startPoint x: 520, startPoint y: 416, endPoint x: 652, endPoint y: 417, distance: 132.0
click at [652, 417] on p "INV-5989 1x QWS DAF Split light bar assembly" at bounding box center [566, 420] width 328 height 17
click at [677, 589] on div "Labels Download Delete" at bounding box center [543, 628] width 305 height 123
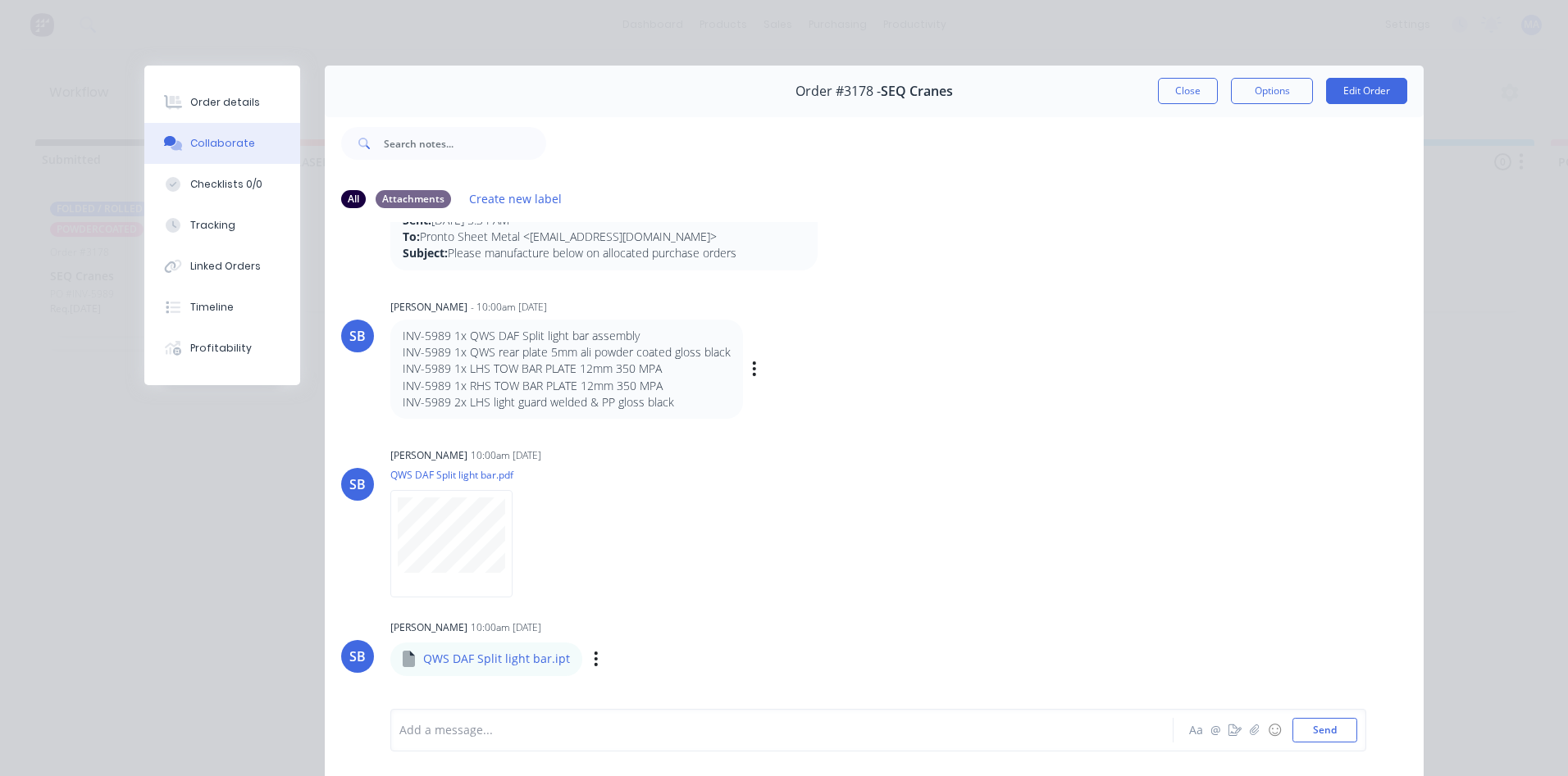
scroll to position [82, 0]
drag, startPoint x: 398, startPoint y: 333, endPoint x: 630, endPoint y: 331, distance: 232.0
click at [630, 331] on p "INV-5989 1x QWS DAF Split light bar assembly" at bounding box center [566, 338] width 328 height 17
copy p "INV-5989 1x QWS DAF Split light bar assembly"
click at [228, 104] on div "Order details" at bounding box center [225, 102] width 70 height 15
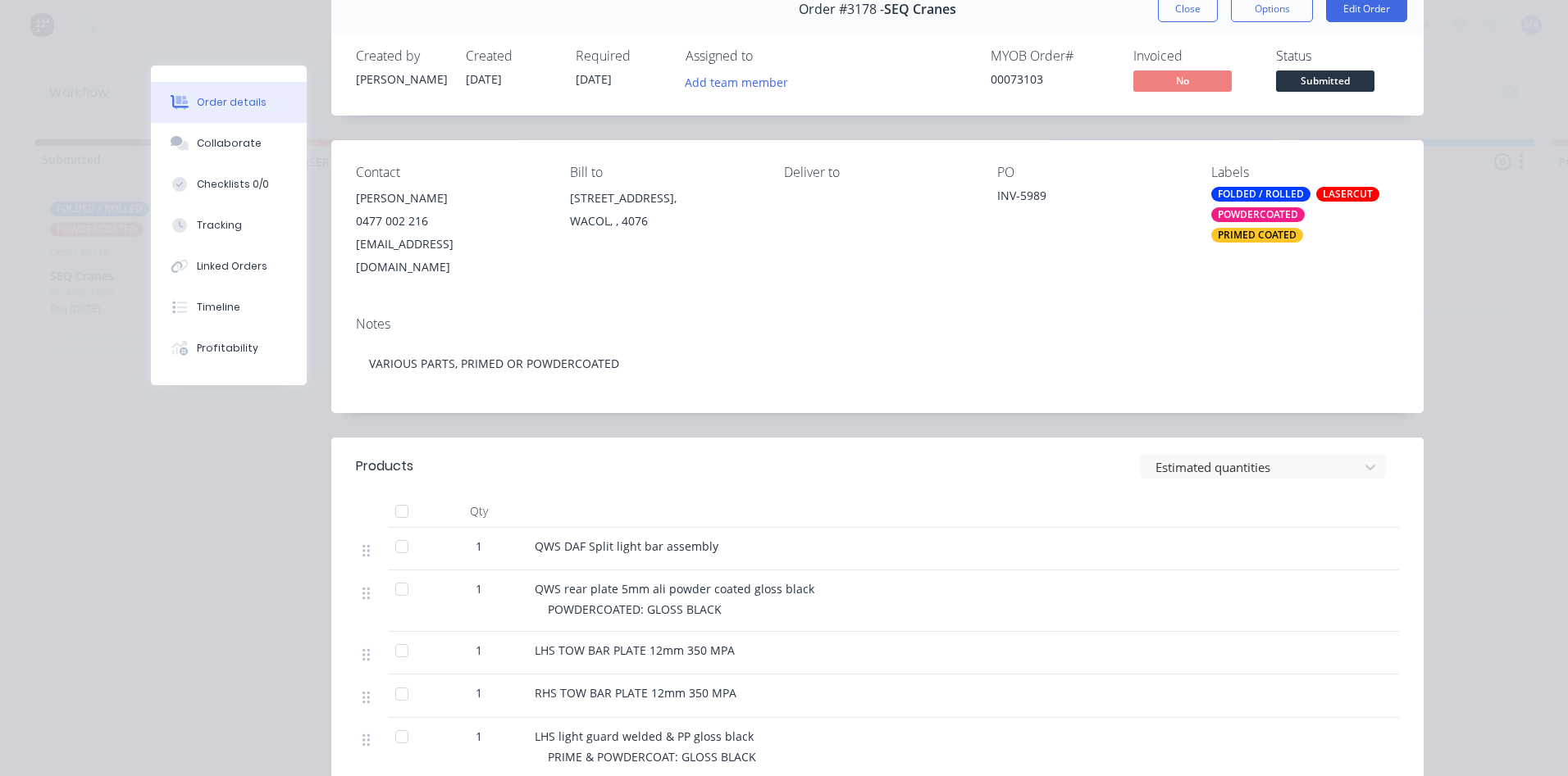
click at [398, 530] on div at bounding box center [401, 546] width 32 height 32
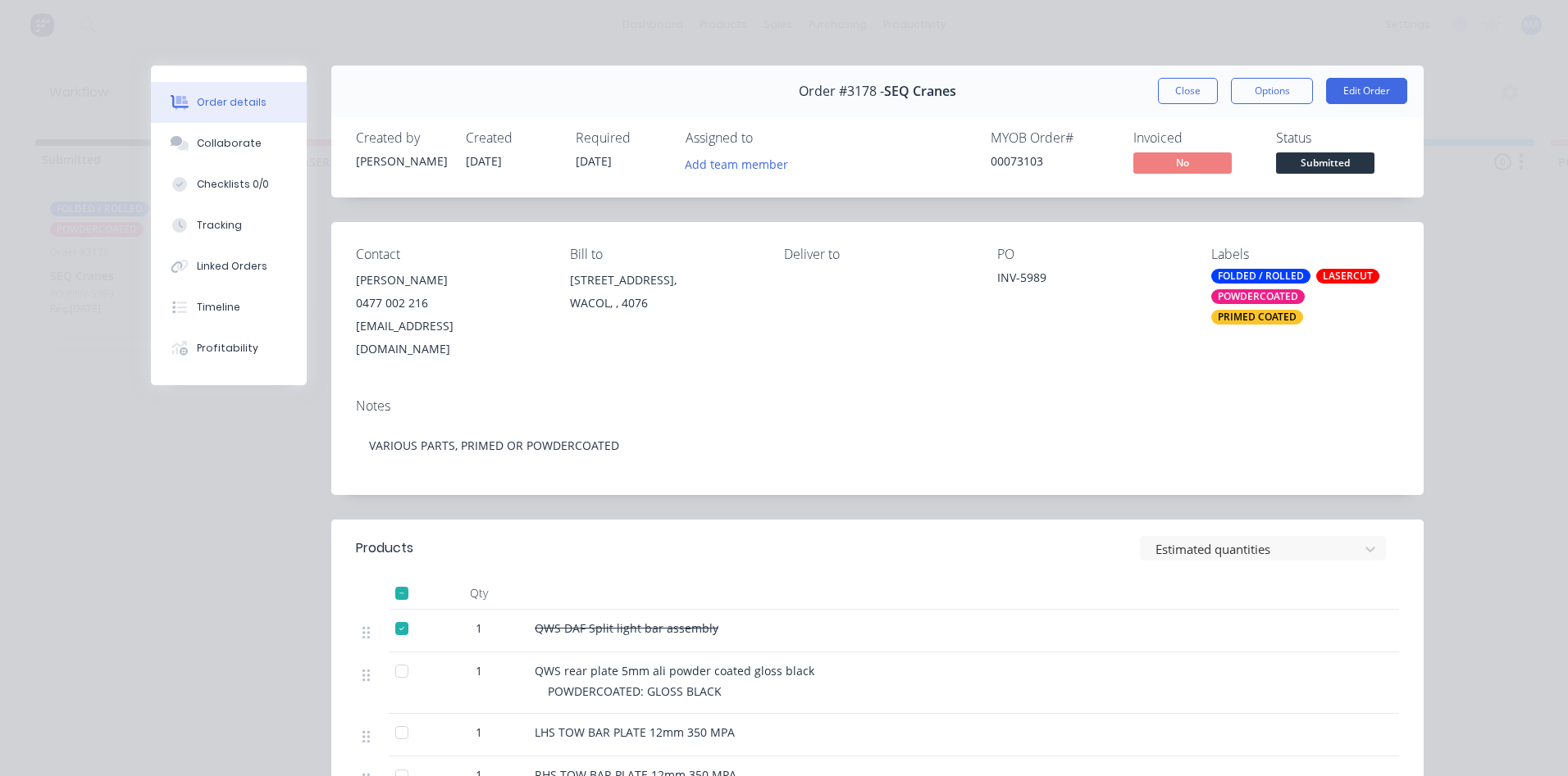
click at [398, 612] on div at bounding box center [401, 628] width 32 height 32
click at [1176, 81] on button "Close" at bounding box center [1187, 92] width 60 height 27
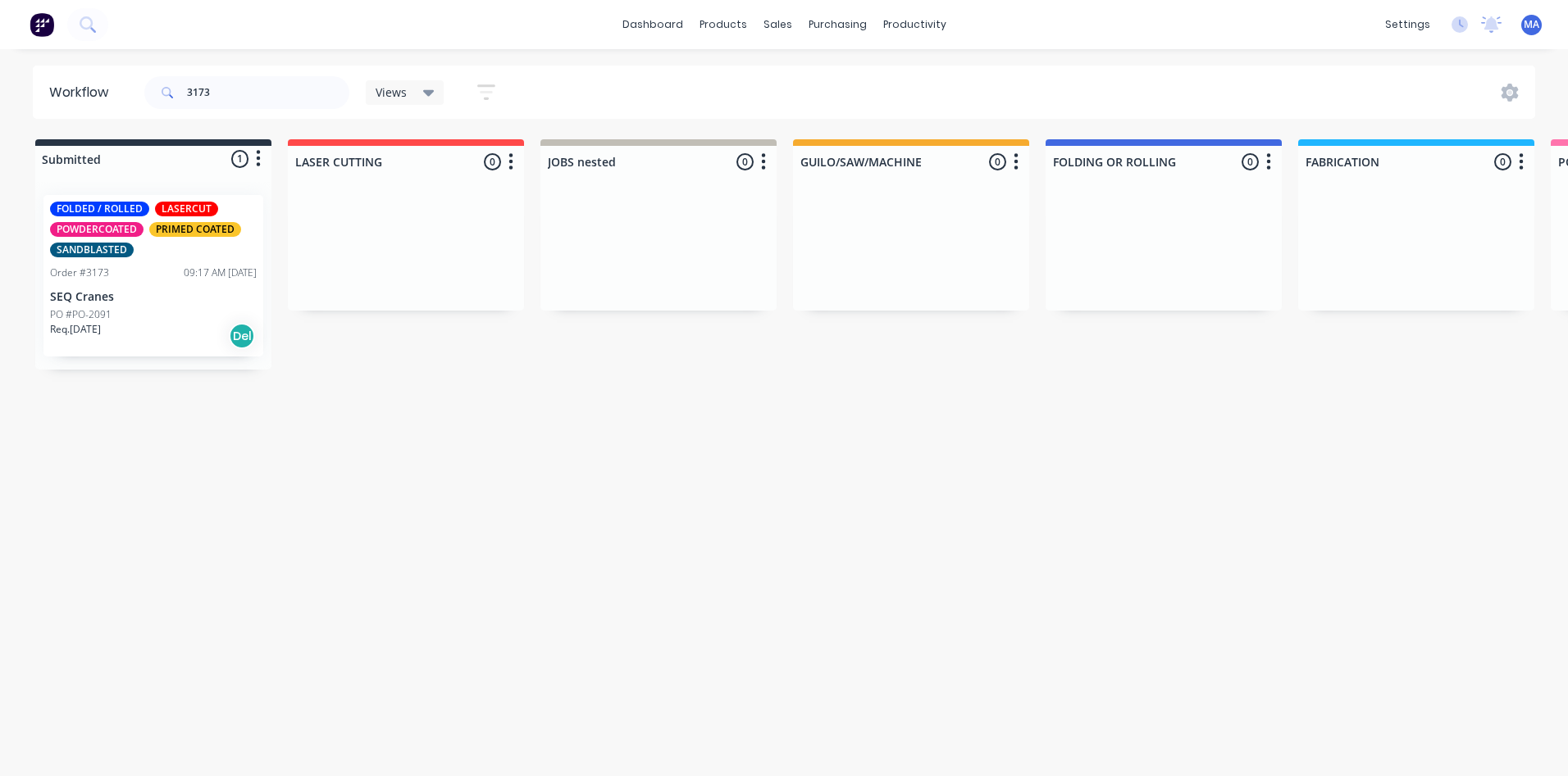
click at [143, 311] on div "PO #PO-2091" at bounding box center [153, 315] width 207 height 15
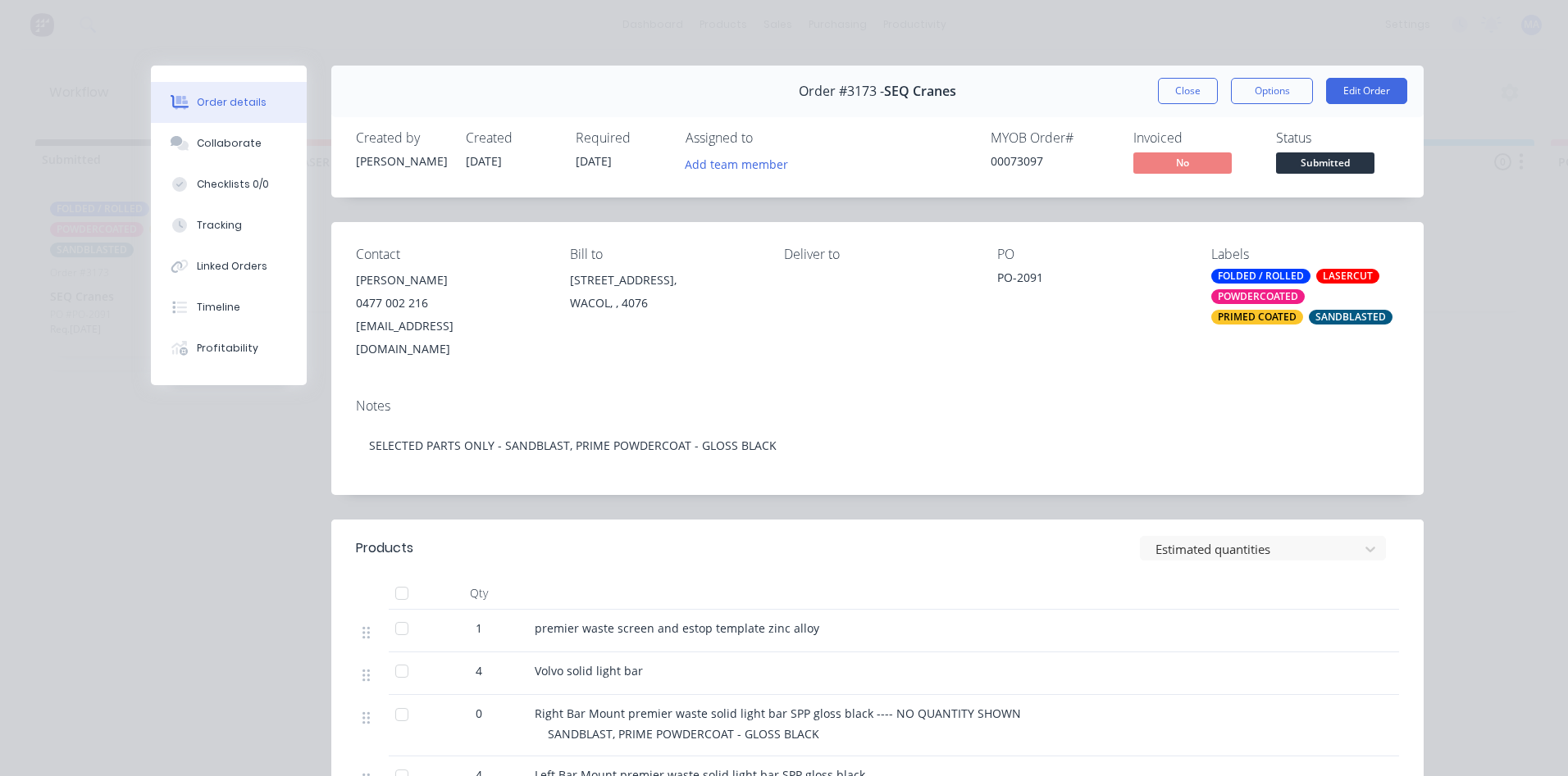
drag, startPoint x: 84, startPoint y: 241, endPoint x: 82, endPoint y: 256, distance: 15.1
click at [82, 256] on div "Order details Collaborate Checklists 0/0 Tracking Linked Orders Timeline Profit…" at bounding box center [784, 388] width 1568 height 776
click at [228, 134] on button "Collaborate" at bounding box center [228, 143] width 156 height 41
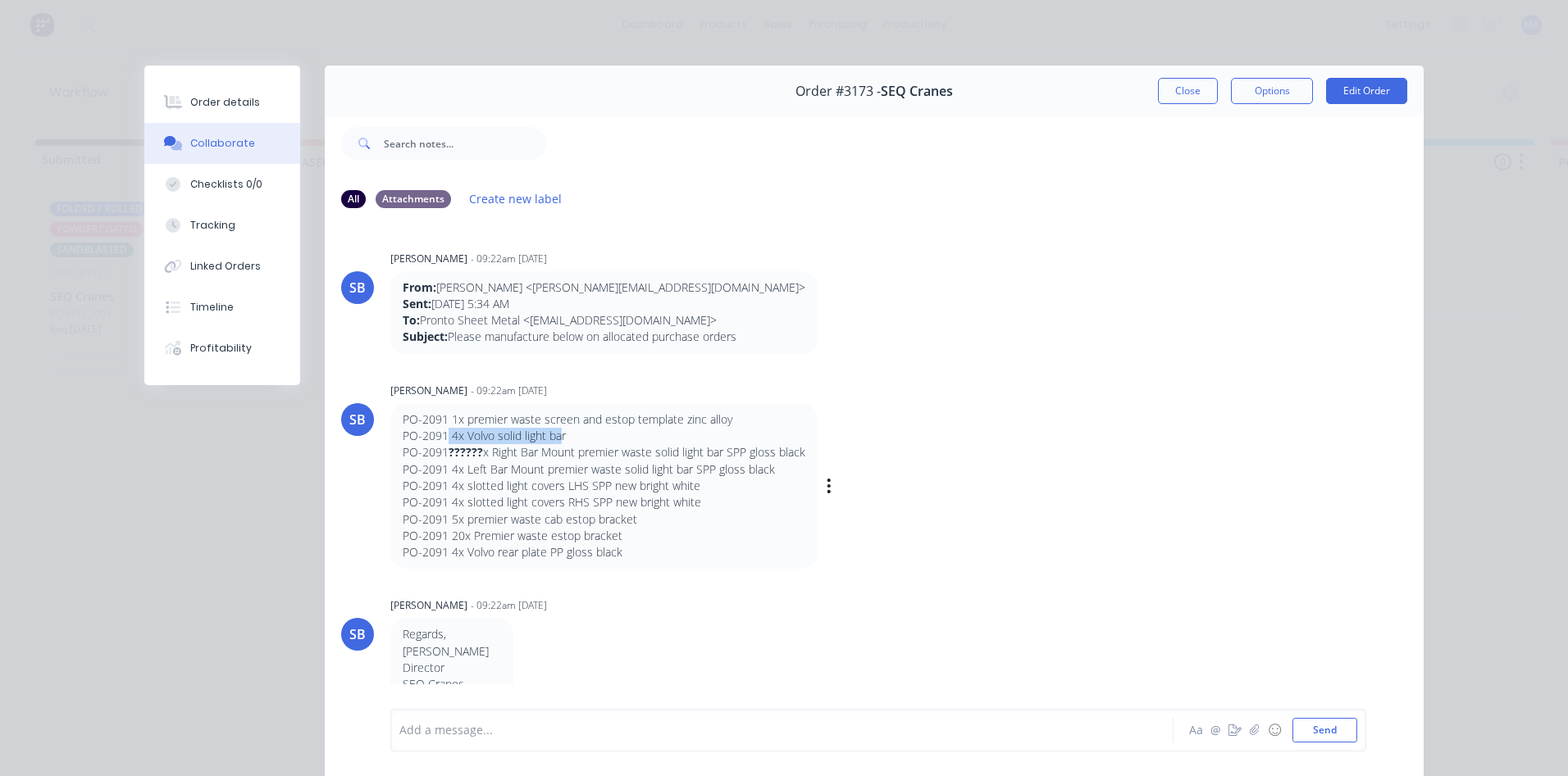
drag, startPoint x: 485, startPoint y: 436, endPoint x: 560, endPoint y: 430, distance: 75.2
click at [560, 430] on p "PO-2091 4x Volvo solid light bar" at bounding box center [603, 436] width 402 height 17
click at [565, 431] on p "PO-2091 4x Volvo solid light bar" at bounding box center [603, 436] width 402 height 17
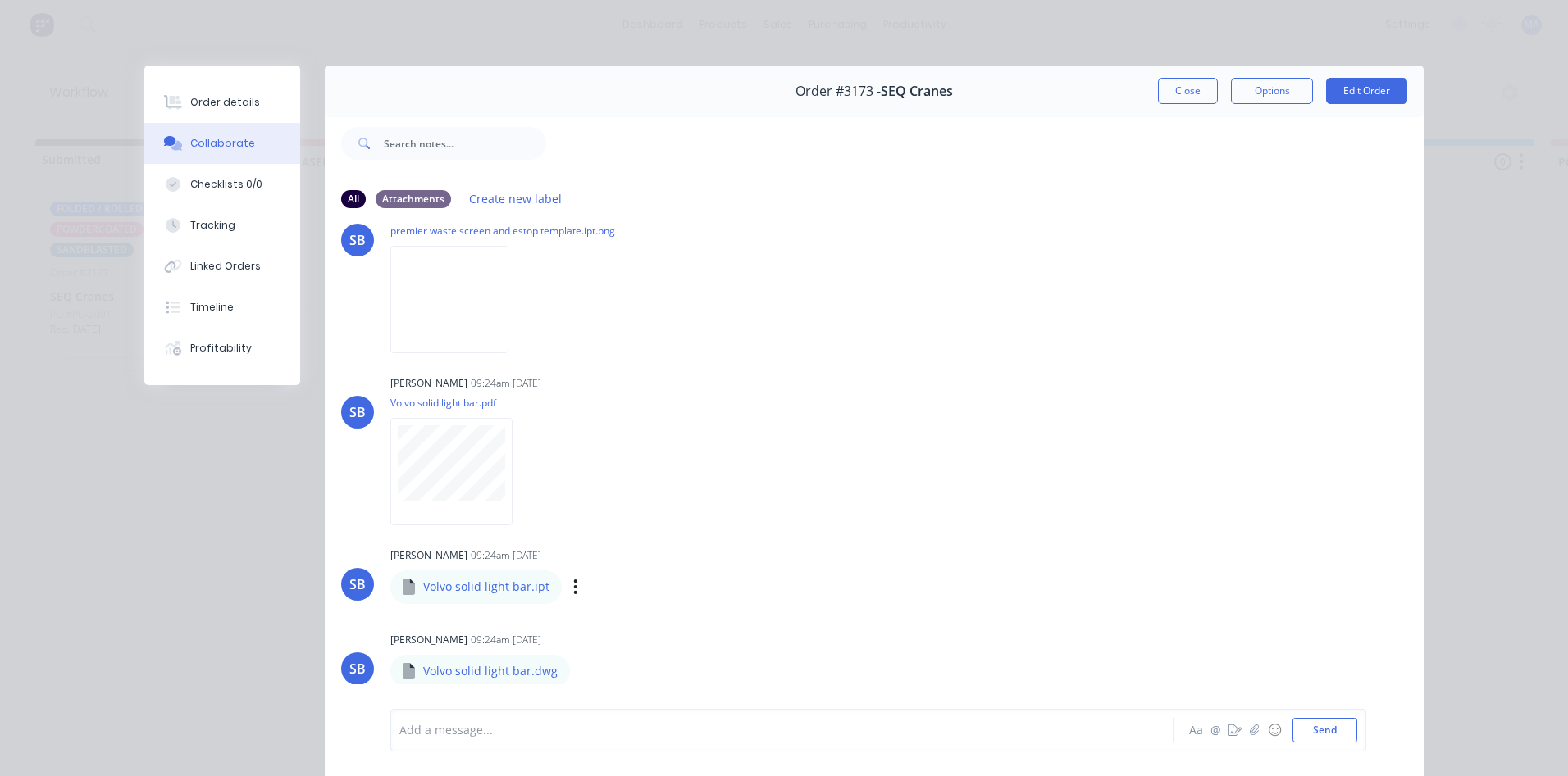
scroll to position [656, 0]
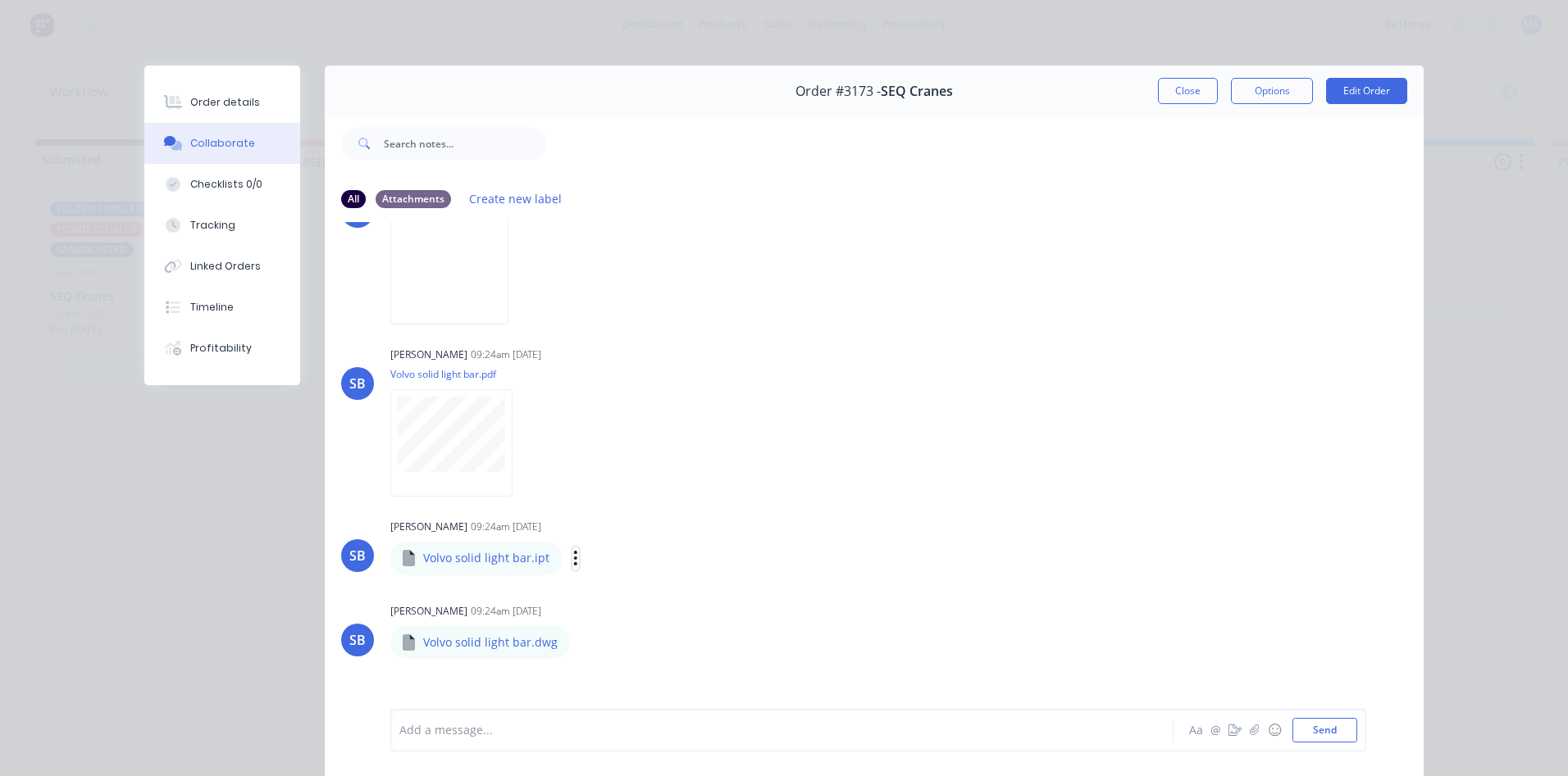
click at [573, 560] on icon "button" at bounding box center [575, 559] width 5 height 19
click at [626, 599] on button "Download" at bounding box center [684, 602] width 185 height 37
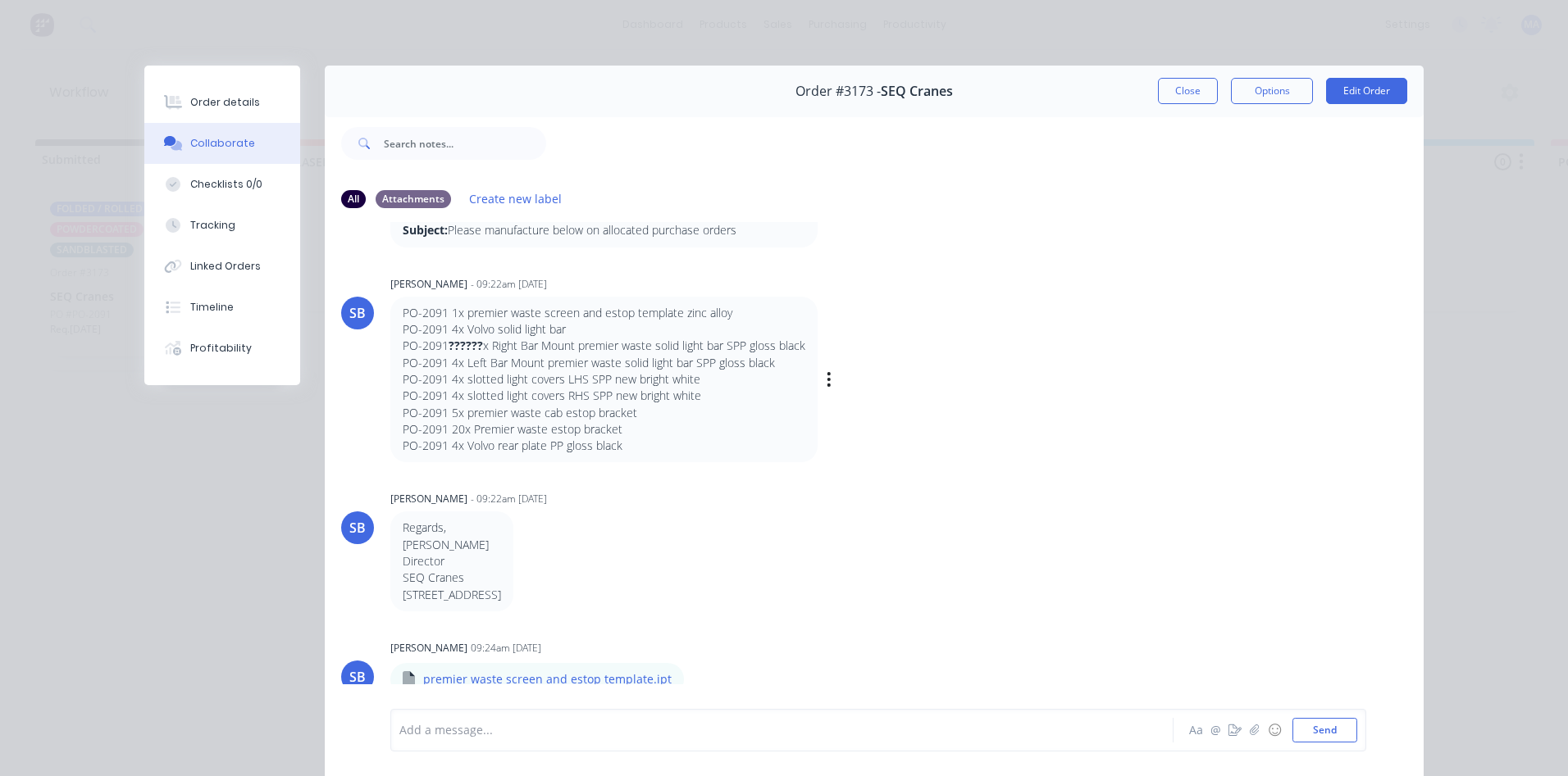
scroll to position [0, 0]
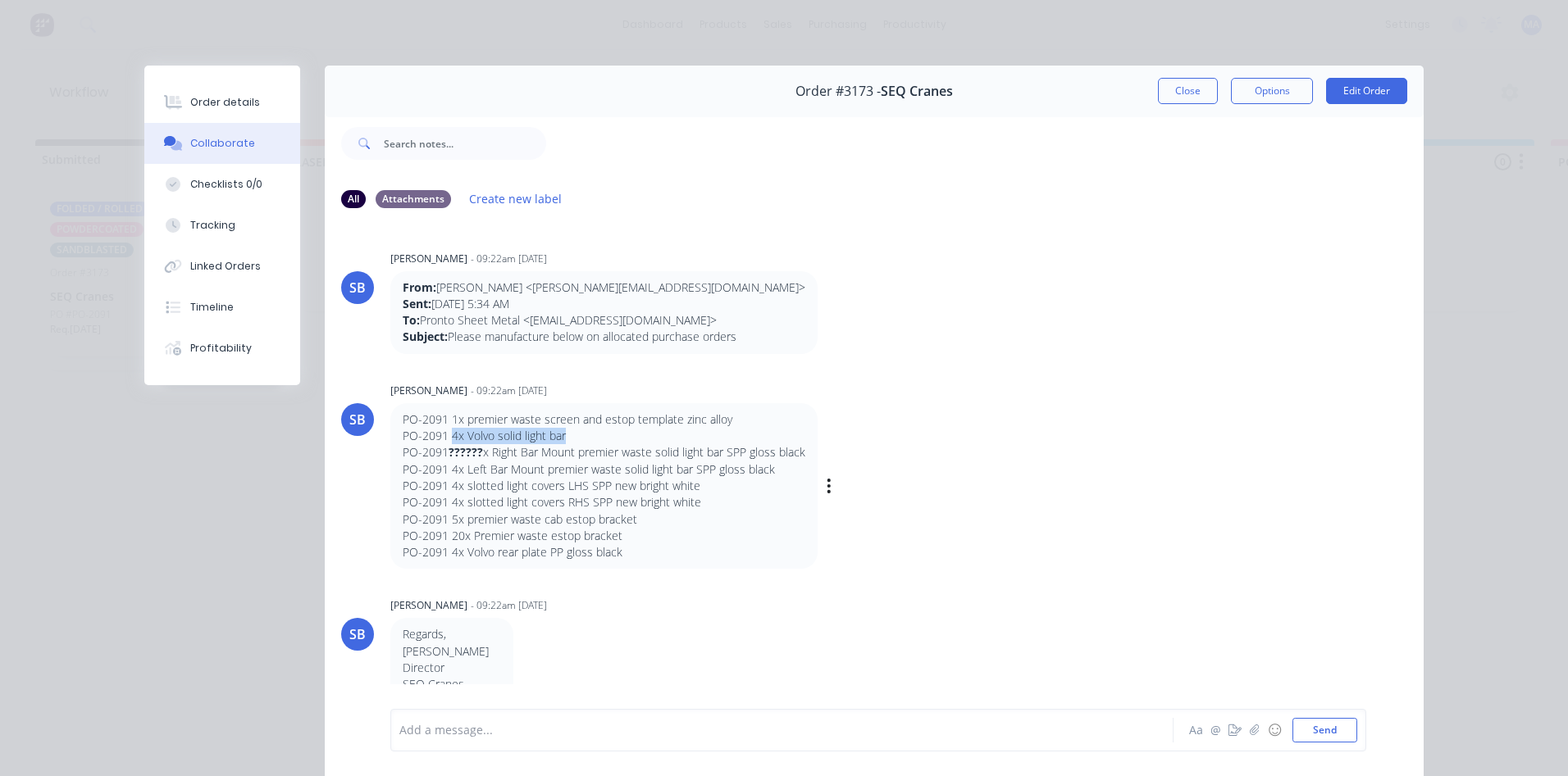
drag, startPoint x: 446, startPoint y: 435, endPoint x: 563, endPoint y: 433, distance: 117.0
click at [563, 433] on p "PO-2091 4x Volvo solid light bar" at bounding box center [603, 436] width 402 height 17
copy p "4x Volvo solid light bar"
click at [1170, 95] on button "Close" at bounding box center [1187, 92] width 60 height 27
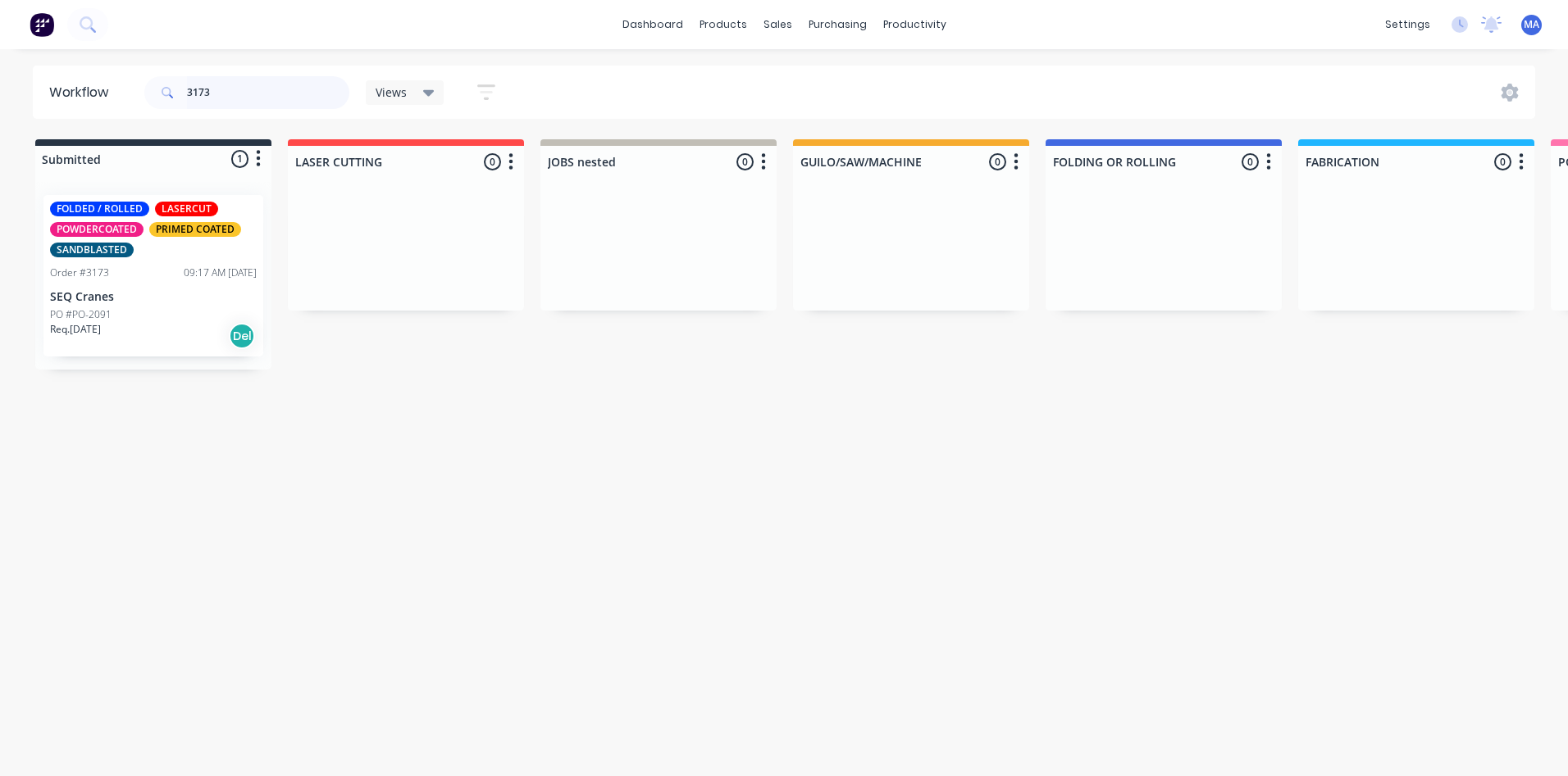
click at [229, 92] on input "3173" at bounding box center [267, 92] width 162 height 32
click at [162, 301] on p "SEQ Cranes" at bounding box center [153, 297] width 207 height 14
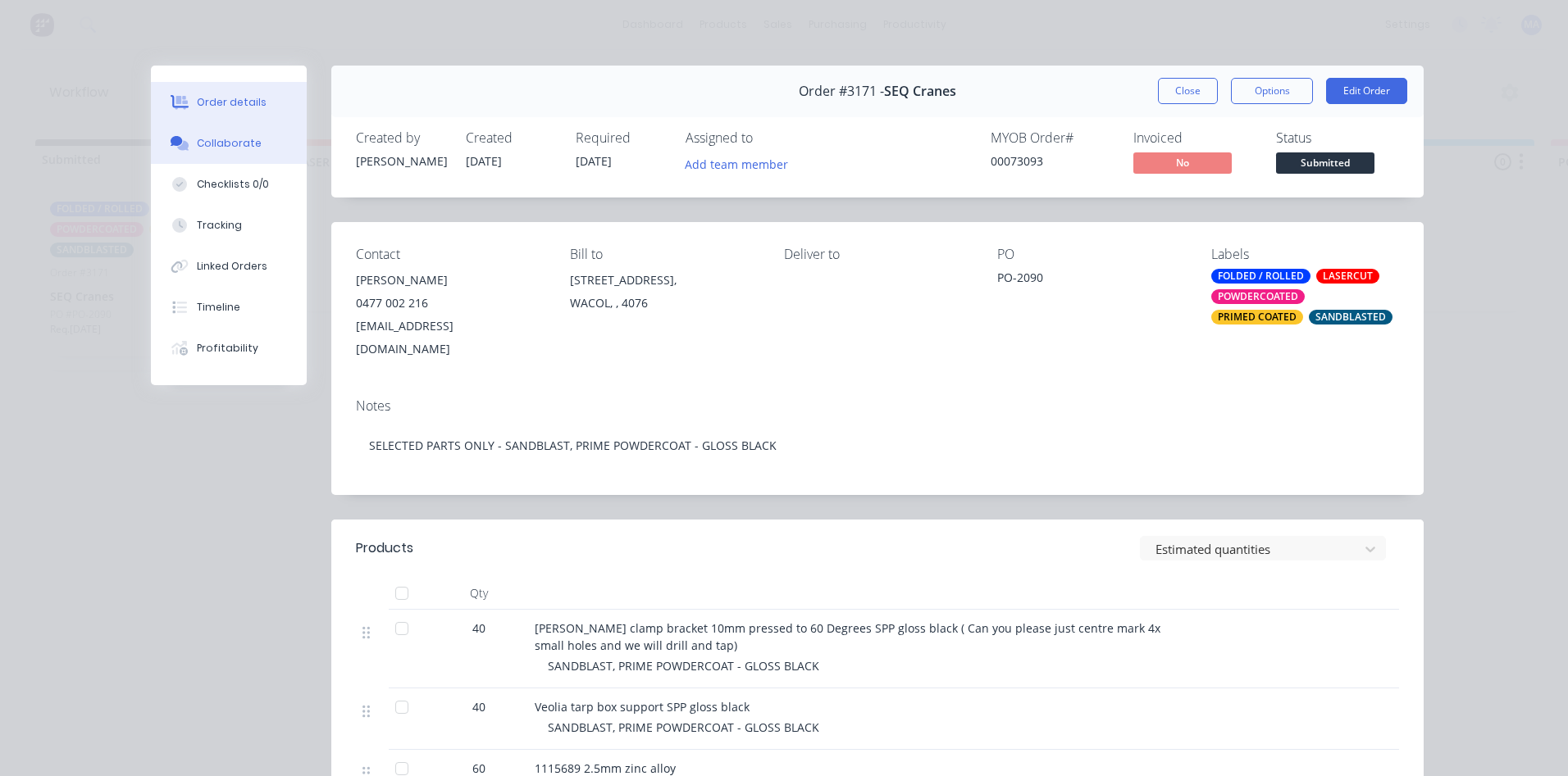
click at [231, 134] on button "Collaborate" at bounding box center [228, 143] width 156 height 41
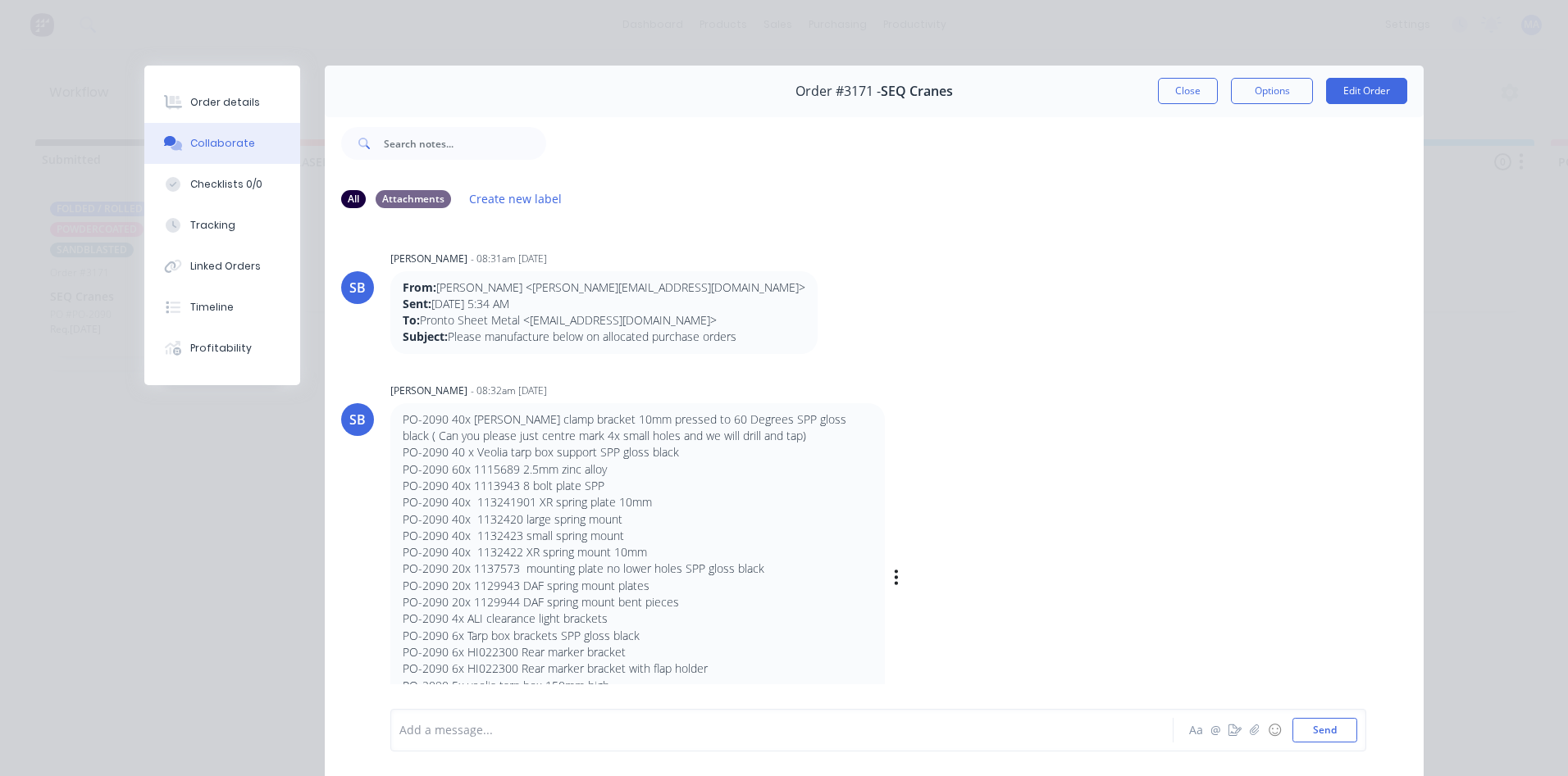
scroll to position [82, 0]
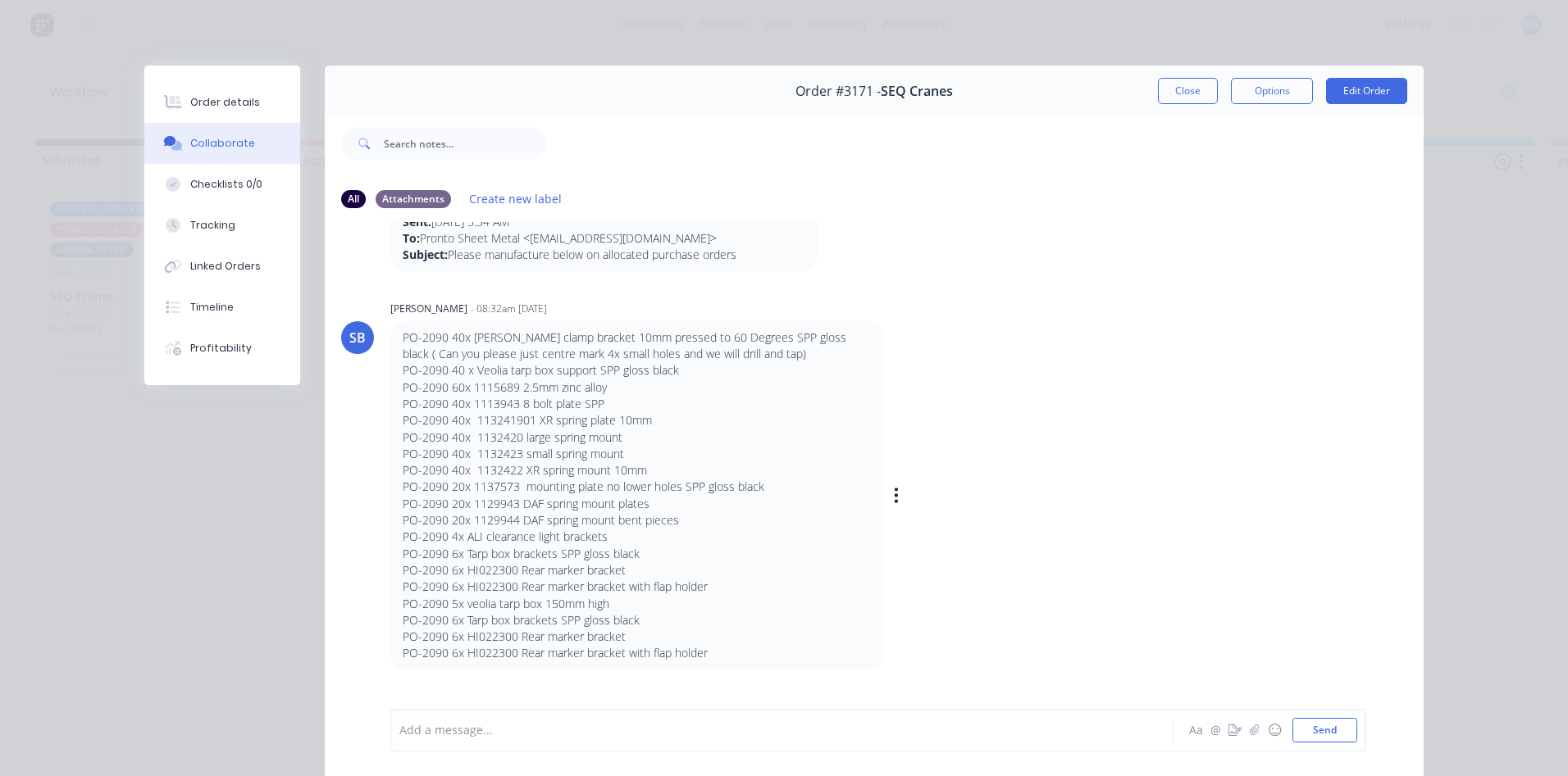
drag, startPoint x: 526, startPoint y: 454, endPoint x: 655, endPoint y: 452, distance: 129.0
click at [655, 452] on p "PO-2090 40x 113241901 XR spring plate 10mm PO-2090 40x 1132420 large spring mou…" at bounding box center [637, 445] width 470 height 67
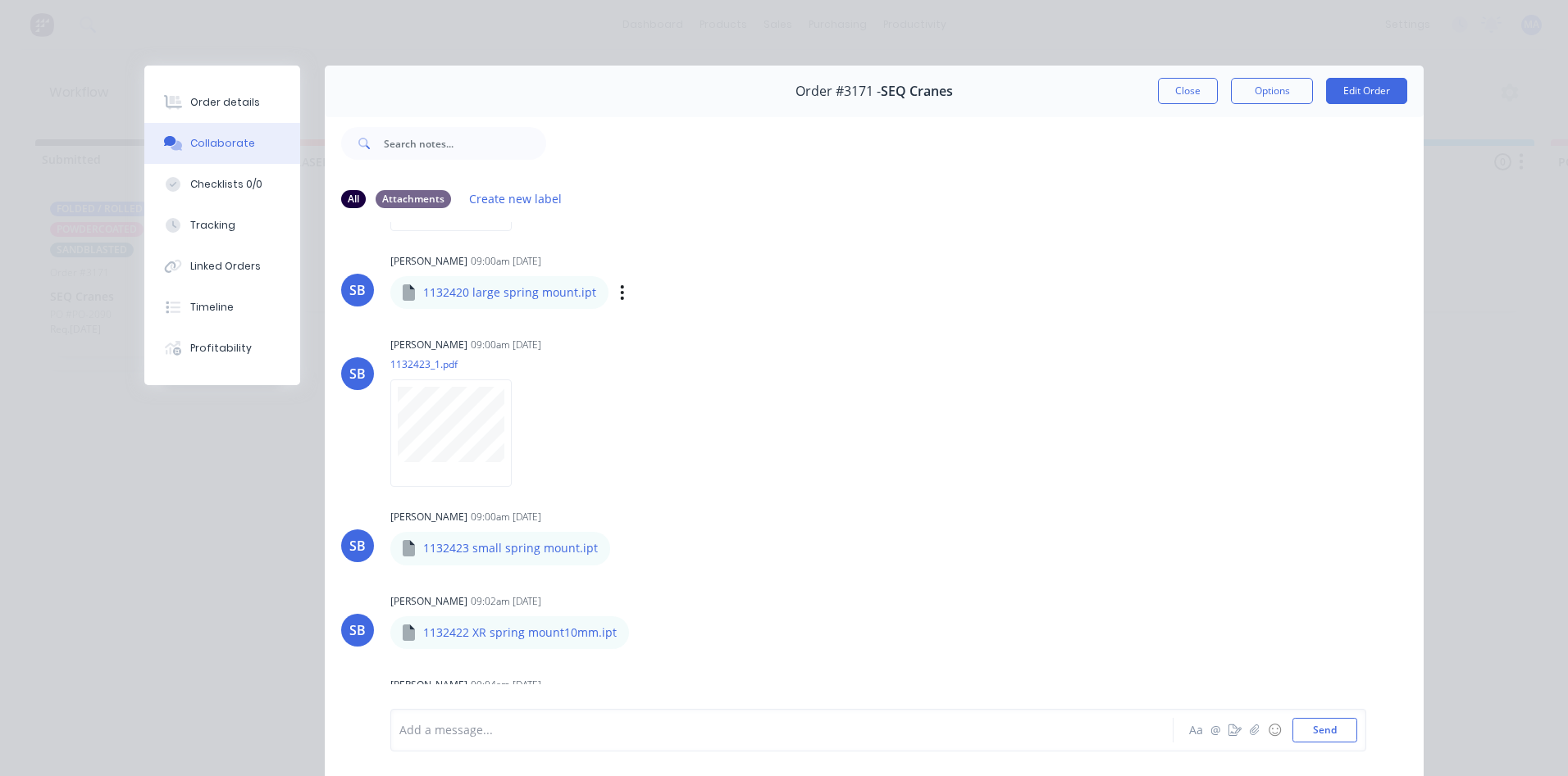
scroll to position [2049, 0]
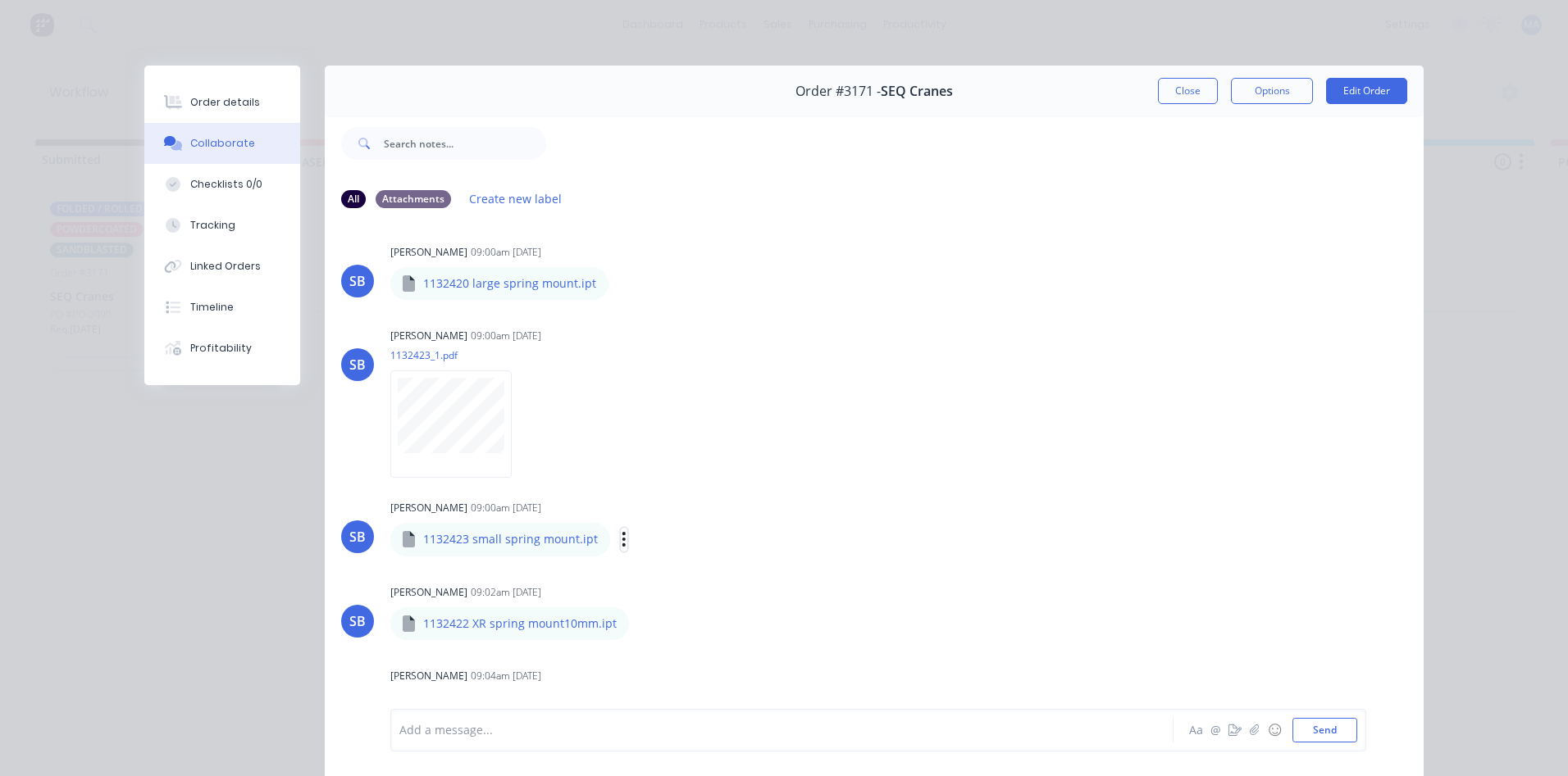
click at [621, 537] on icon "button" at bounding box center [624, 540] width 5 height 19
click at [674, 581] on button "Download" at bounding box center [732, 583] width 185 height 37
drag, startPoint x: 451, startPoint y: 540, endPoint x: 569, endPoint y: 554, distance: 118.8
click at [569, 554] on div "1132423 small spring mount.ipt" at bounding box center [500, 539] width 220 height 32
click at [423, 537] on p "1132423 small spring mount.ipt" at bounding box center [510, 540] width 175 height 17
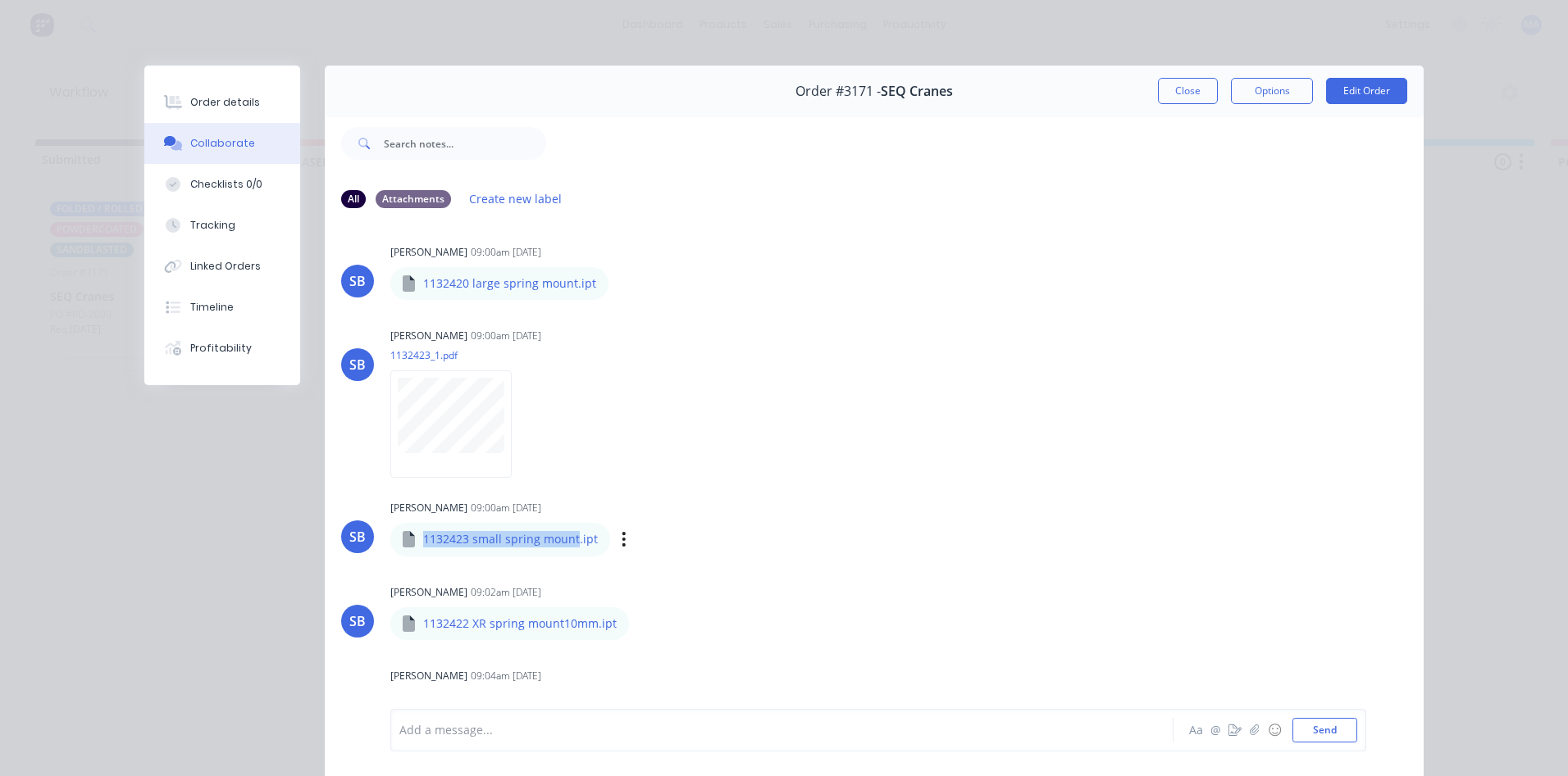
drag, startPoint x: 419, startPoint y: 537, endPoint x: 570, endPoint y: 547, distance: 151.3
click at [570, 547] on p "1132423 small spring mount.ipt" at bounding box center [510, 540] width 175 height 17
copy p "1132423 small spring mount"
click at [0, 0] on div "Labels Download Delete" at bounding box center [0, 0] width 0 height 0
click at [243, 105] on div "Order details" at bounding box center [225, 102] width 70 height 15
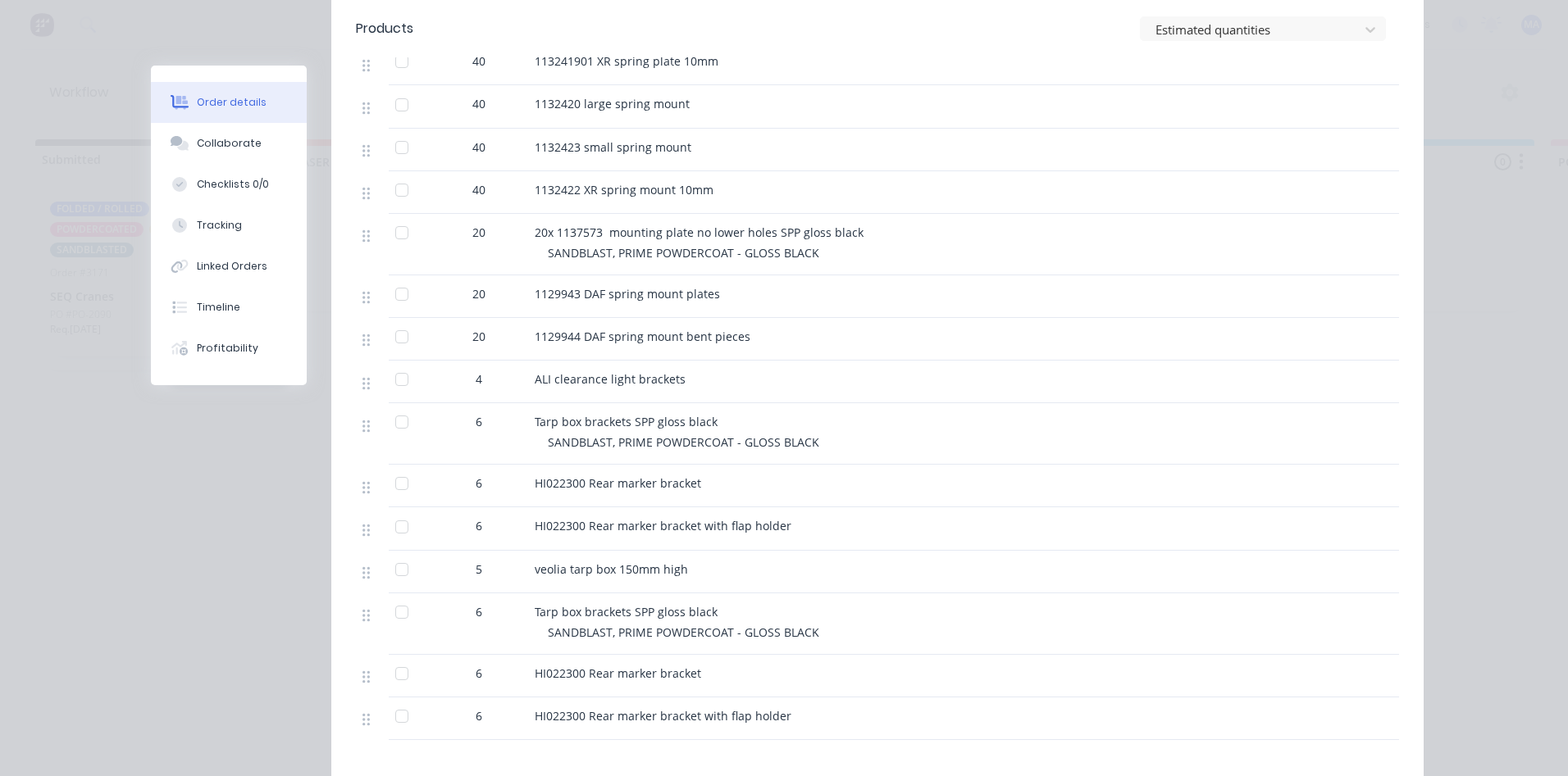
scroll to position [820, 0]
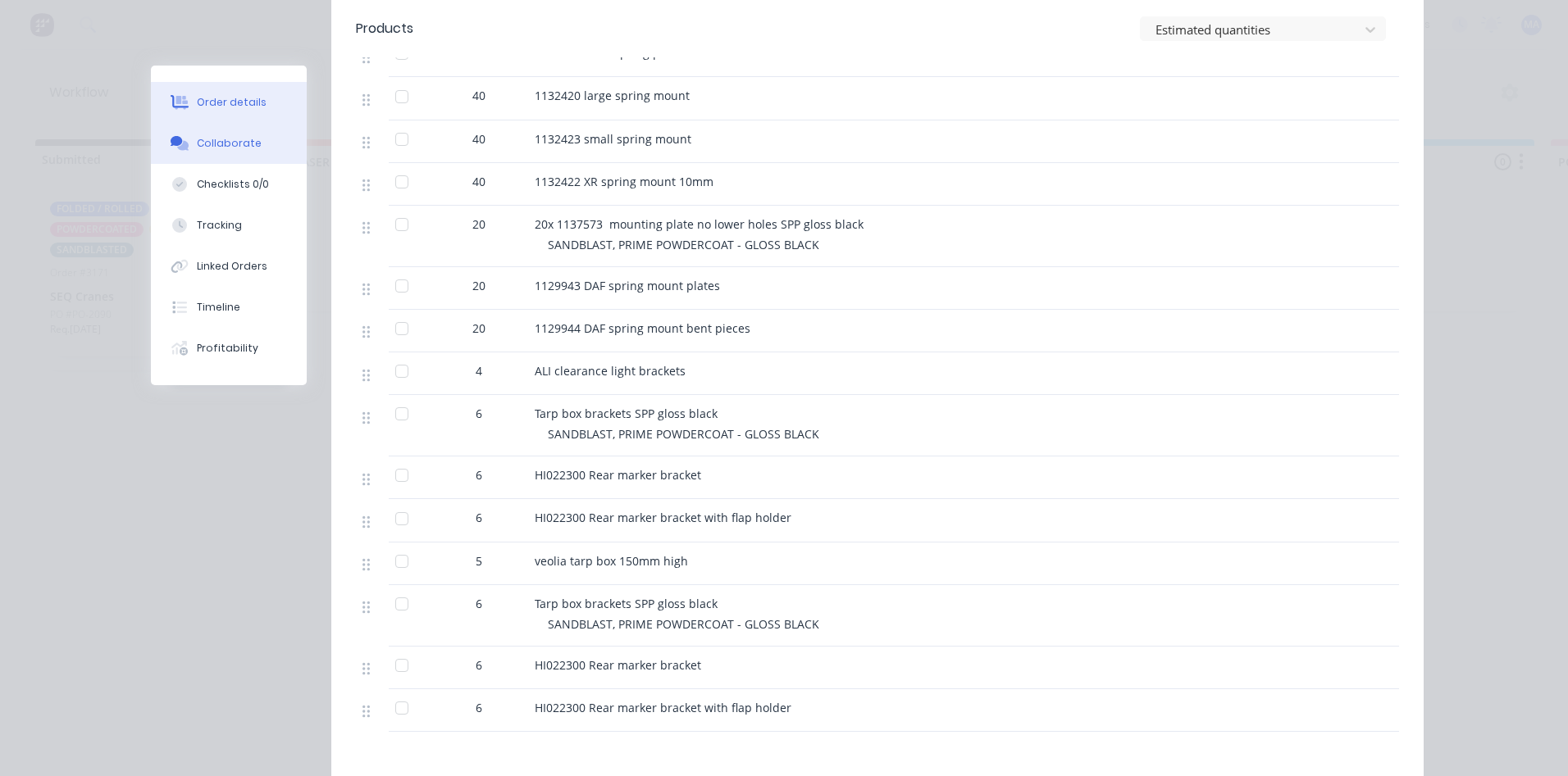
click at [239, 152] on button "Collaborate" at bounding box center [228, 143] width 156 height 41
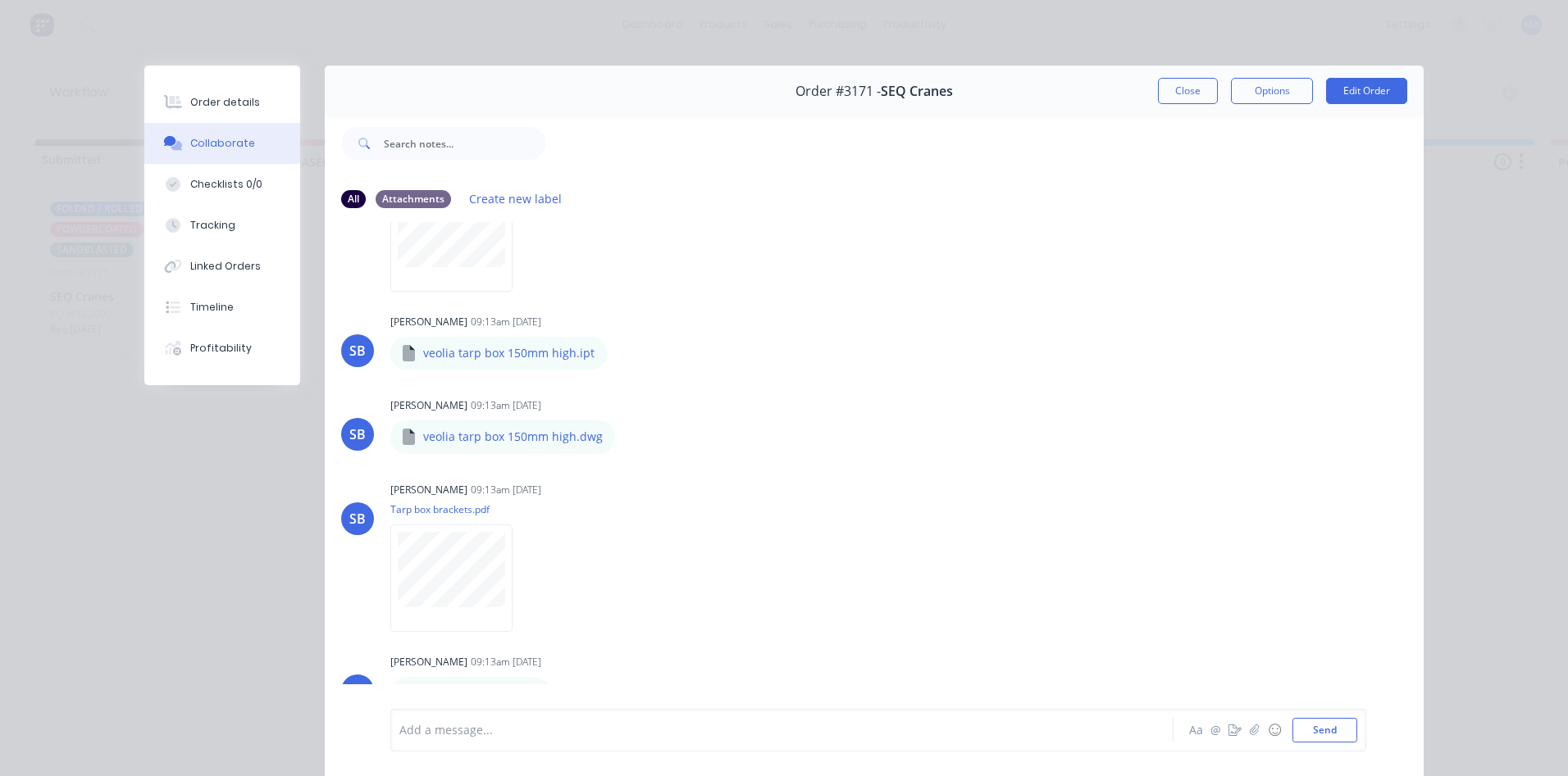
scroll to position [5122, 0]
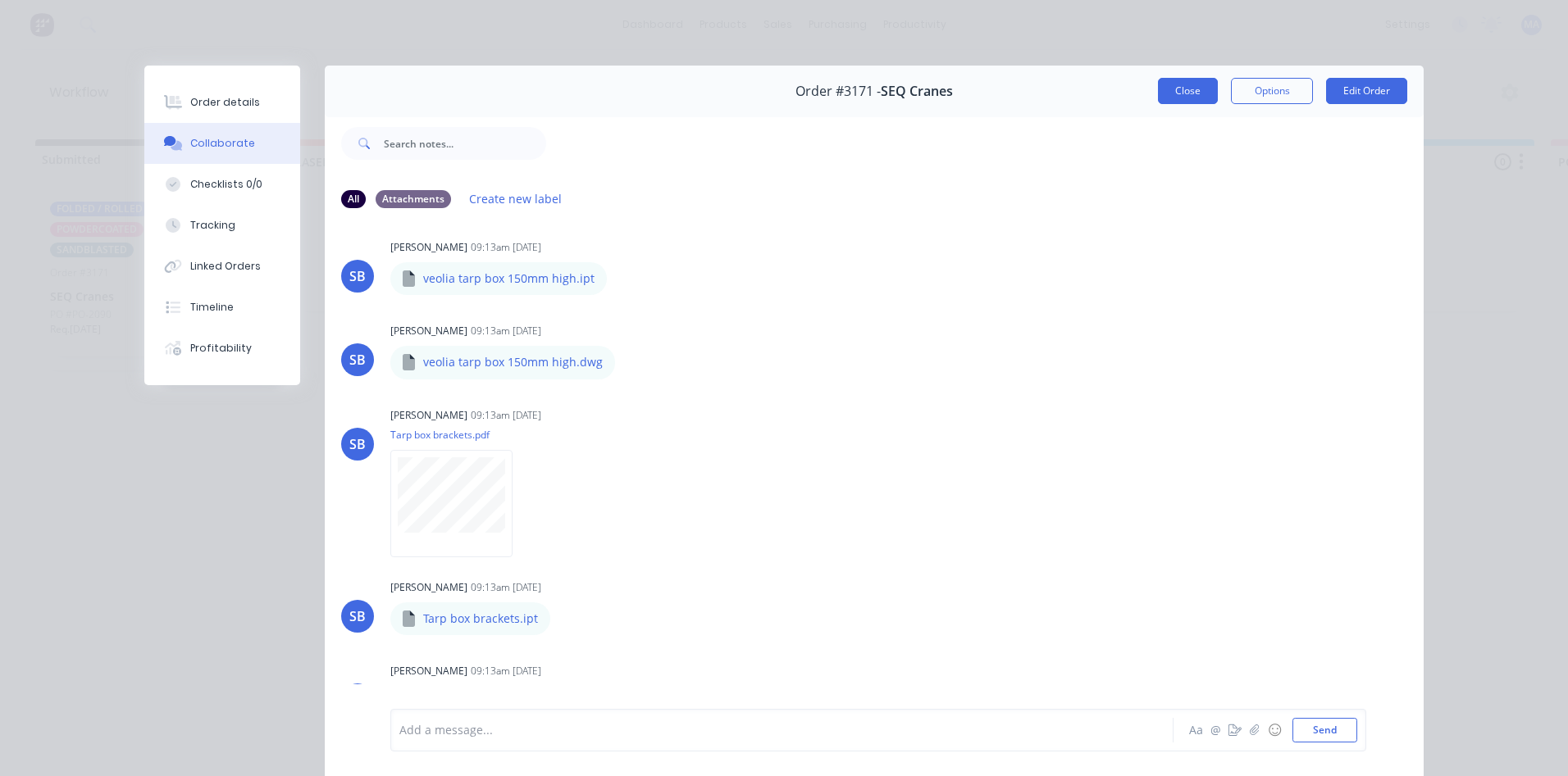
click at [1172, 93] on button "Close" at bounding box center [1187, 92] width 60 height 27
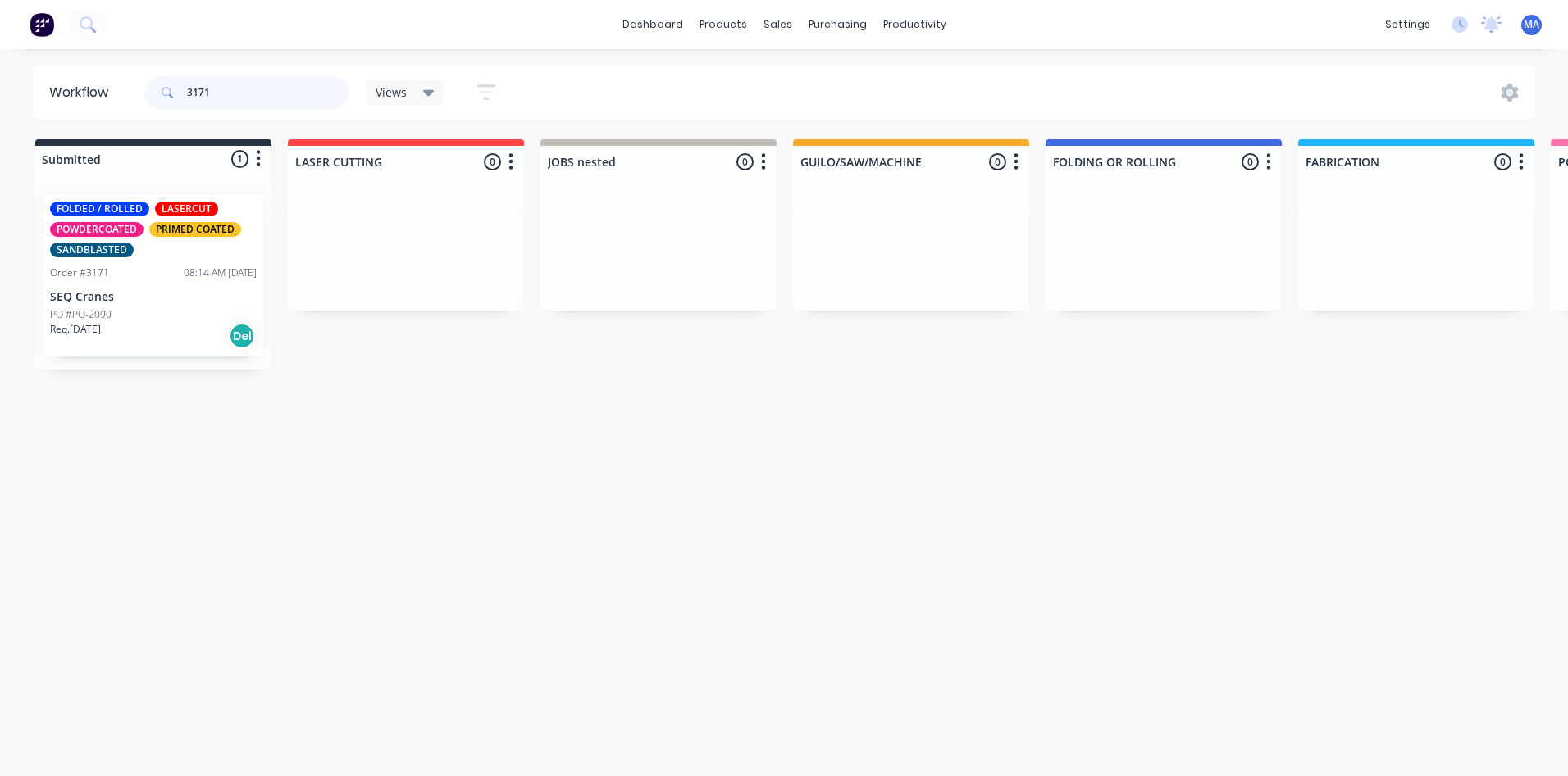
drag, startPoint x: 234, startPoint y: 92, endPoint x: 76, endPoint y: 110, distance: 159.0
click at [83, 110] on header "Workflow 3171 Views Save new view None (Default) edit Show/Hide statuses Show l…" at bounding box center [784, 92] width 1503 height 53
type input "seq"
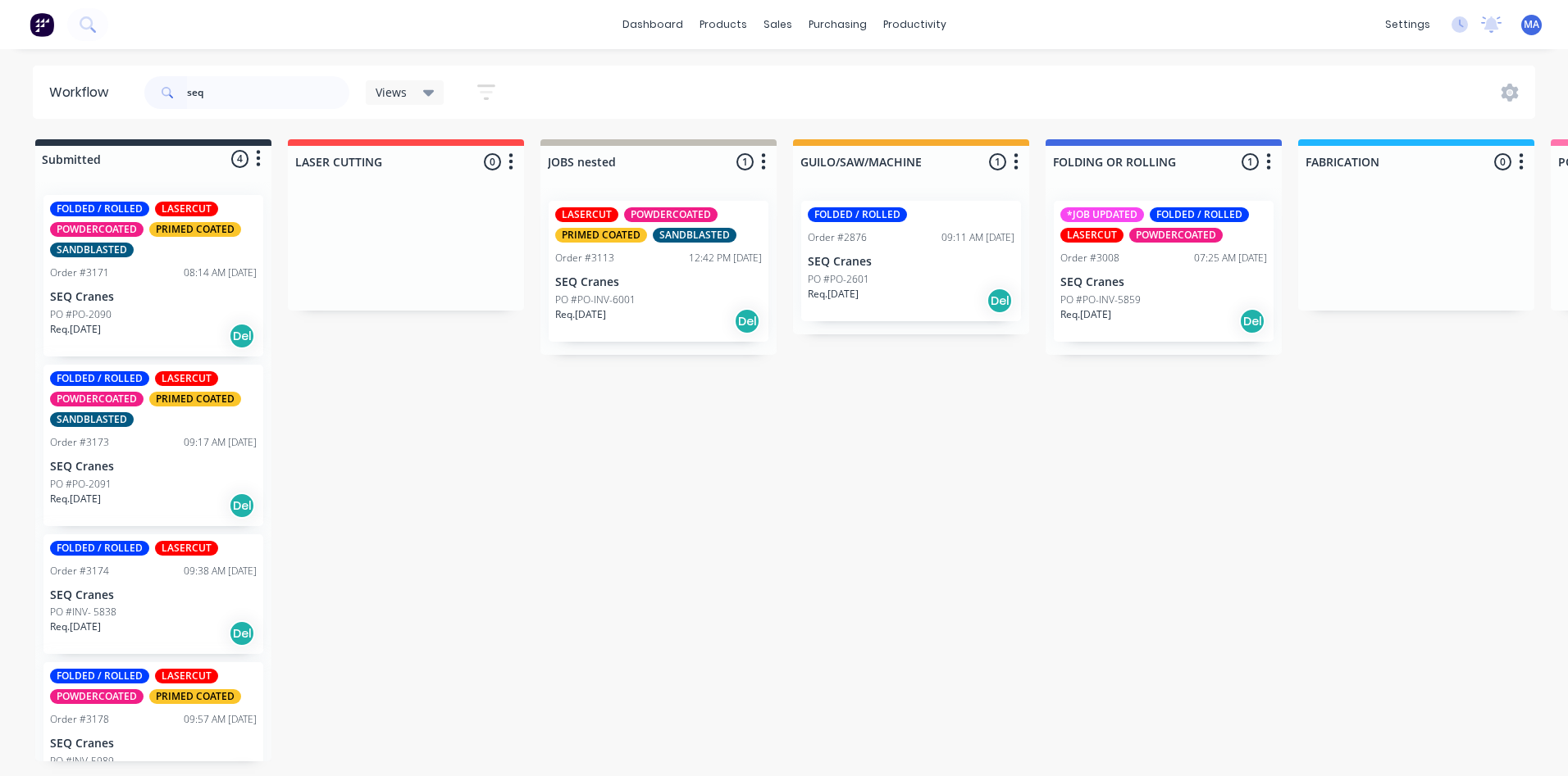
click at [628, 313] on div "Req. [DATE] Del" at bounding box center [659, 321] width 207 height 27
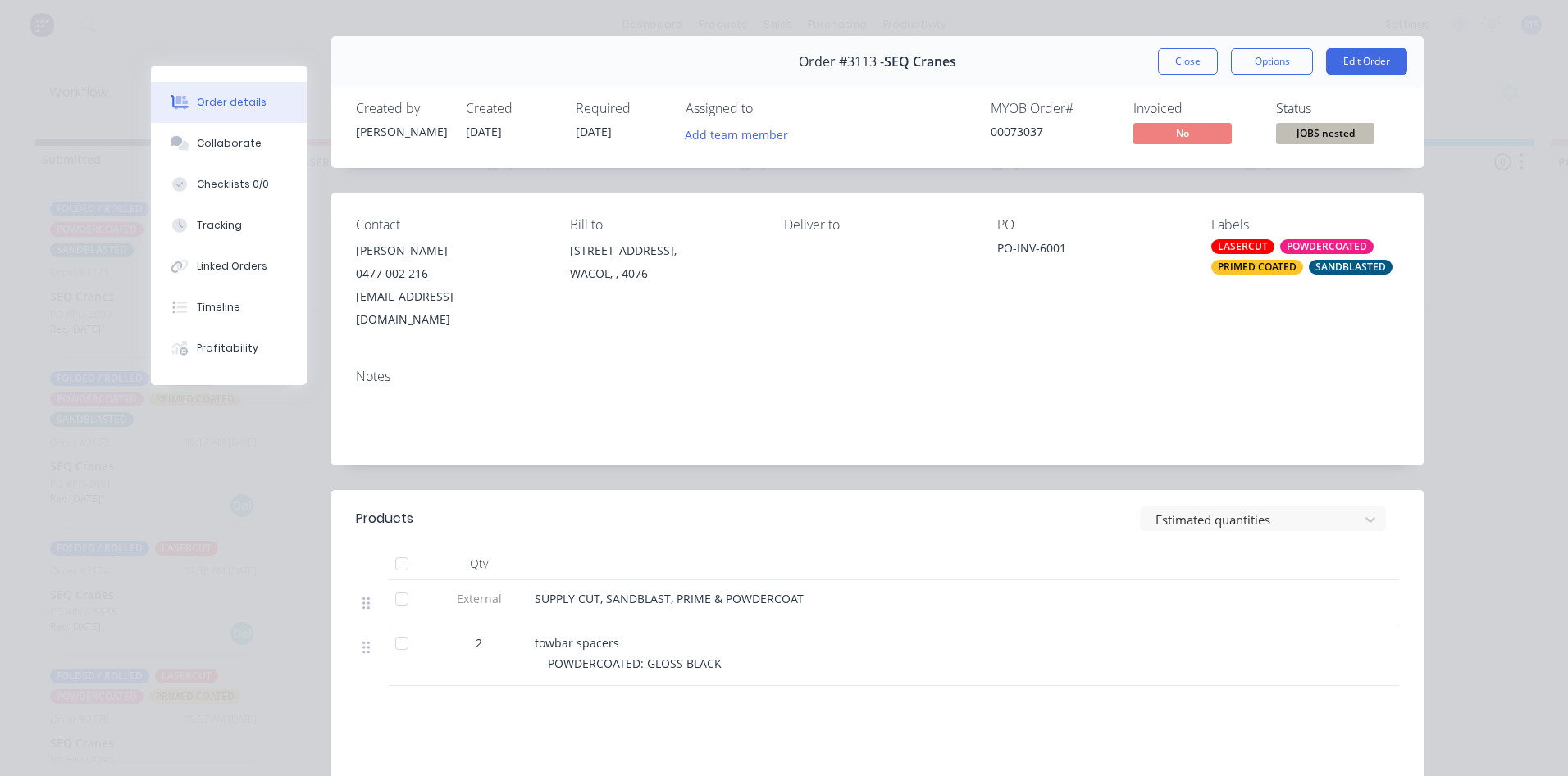
scroll to position [0, 0]
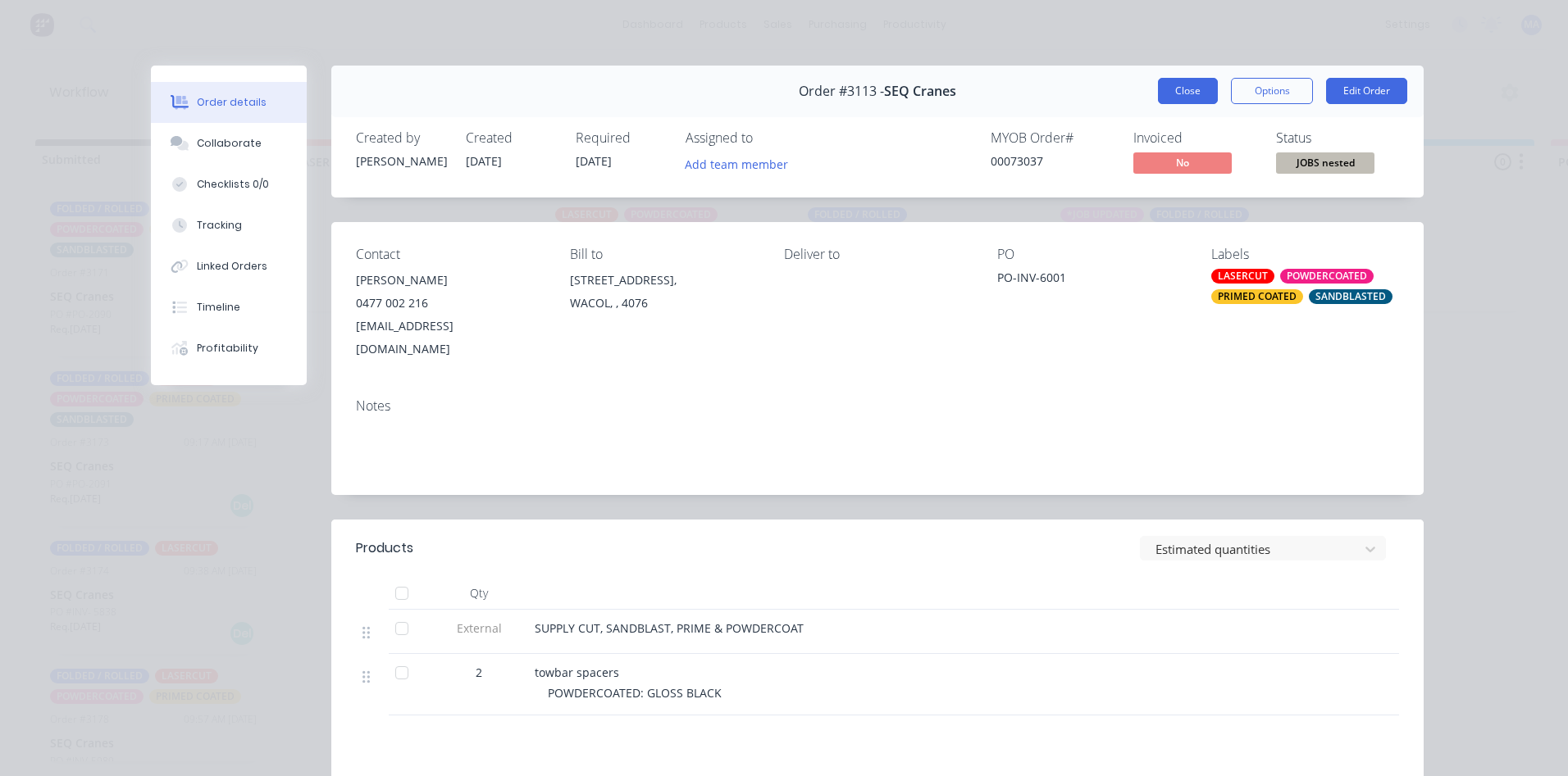
click at [1190, 92] on button "Close" at bounding box center [1187, 92] width 60 height 27
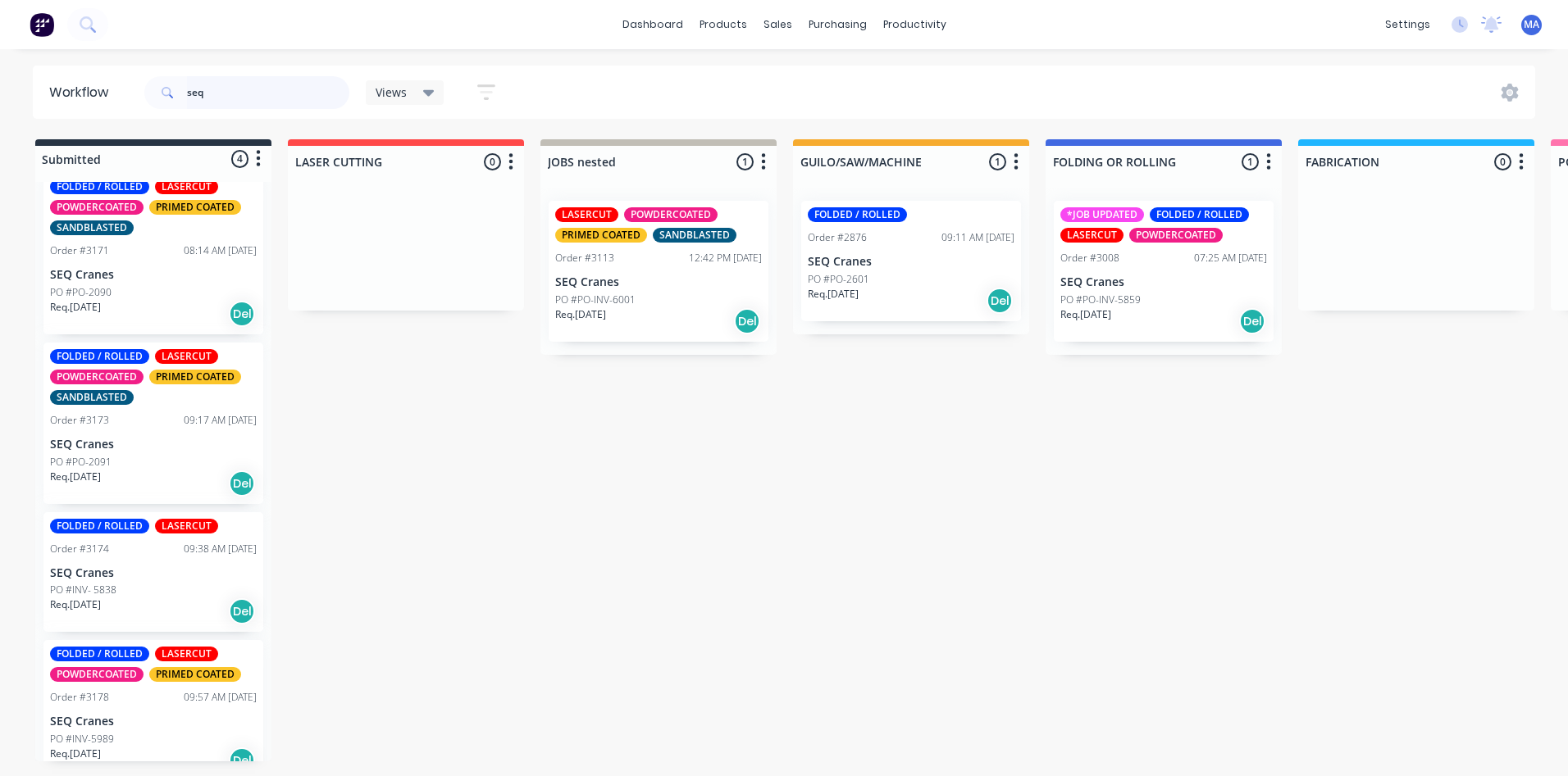
scroll to position [42, 0]
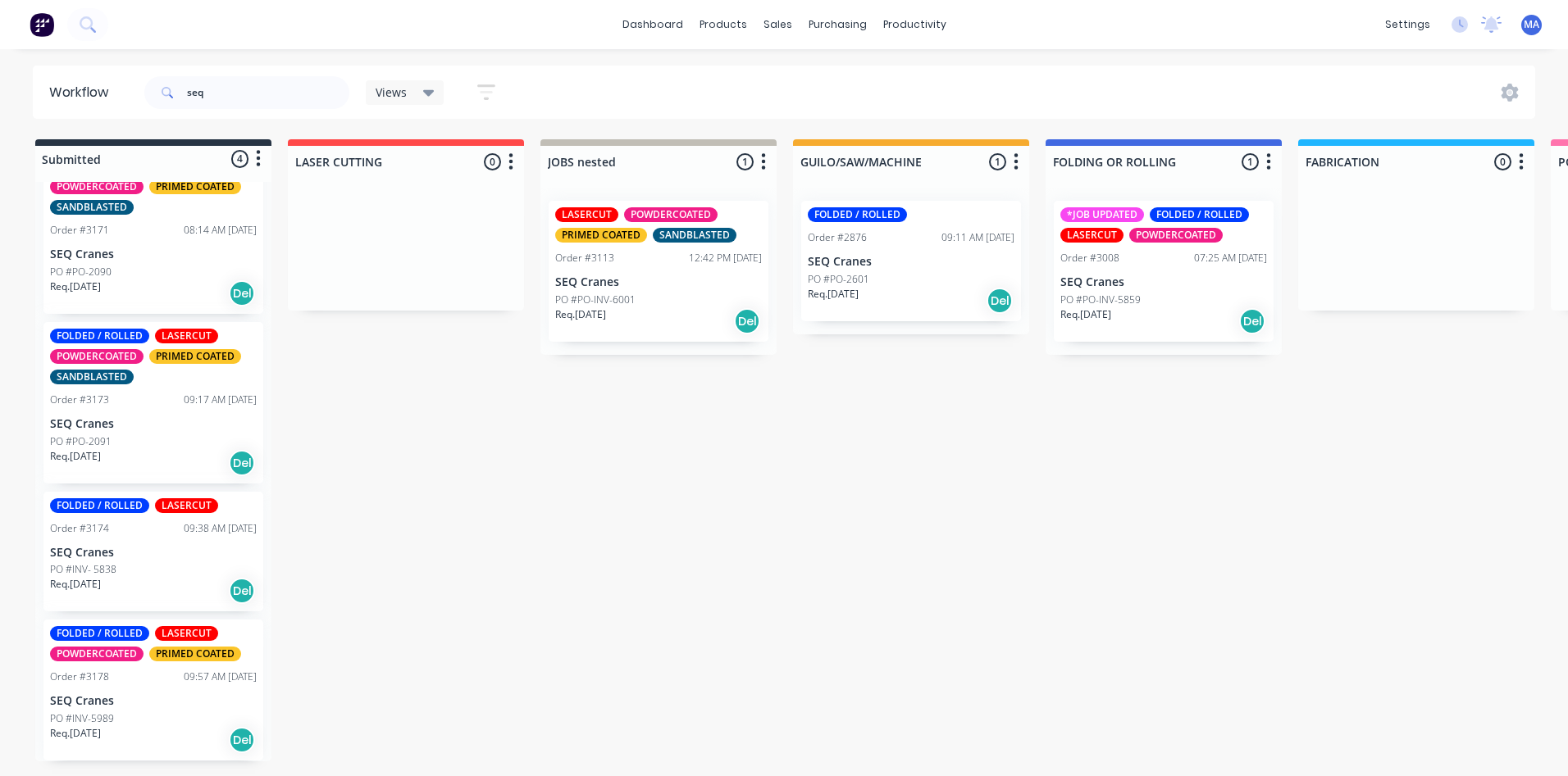
click at [129, 577] on div "Req. [DATE] Del" at bounding box center [153, 590] width 207 height 27
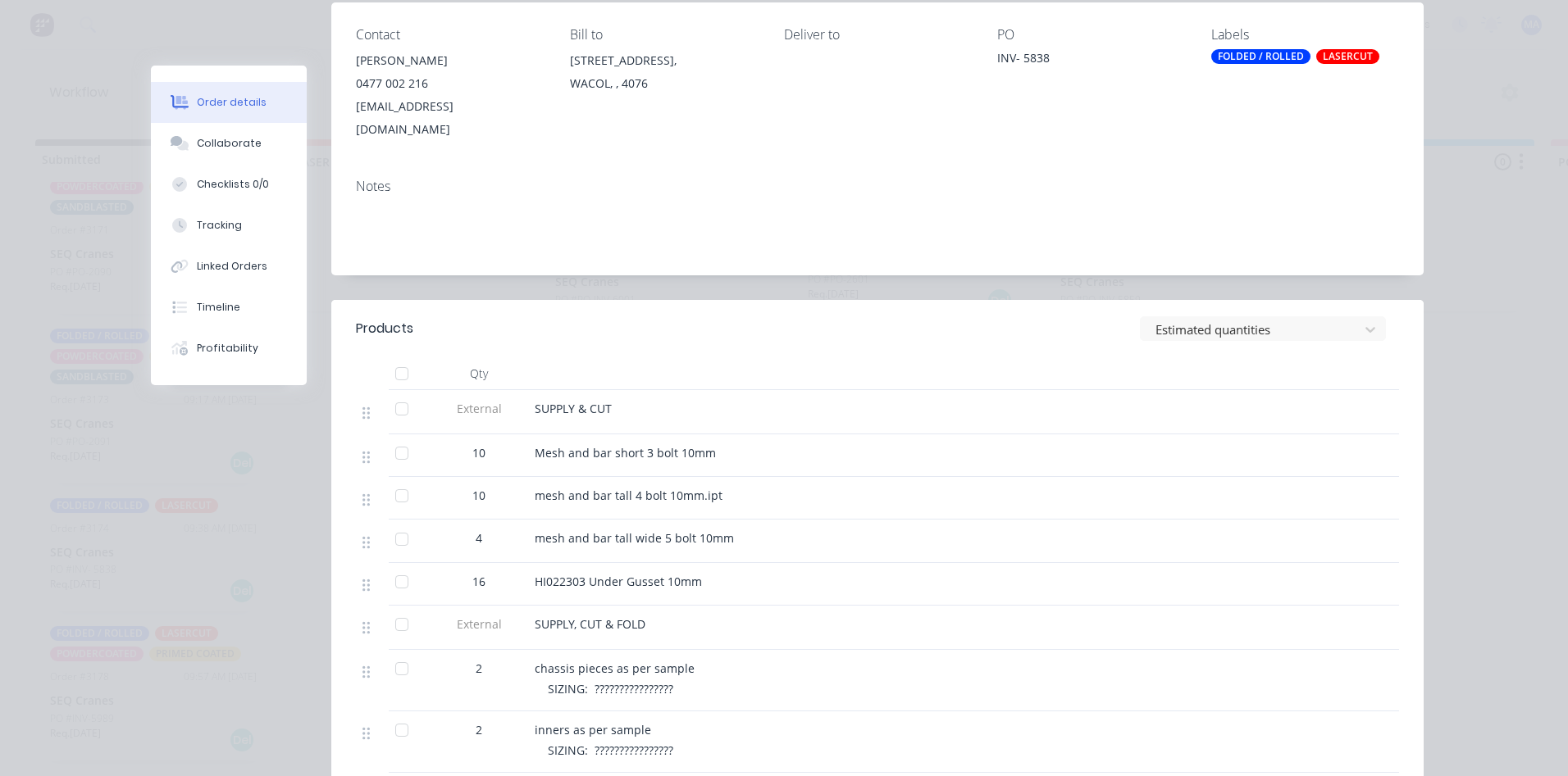
scroll to position [328, 0]
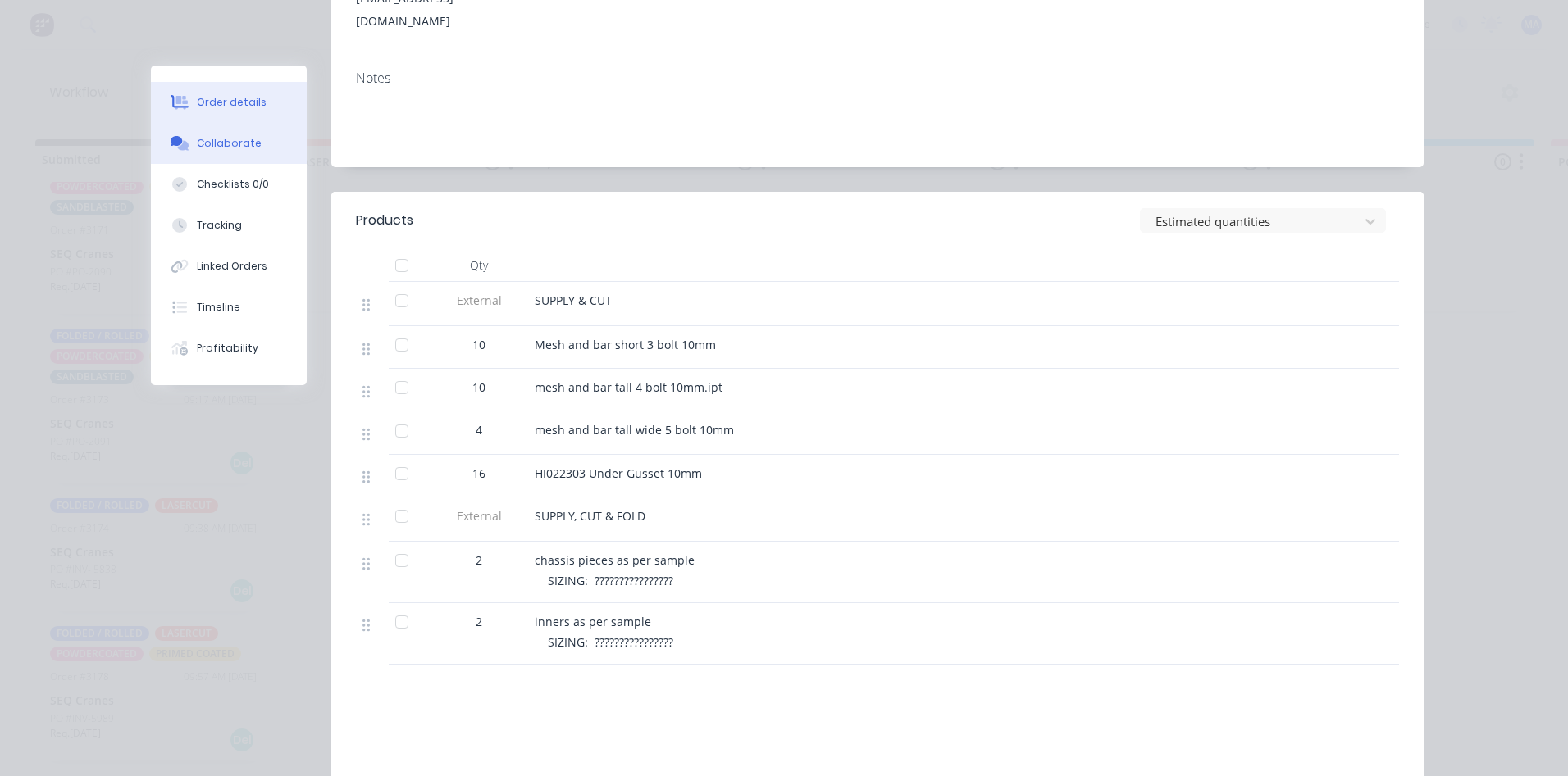
click at [249, 151] on button "Collaborate" at bounding box center [228, 143] width 156 height 41
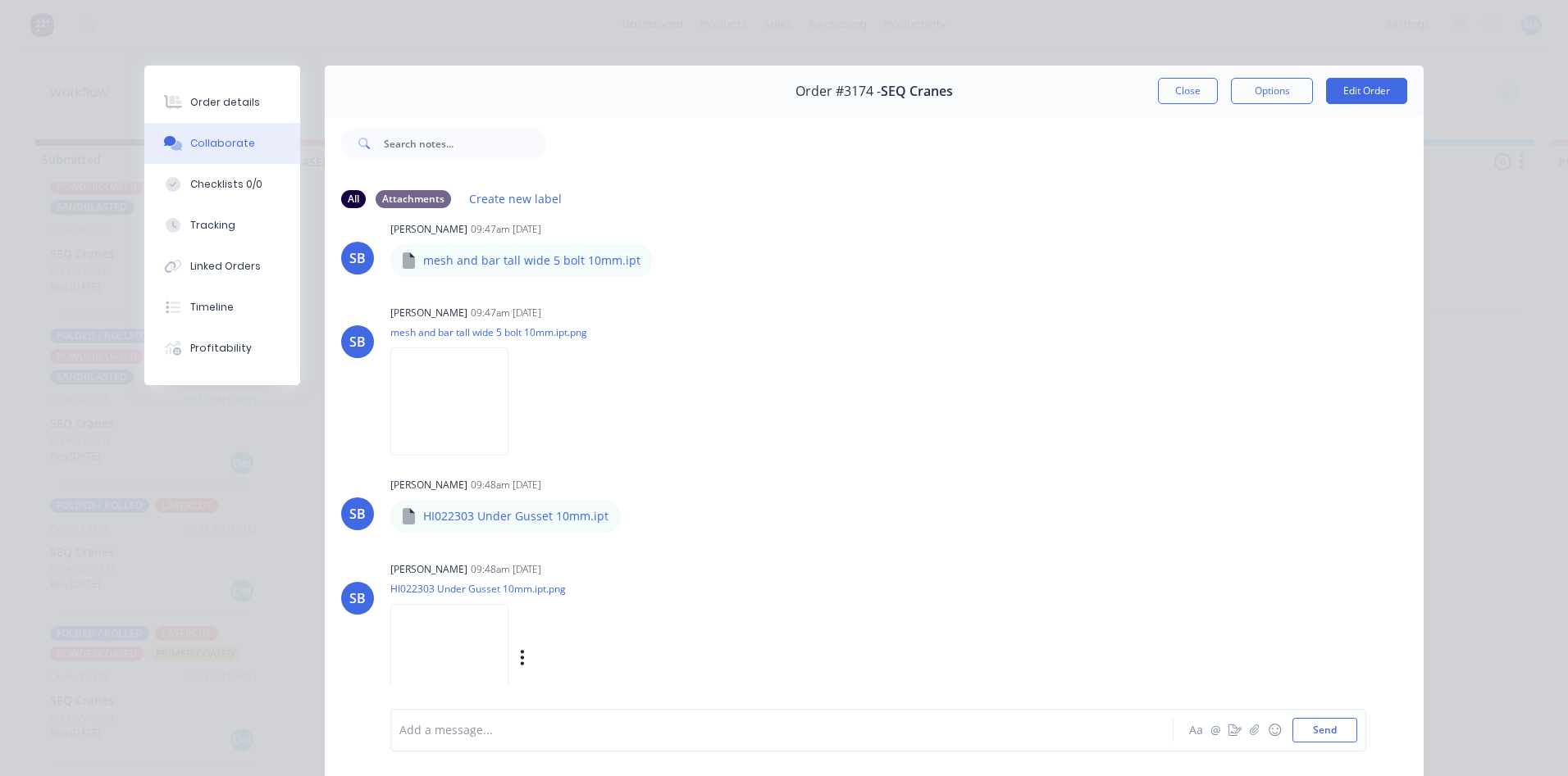
scroll to position [87, 0]
